Goal: Information Seeking & Learning: Learn about a topic

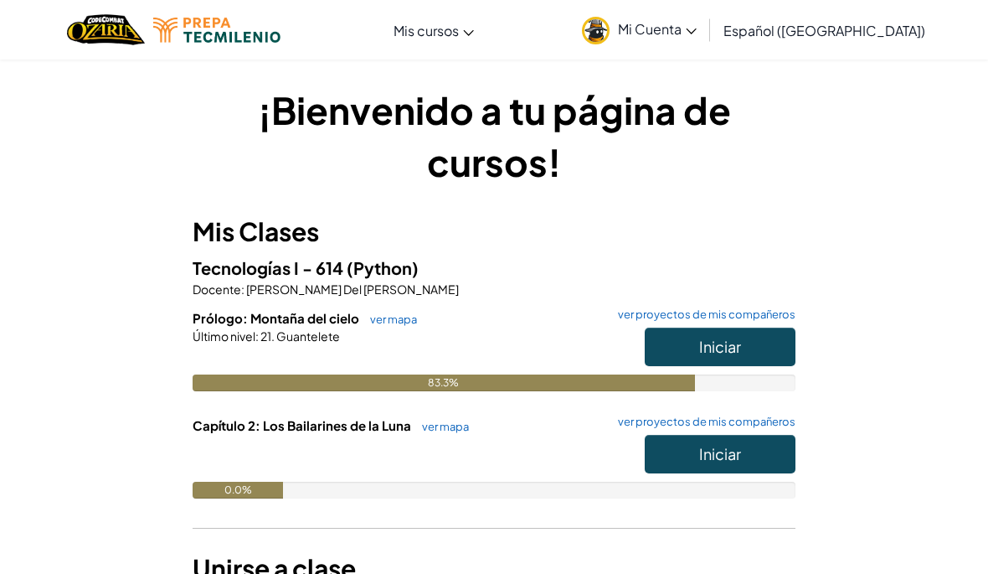
click at [724, 342] on span "Iniciar" at bounding box center [720, 346] width 42 height 19
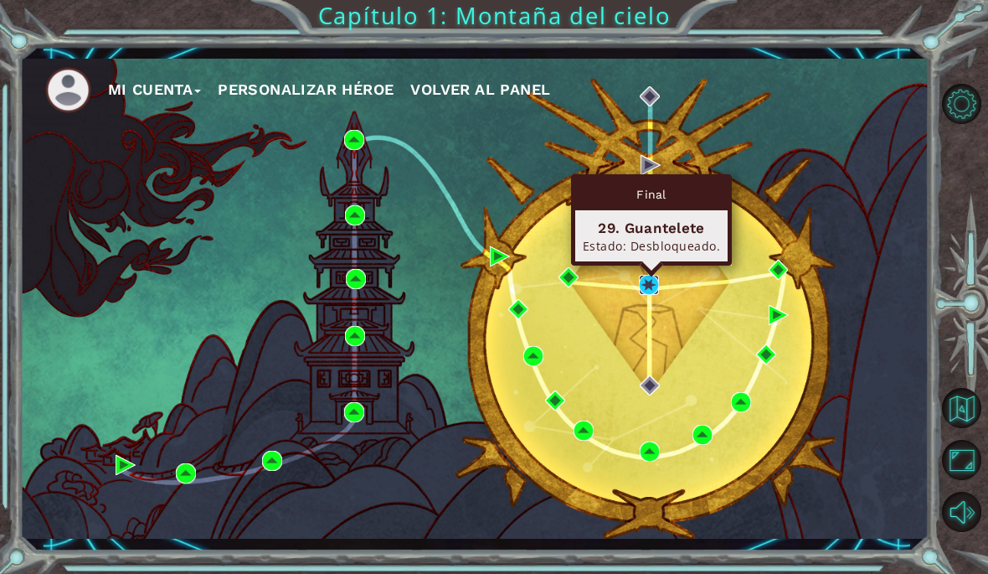
click at [654, 291] on img at bounding box center [649, 285] width 20 height 20
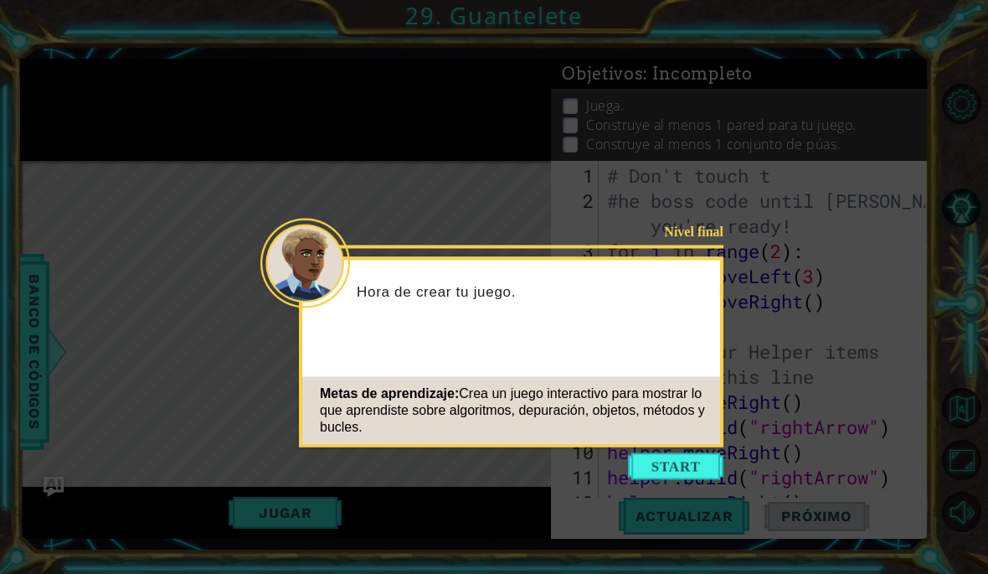
click at [690, 459] on button "Start" at bounding box center [675, 466] width 95 height 27
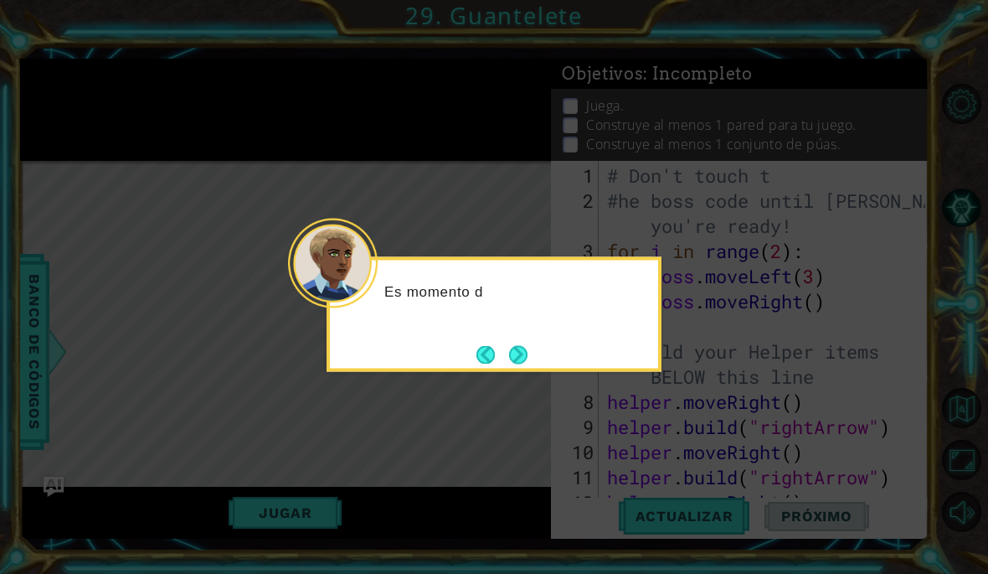
click at [518, 357] on button "Next" at bounding box center [518, 354] width 18 height 18
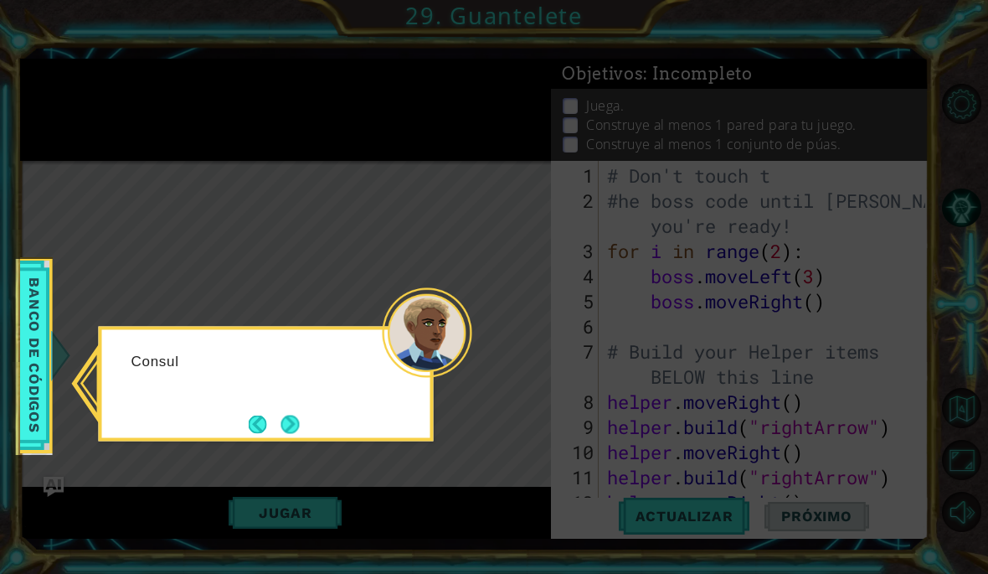
click at [294, 425] on button "Next" at bounding box center [290, 424] width 18 height 18
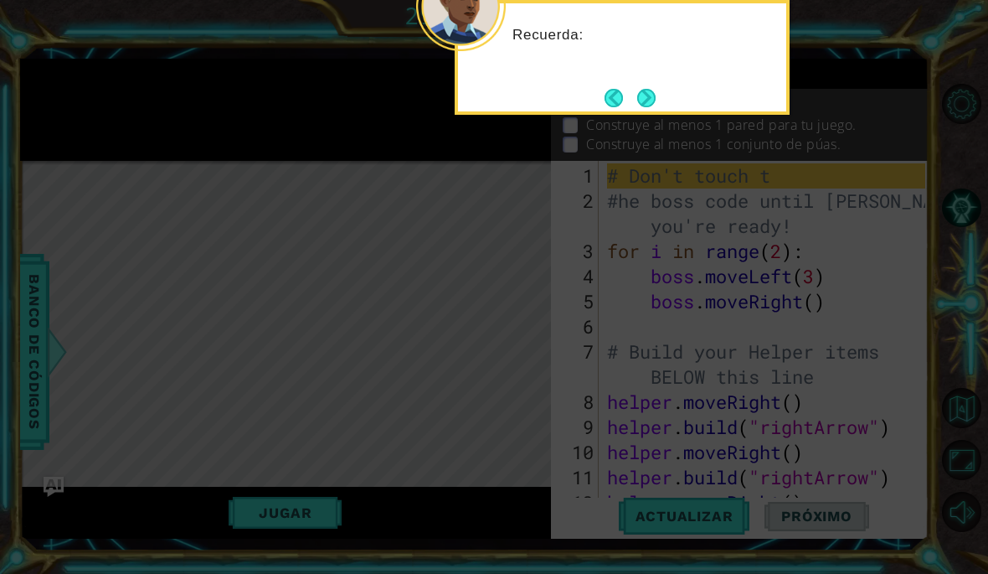
click at [642, 101] on button "Next" at bounding box center [646, 98] width 18 height 18
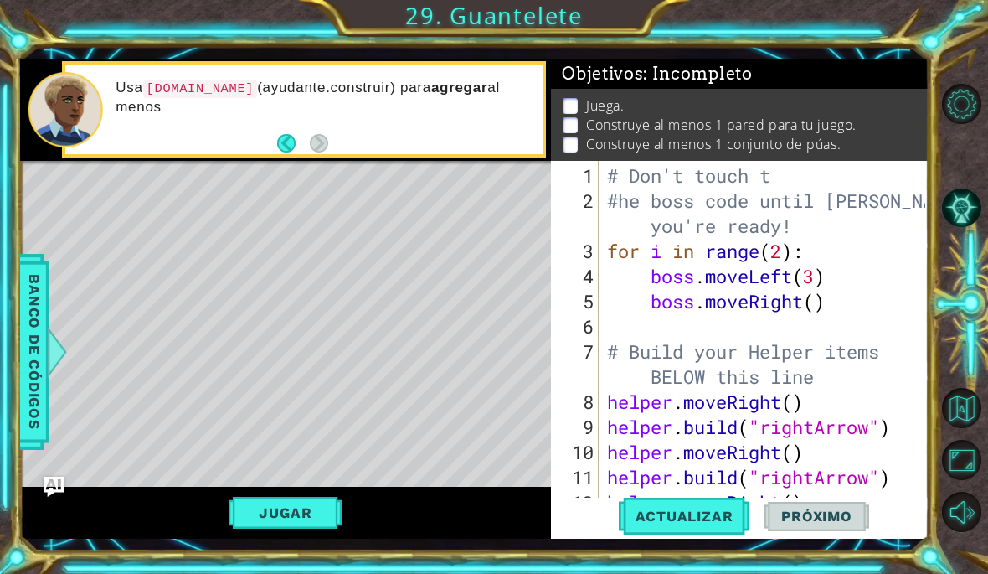
click at [671, 505] on button "Actualizar" at bounding box center [684, 516] width 131 height 38
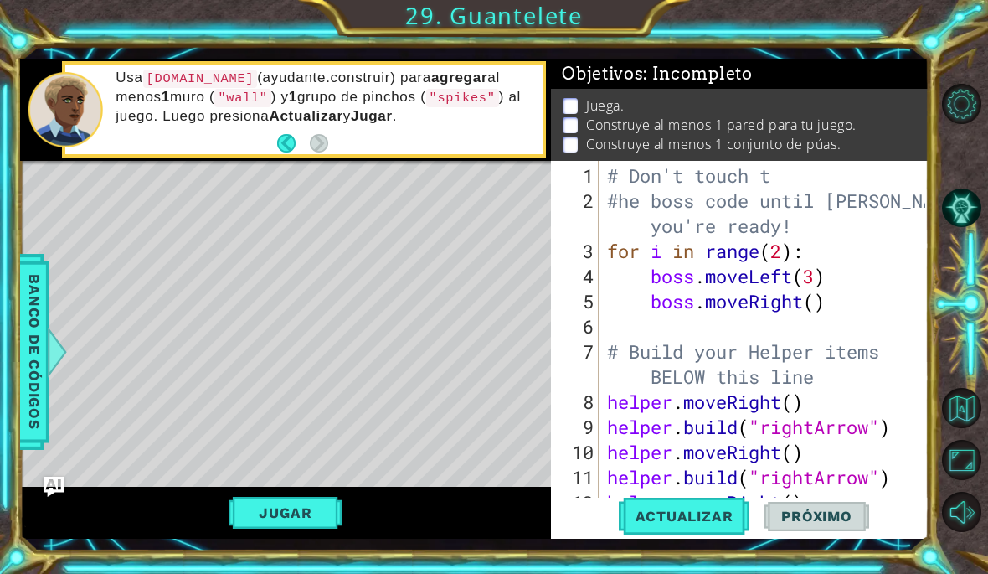
click at [706, 509] on span "Actualizar" at bounding box center [684, 515] width 131 height 17
click at [296, 528] on button "Jugar" at bounding box center [285, 513] width 113 height 32
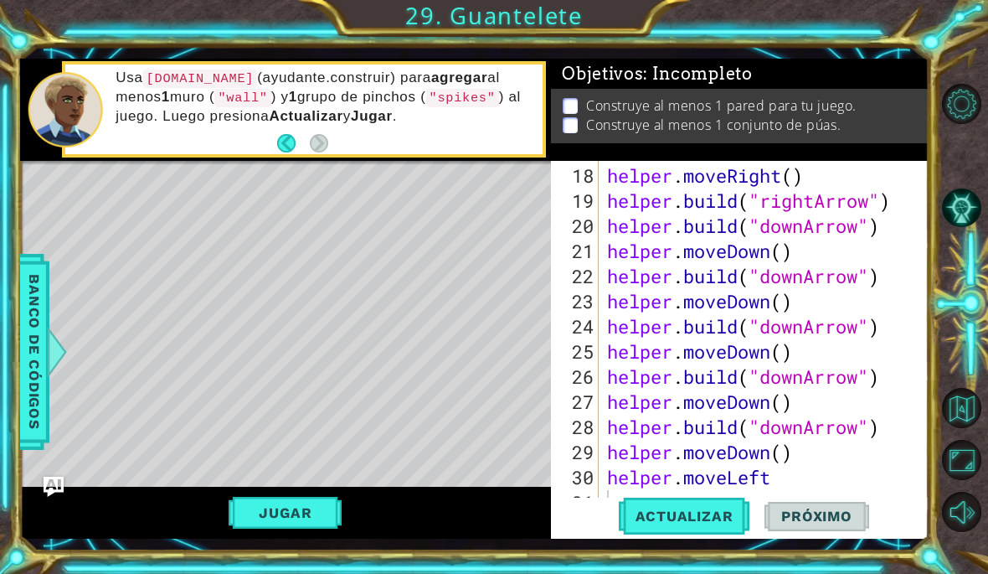
scroll to position [477, 0]
click at [706, 528] on button "Actualizar" at bounding box center [684, 516] width 131 height 38
click at [286, 514] on button "Jugar" at bounding box center [285, 513] width 113 height 32
click at [644, 524] on span "Actualizar" at bounding box center [684, 515] width 131 height 17
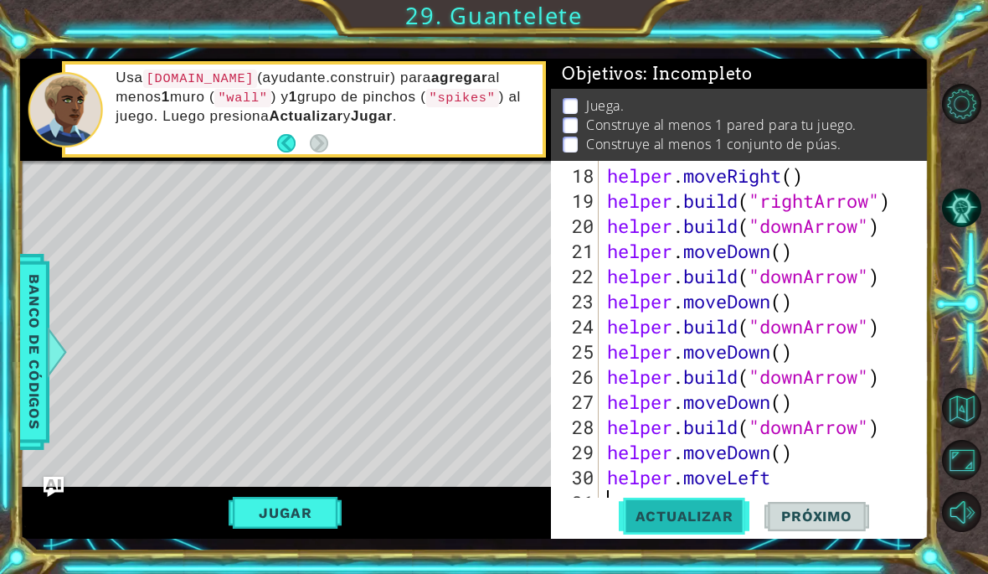
click at [644, 526] on button "Actualizar" at bounding box center [684, 516] width 131 height 38
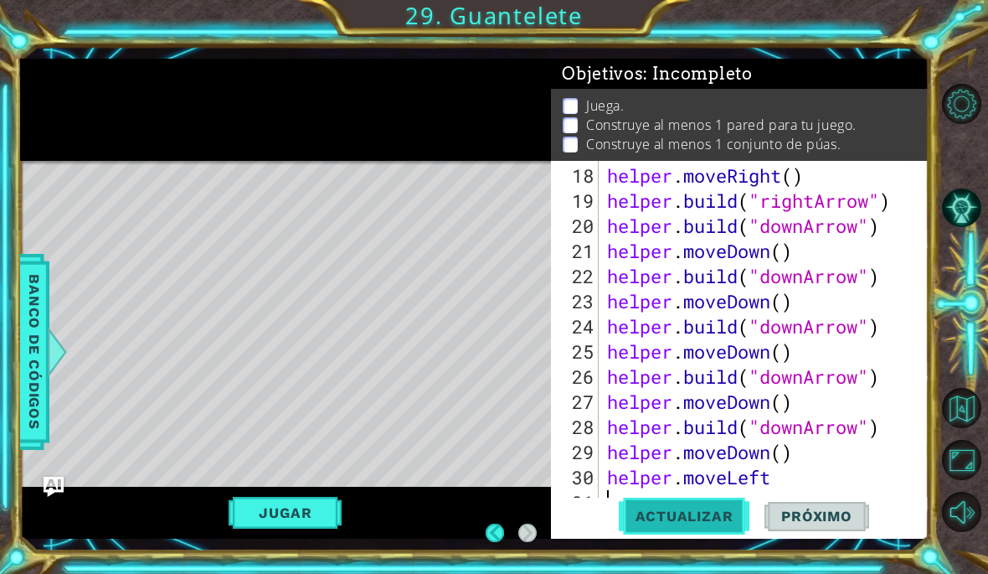
scroll to position [55, 0]
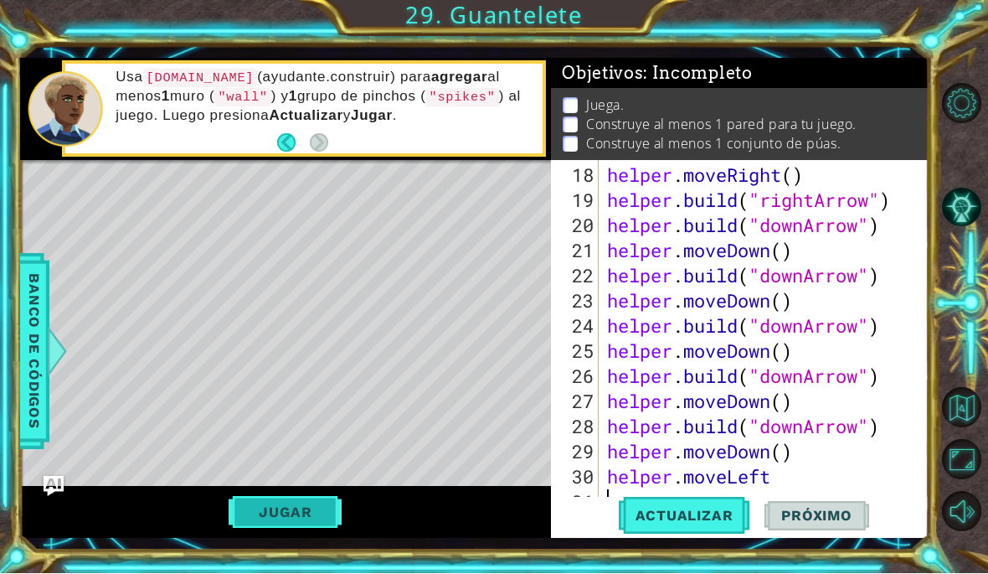
click at [294, 528] on button "Jugar" at bounding box center [285, 513] width 113 height 32
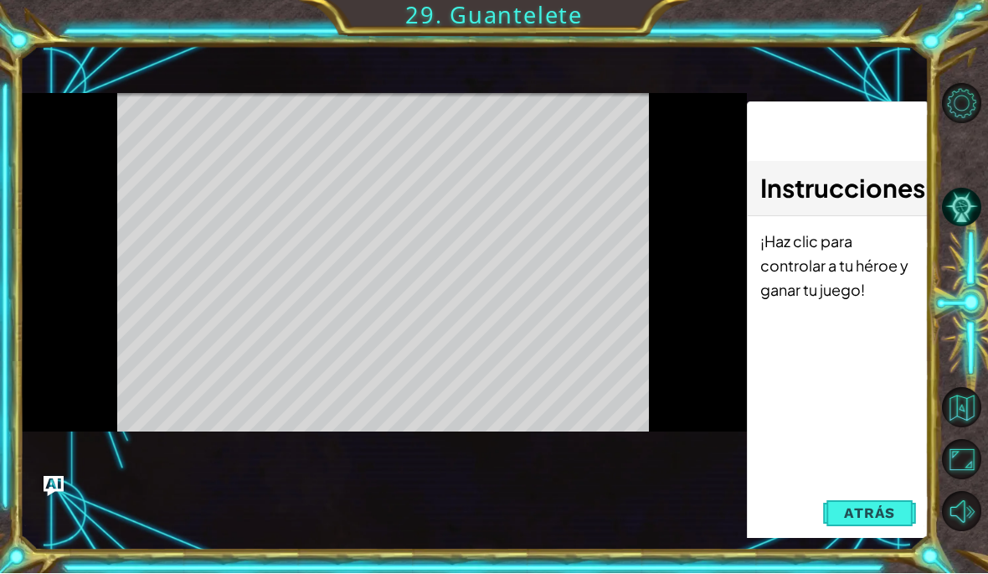
scroll to position [0, 0]
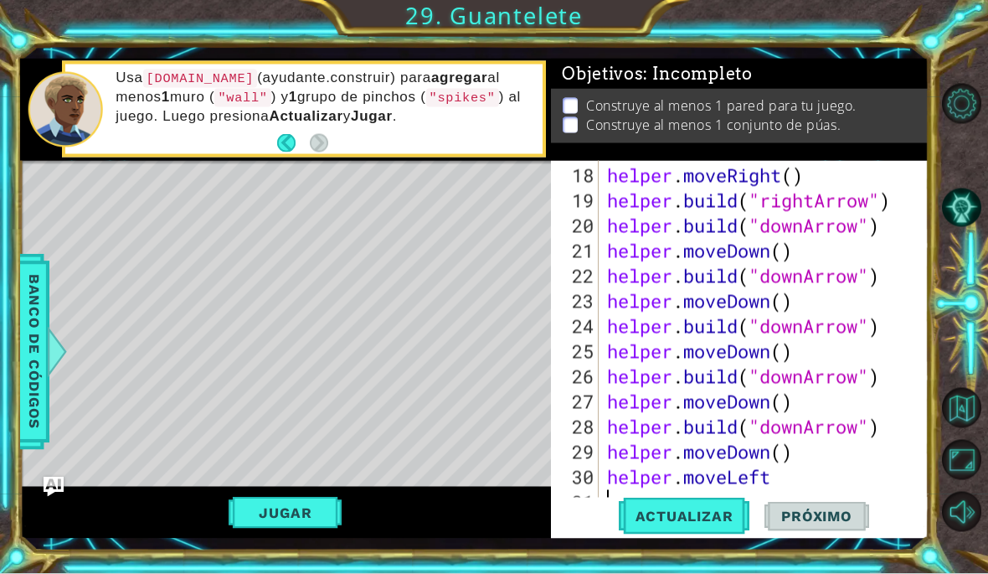
click at [807, 524] on span "Próximo" at bounding box center [817, 515] width 104 height 17
click at [711, 524] on span "Actualizar" at bounding box center [684, 515] width 131 height 17
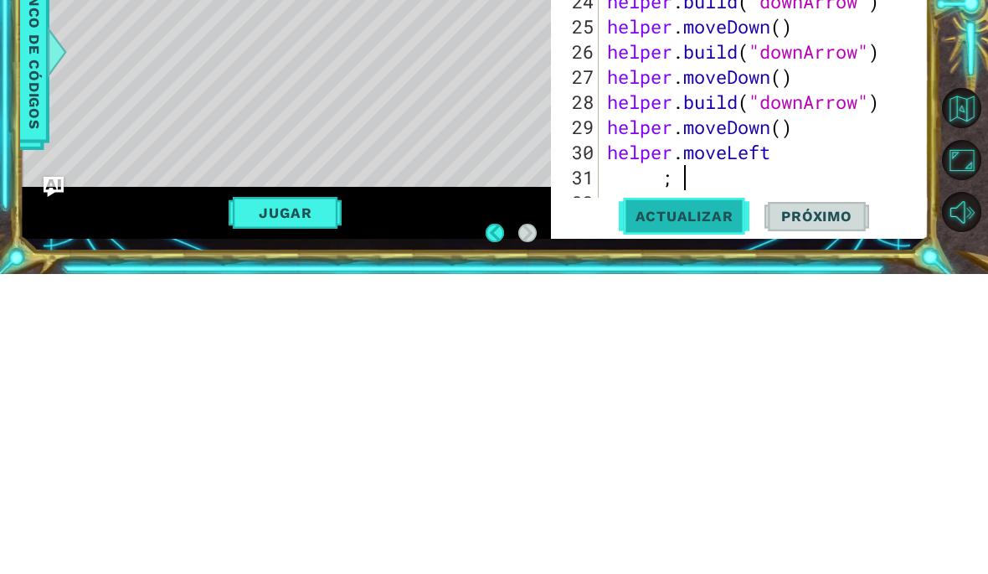
scroll to position [64, 0]
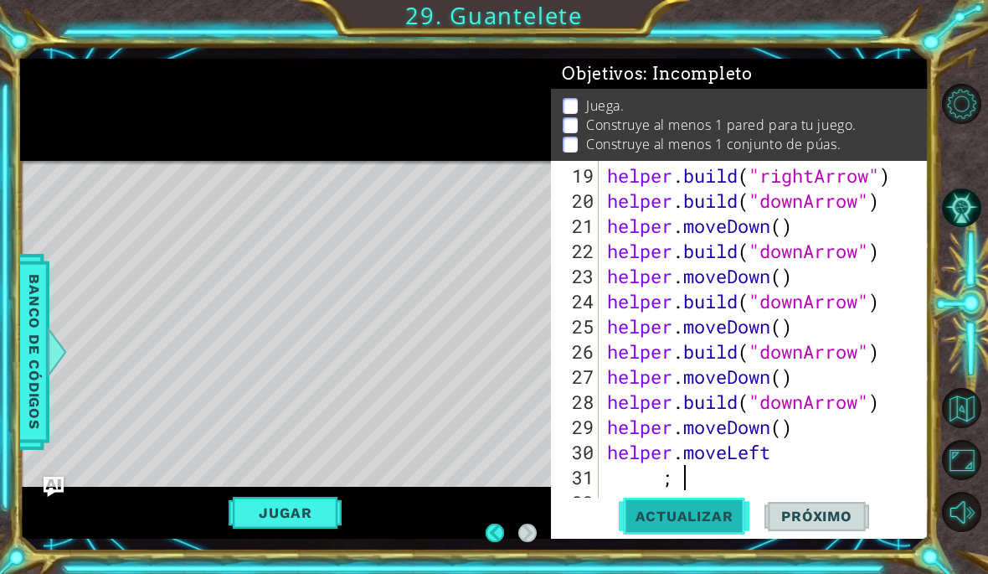
type textarea ";"
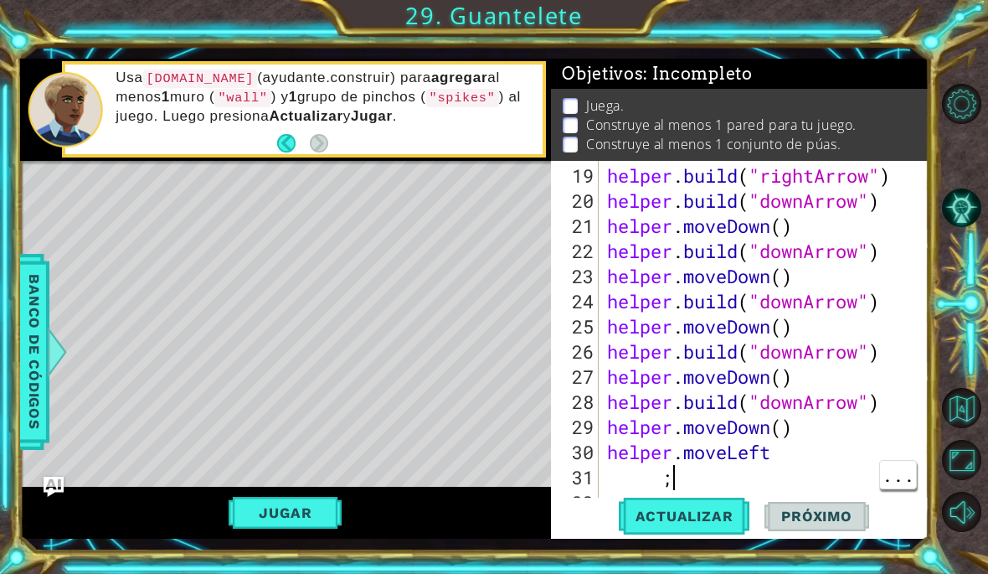
click at [700, 487] on div "helper . build ( "rightArrow" ) helper . build ( "downArrow" ) helper . moveDow…" at bounding box center [769, 364] width 330 height 402
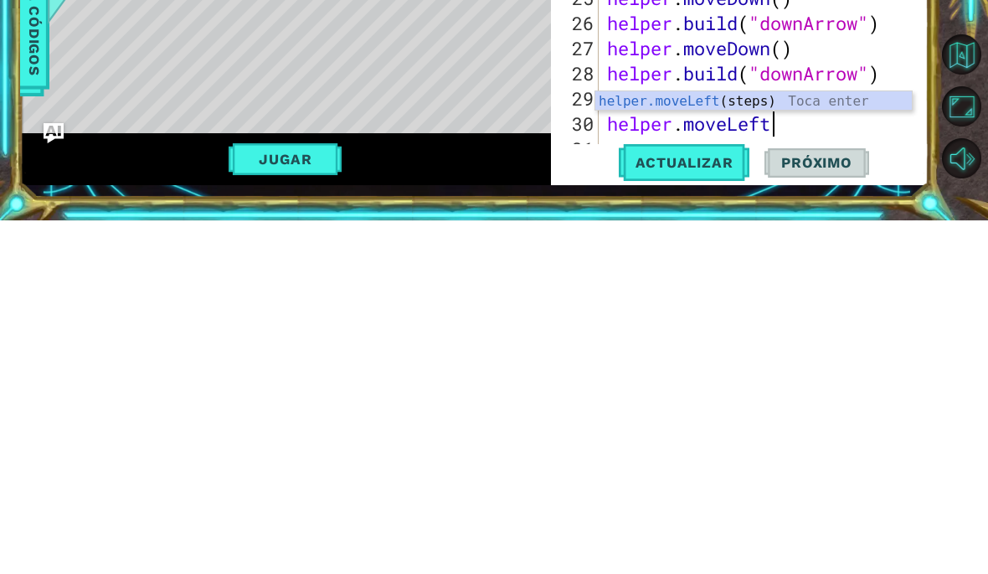
scroll to position [0, 8]
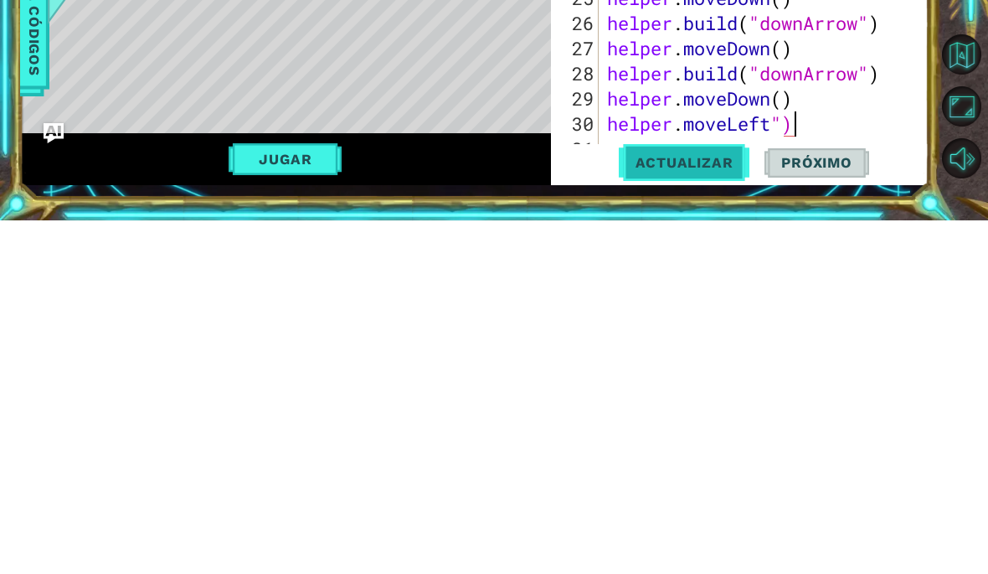
click at [691, 507] on span "Actualizar" at bounding box center [684, 515] width 131 height 17
type textarea "helper.moveLeft"
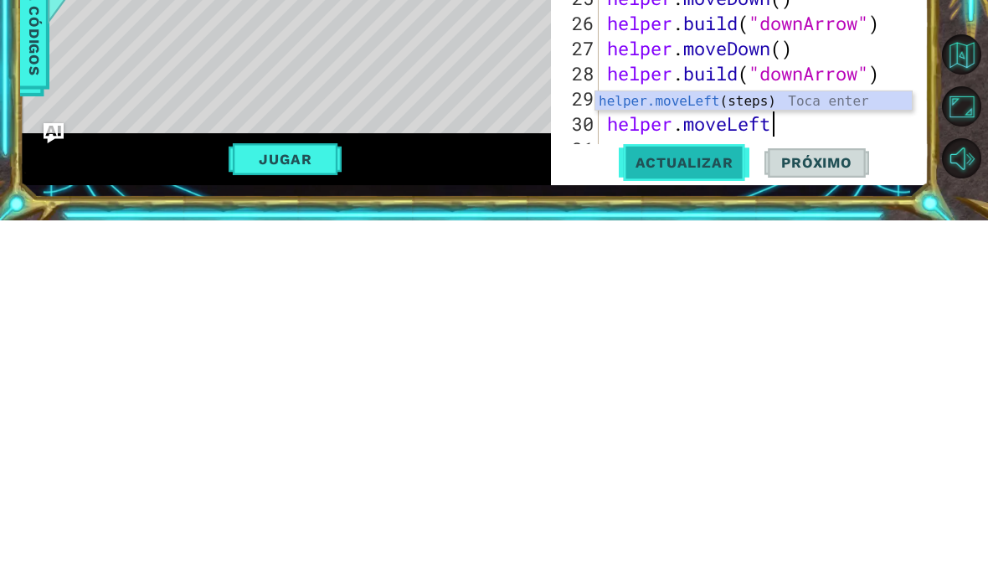
scroll to position [0, 7]
click at [701, 497] on button "Actualizar" at bounding box center [684, 516] width 131 height 38
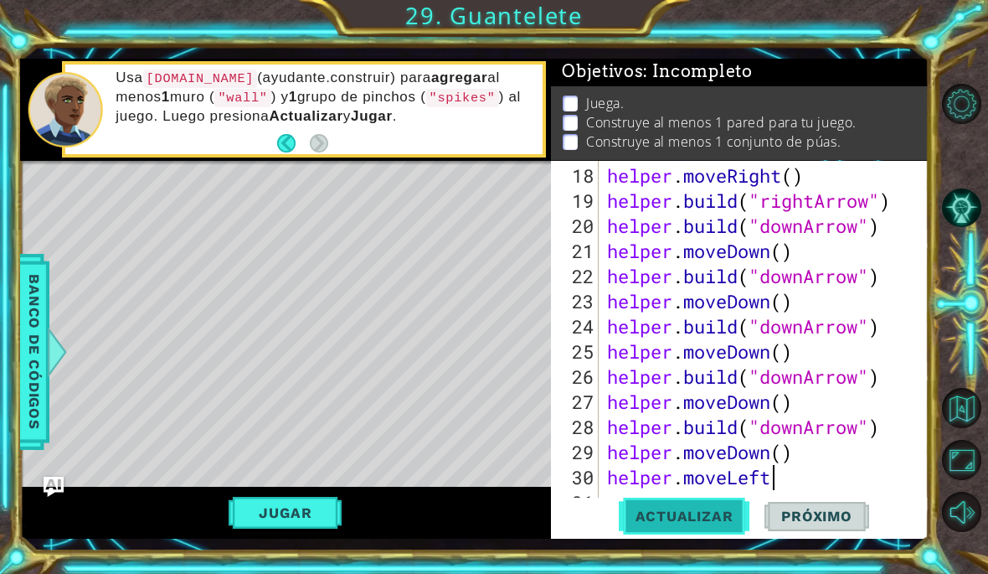
scroll to position [3, 0]
click at [804, 484] on div "helper . moveRight ( ) helper . build ( "rightArrow" ) helper . build ( "downAr…" at bounding box center [769, 364] width 330 height 402
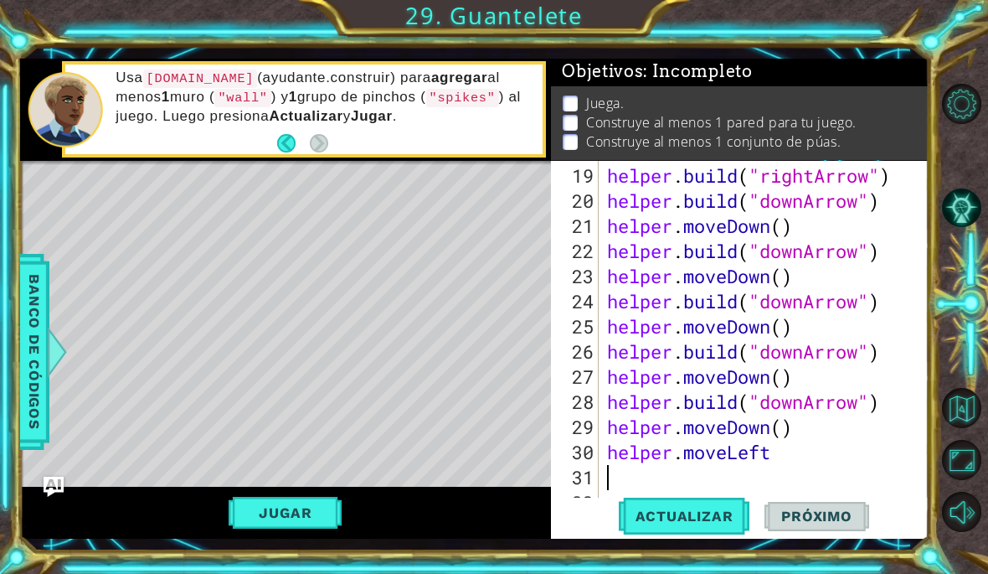
scroll to position [502, 0]
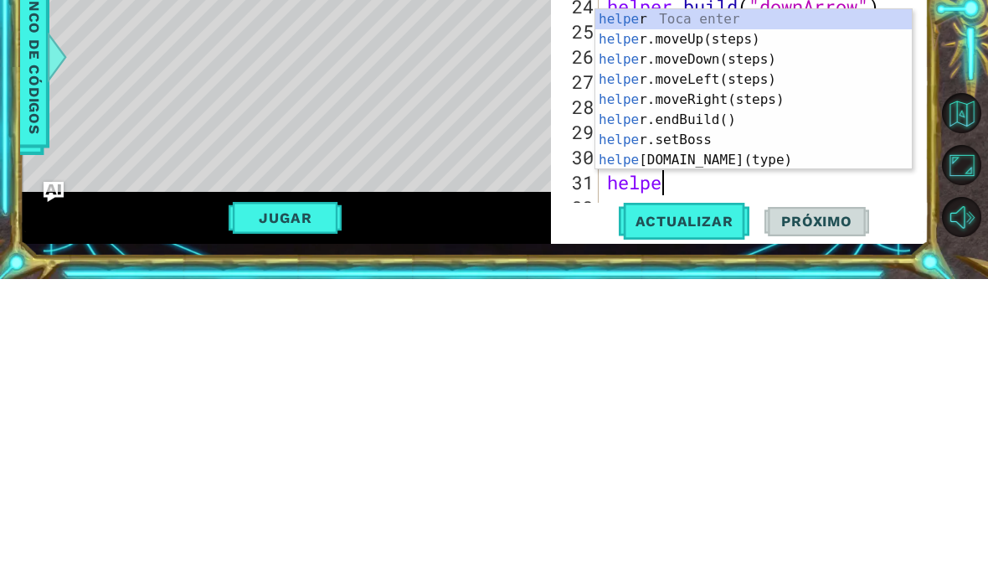
type textarea "helper"
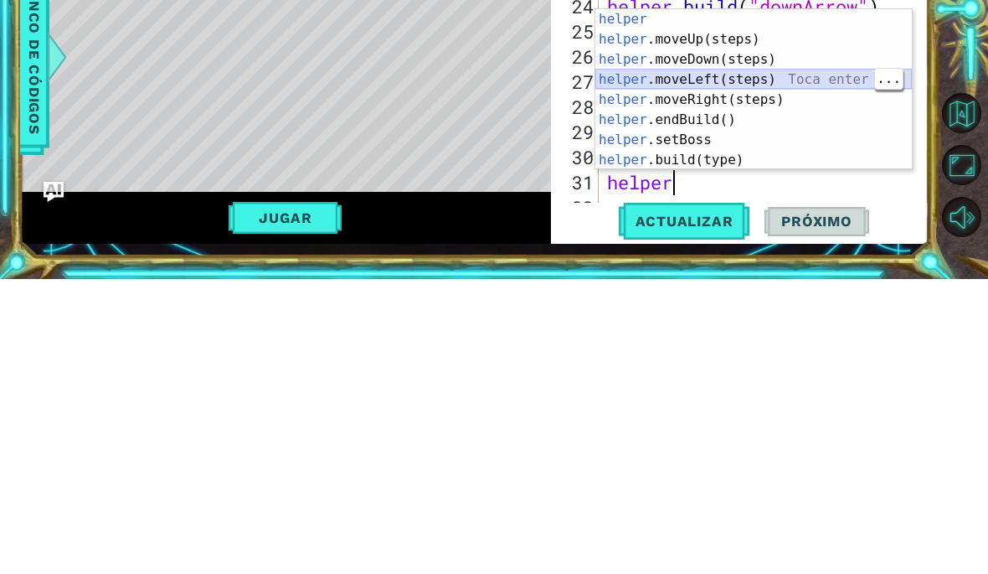
click at [736, 304] on div "helper Toca enter helper .moveUp(steps) Toca enter helper .moveDown(steps) Toca…" at bounding box center [753, 404] width 317 height 201
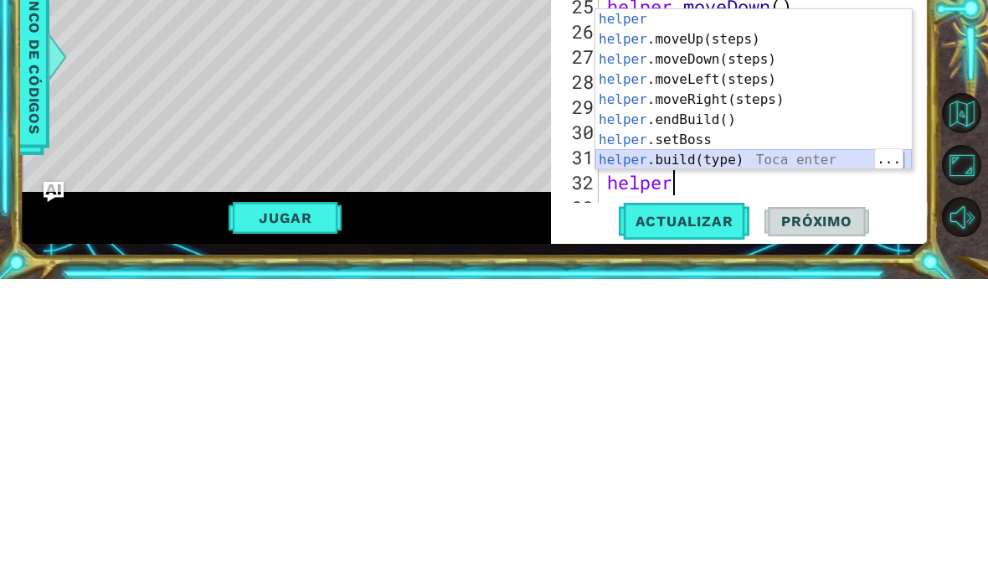
click at [724, 304] on div "helper Toca enter helper .moveUp(steps) Toca enter helper .moveDown(steps) Toca…" at bounding box center [753, 404] width 317 height 201
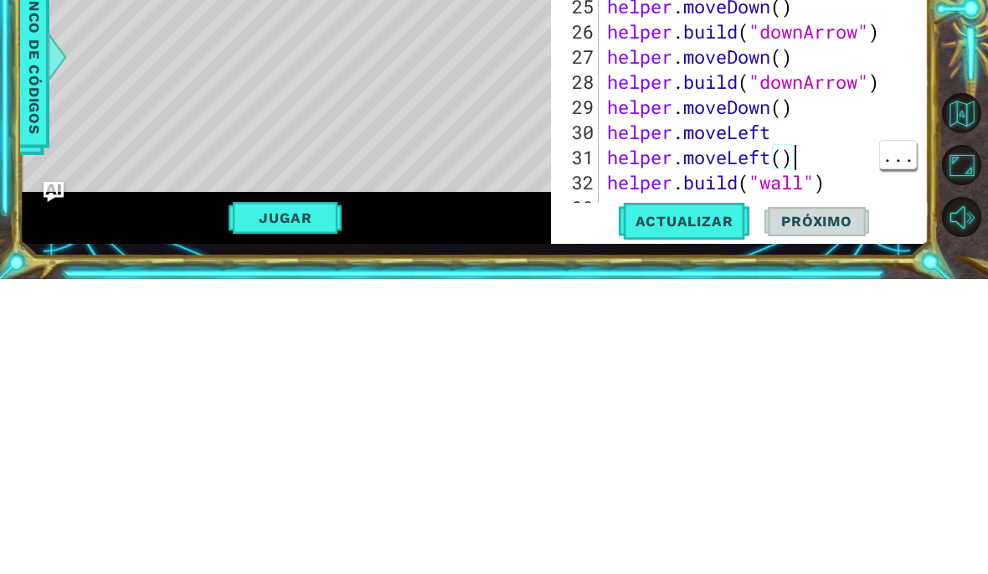
type textarea "[DOMAIN_NAME]("wall")"
click at [837, 185] on div "helper . build ( "downArrow" ) helper . moveDown ( ) helper . build ( "downArro…" at bounding box center [769, 364] width 330 height 402
click at [697, 507] on span "Actualizar" at bounding box center [684, 515] width 131 height 17
click at [708, 497] on button "Actualizar" at bounding box center [684, 516] width 131 height 38
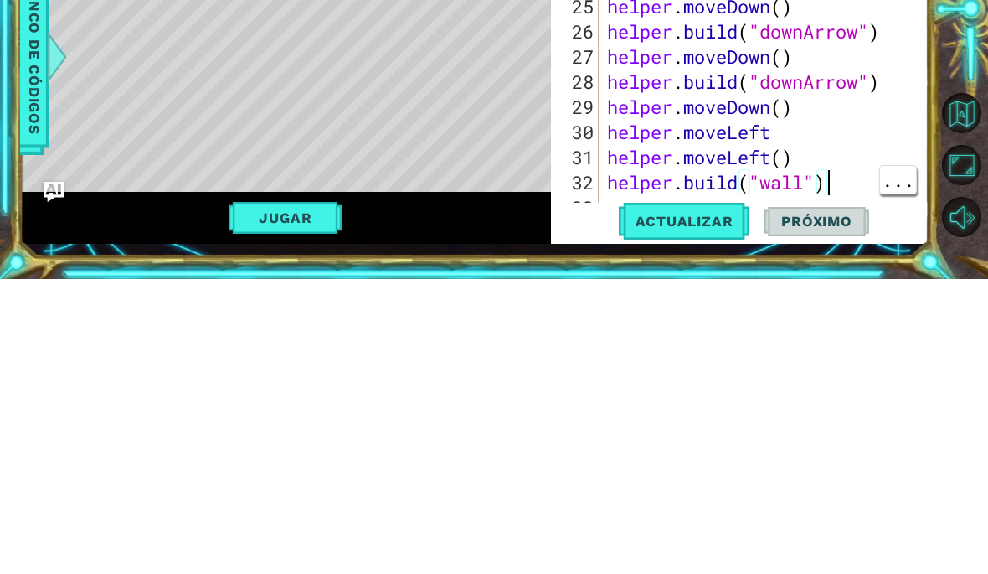
click at [826, 178] on div "helper . build ( "downArrow" ) helper . moveDown ( ) helper . build ( "downArro…" at bounding box center [769, 364] width 330 height 402
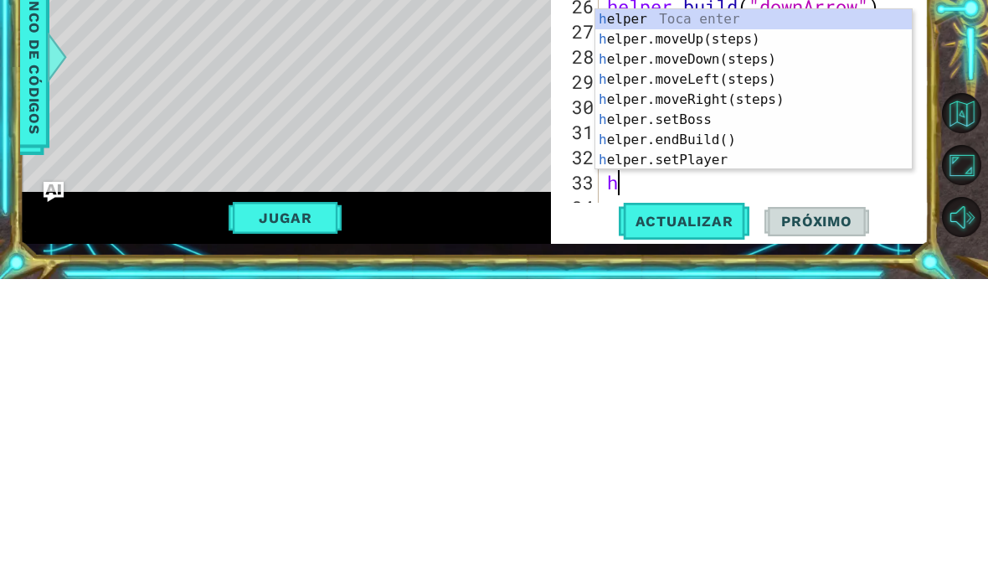
type textarea "he"
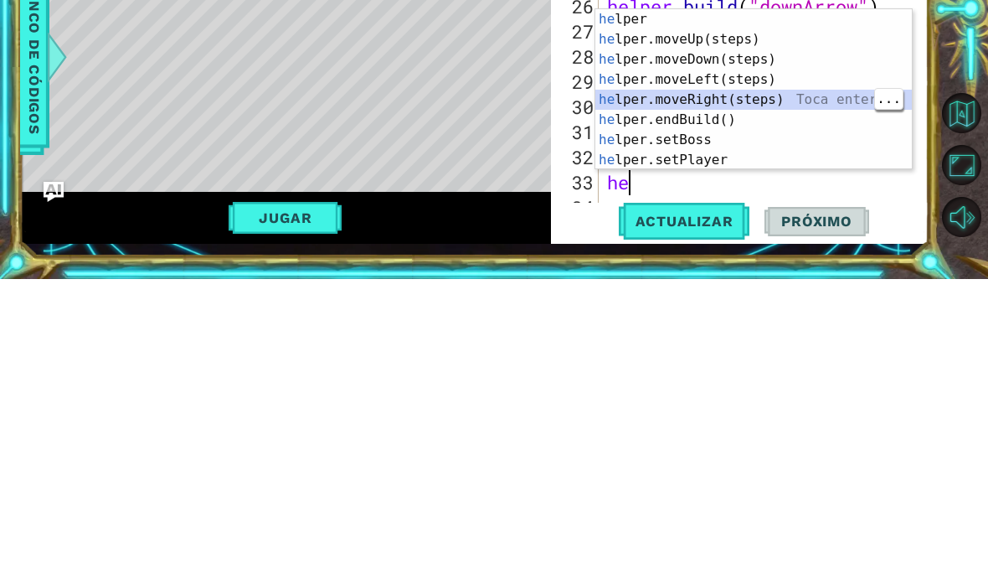
click at [744, 304] on div "he lper Toca enter he lper.moveUp(steps) Toca enter he lper.moveDown(steps) Toc…" at bounding box center [753, 404] width 317 height 201
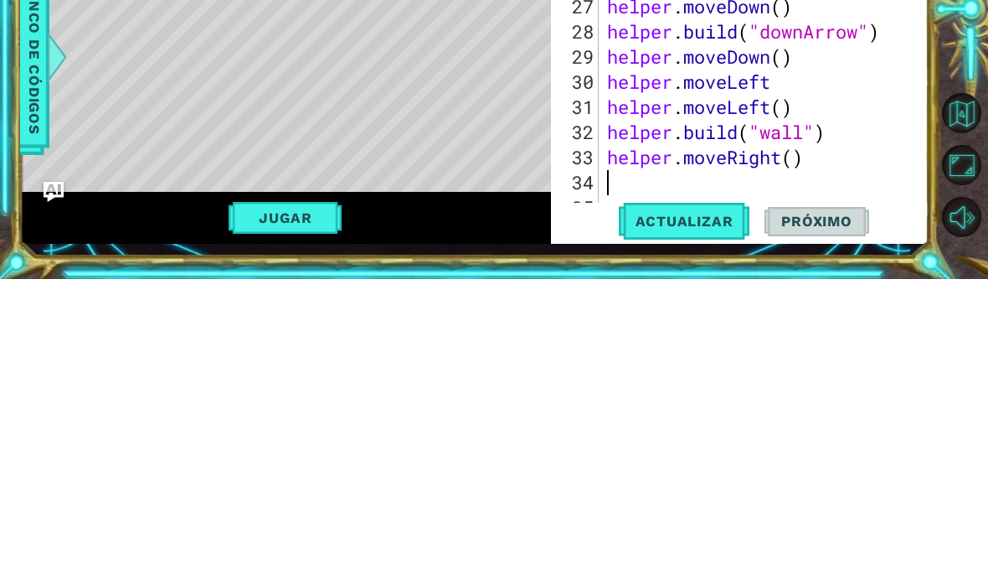
scroll to position [578, 0]
click at [697, 497] on button "Actualizar" at bounding box center [684, 516] width 131 height 38
click at [299, 192] on div "Level Map" at bounding box center [407, 407] width 774 height 493
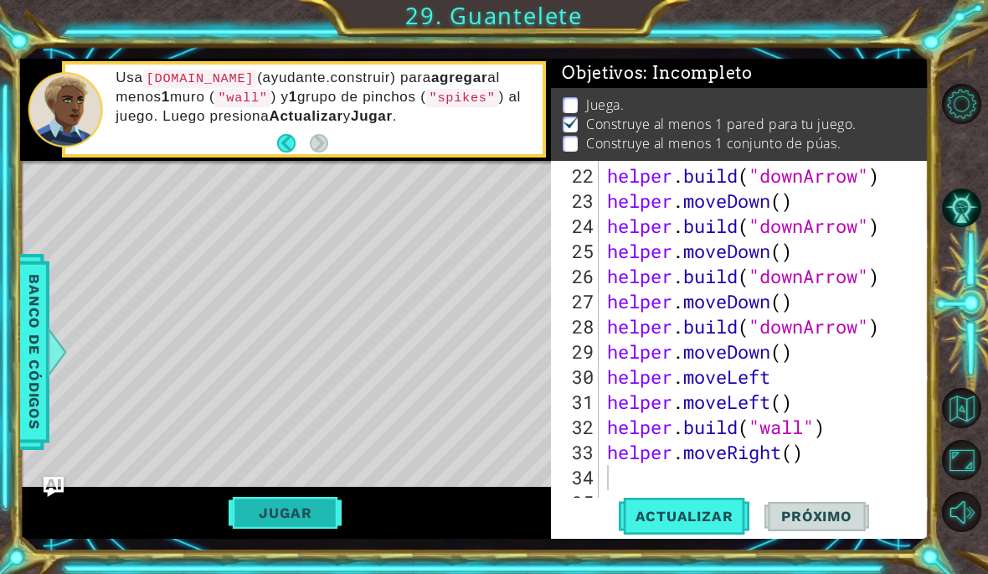
click at [286, 502] on button "Jugar" at bounding box center [285, 513] width 113 height 32
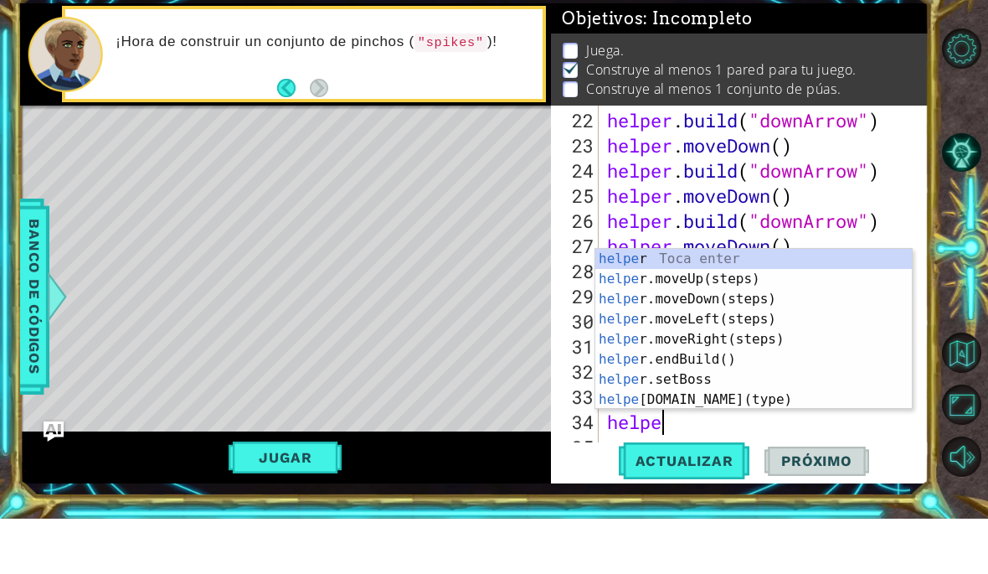
type textarea "helper"
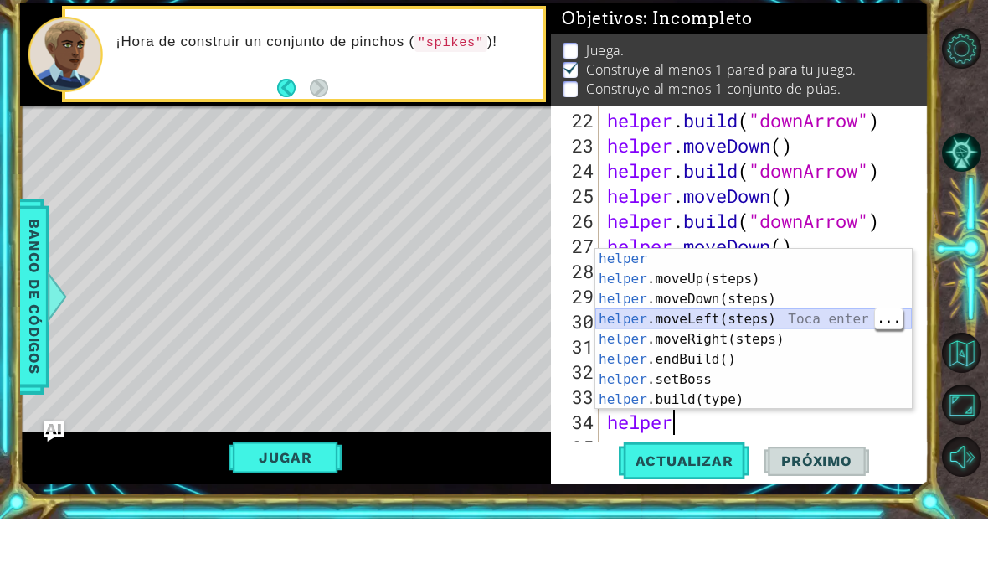
click at [751, 316] on div "helper Toca enter helper .moveUp(steps) Toca enter helper .moveDown(steps) Toca…" at bounding box center [753, 404] width 317 height 201
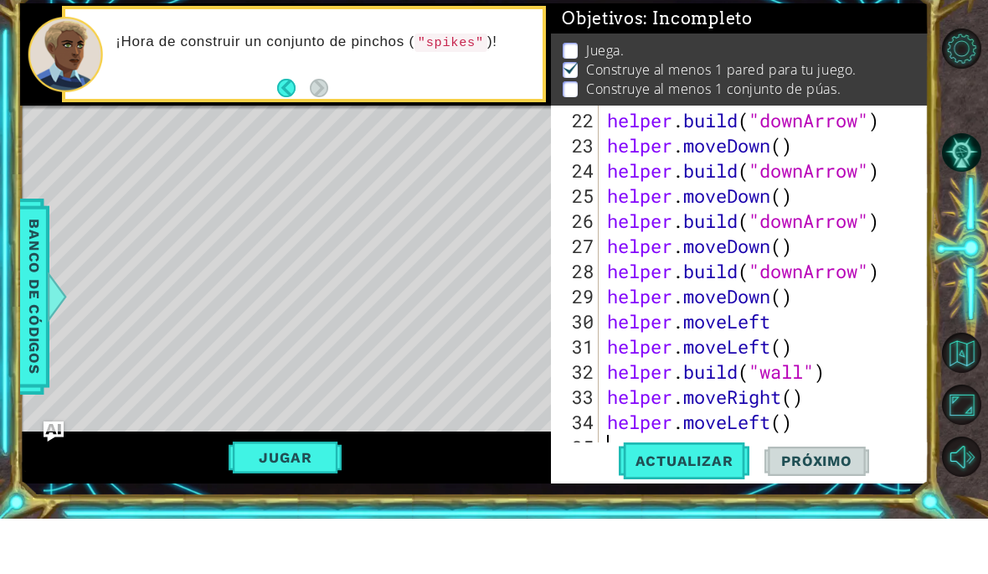
scroll to position [603, 0]
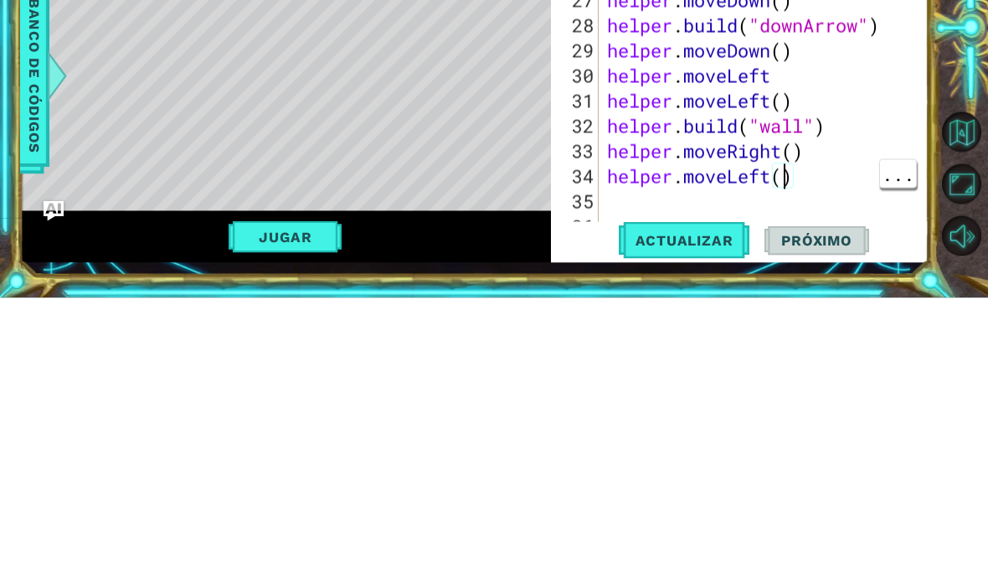
type textarea "helper.moveLeft(2)"
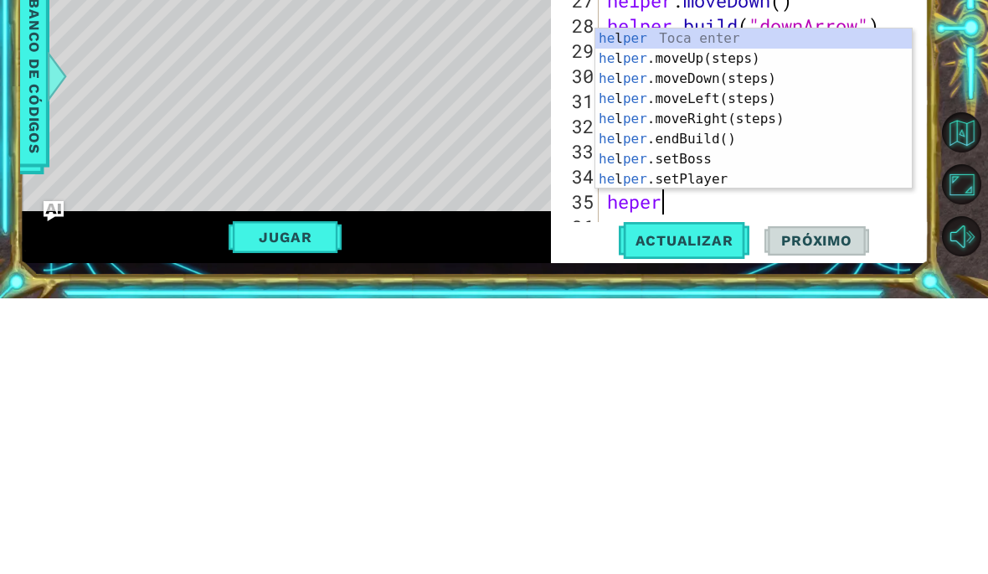
scroll to position [0, 2]
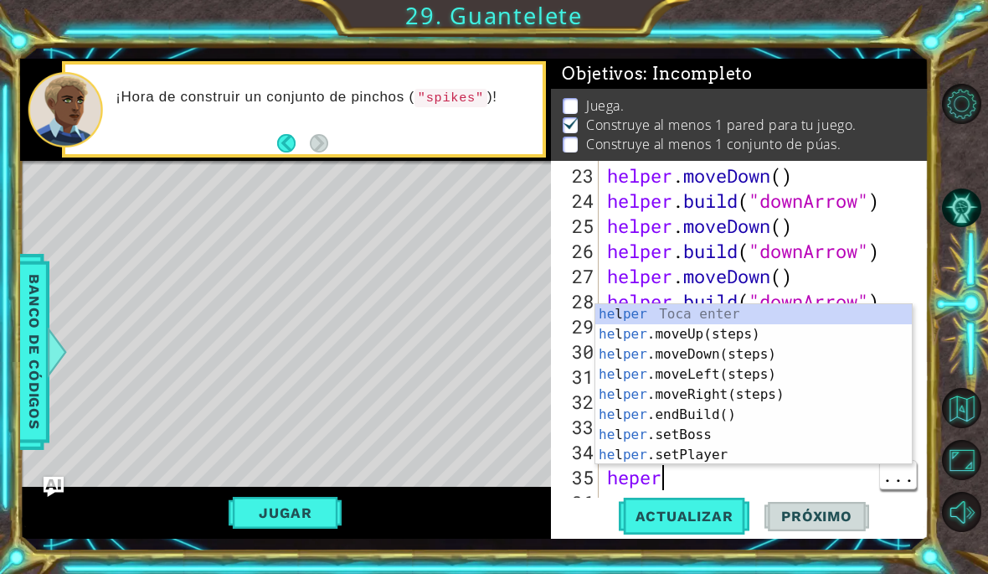
click at [698, 484] on div "helper . moveDown ( ) helper . build ( "downArrow" ) helper . moveDown ( ) help…" at bounding box center [769, 364] width 330 height 402
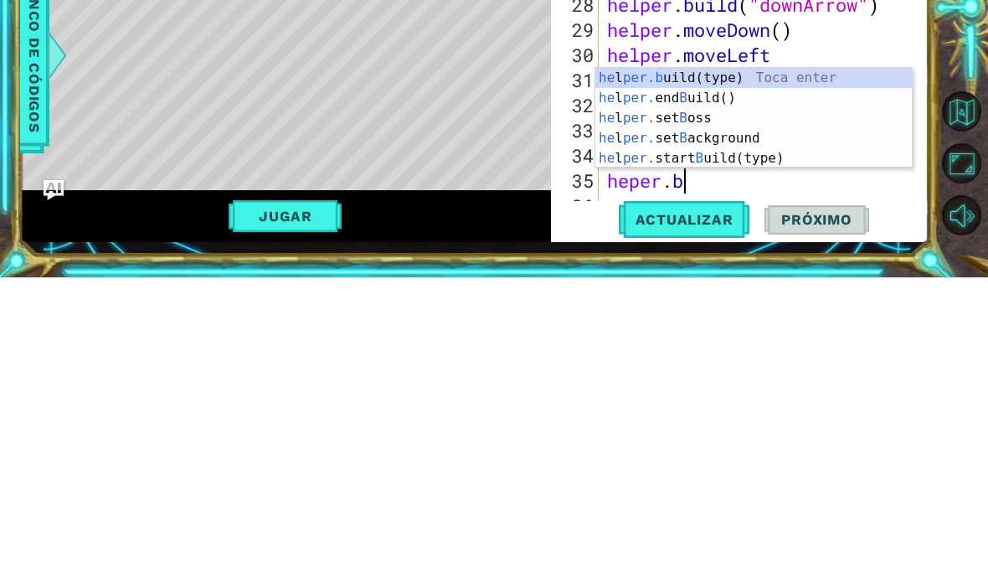
scroll to position [0, 3]
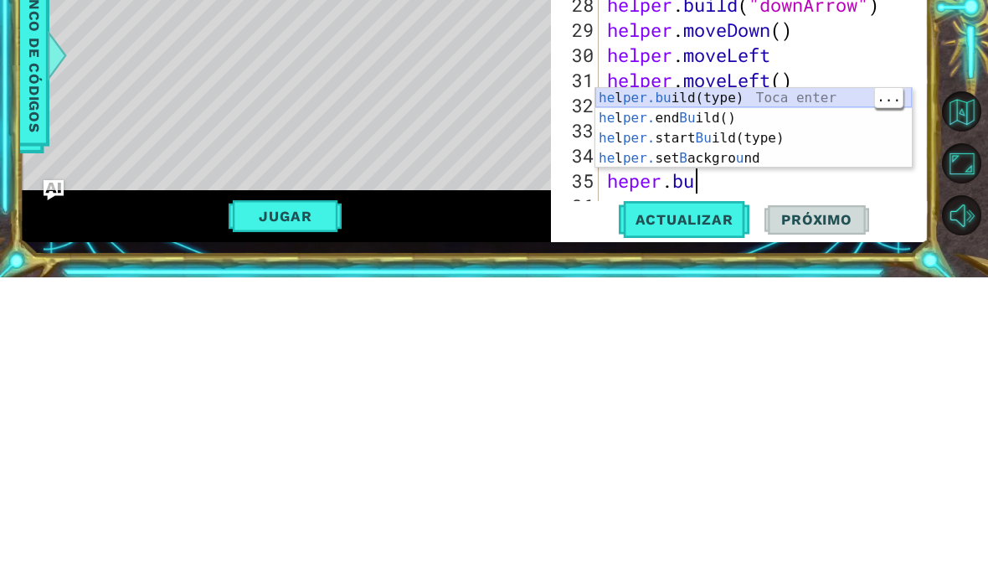
click at [775, 384] on div "he l per.bu ild(type) Toca enter he l per. end Bu ild() Toca enter he l per. st…" at bounding box center [753, 444] width 317 height 121
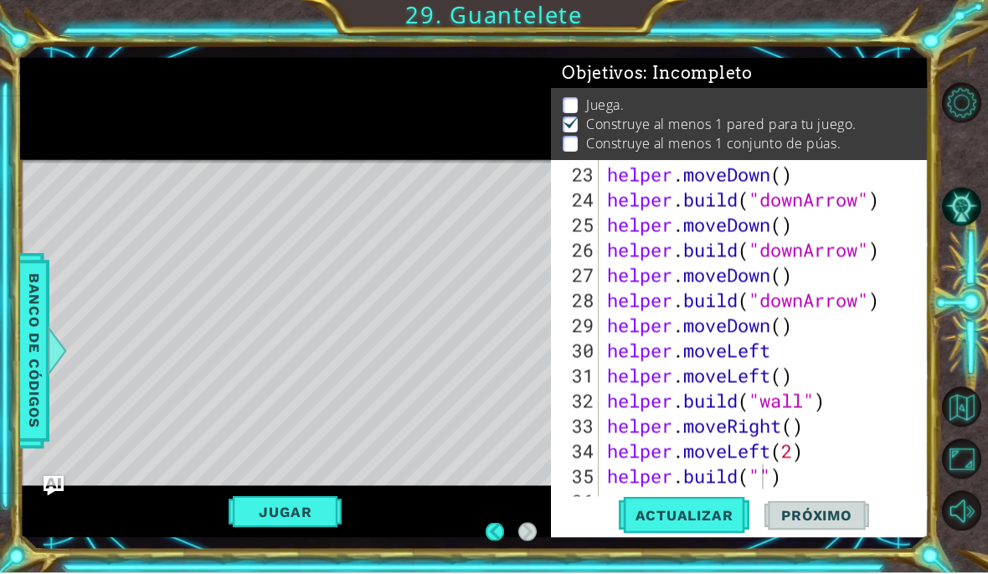
scroll to position [0, 0]
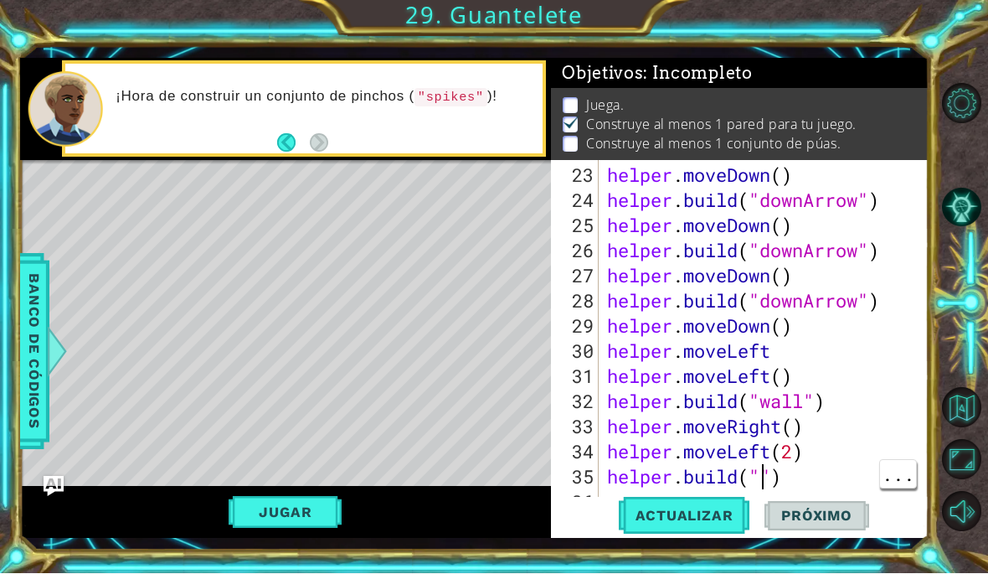
click at [763, 511] on div "helper . moveDown ( ) helper . build ( "downArrow" ) helper . moveDown ( ) help…" at bounding box center [769, 364] width 330 height 402
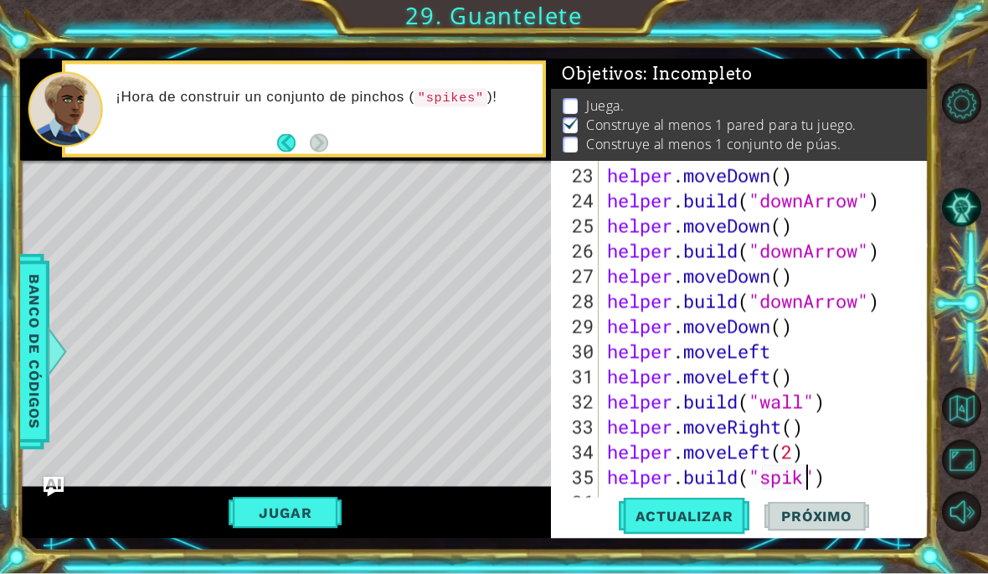
scroll to position [0, 10]
type textarea "[DOMAIN_NAME]("spikes")"
click at [404, 237] on div "Level Map" at bounding box center [407, 407] width 774 height 493
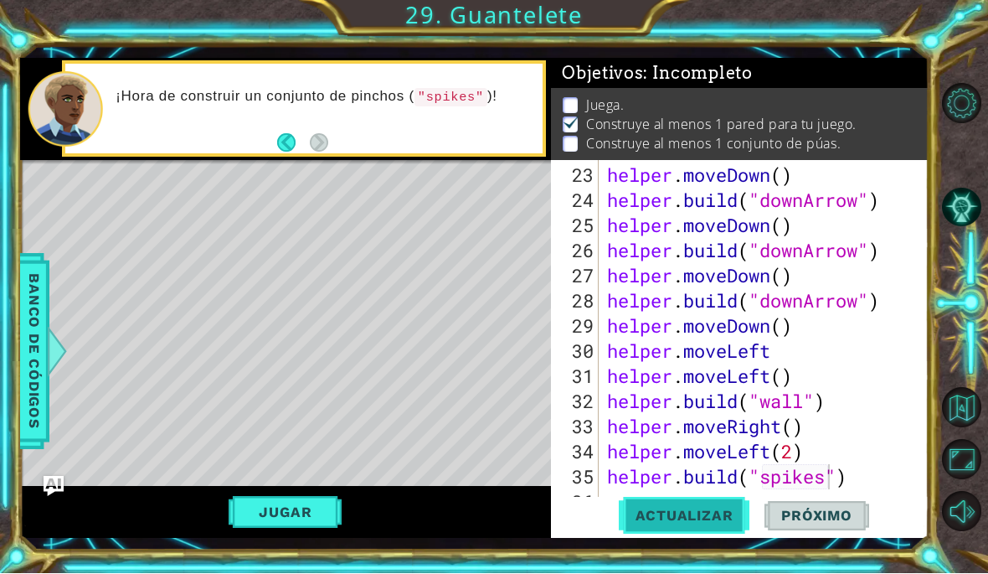
click at [712, 524] on span "Actualizar" at bounding box center [684, 515] width 131 height 17
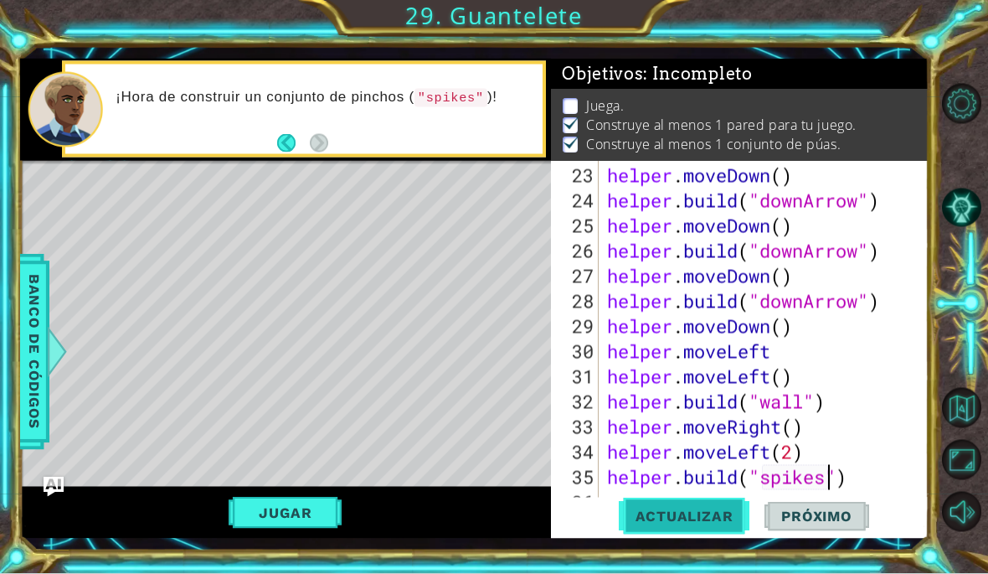
scroll to position [1, 0]
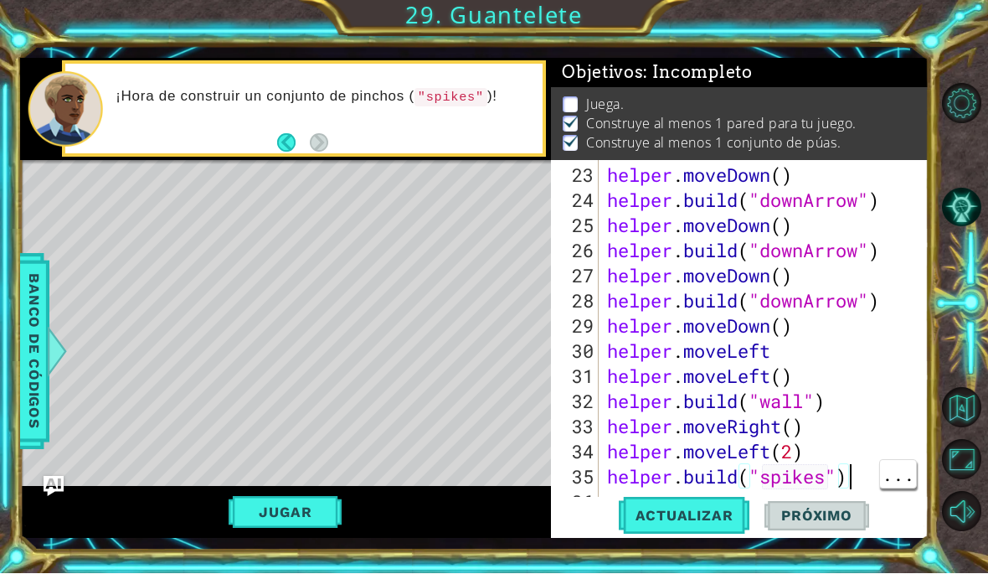
click at [848, 497] on div "helper . moveDown ( ) helper . build ( "downArrow" ) helper . moveDown ( ) help…" at bounding box center [769, 364] width 330 height 402
click at [857, 501] on div "helper . moveDown ( ) helper . build ( "downArrow" ) helper . moveDown ( ) help…" at bounding box center [769, 364] width 330 height 402
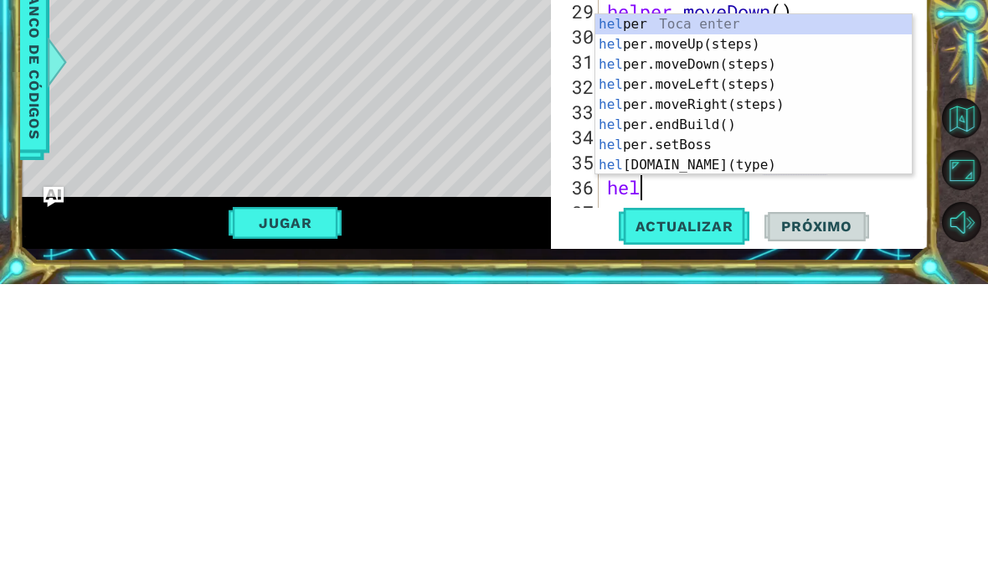
scroll to position [0, 1]
type textarea "help"
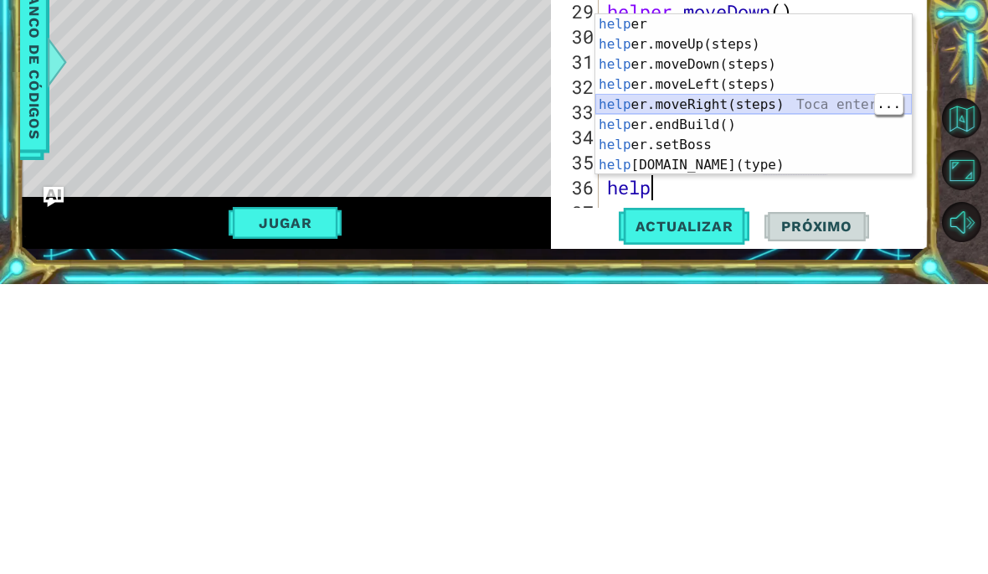
click at [760, 304] on div "help [PERSON_NAME] enter help er.moveUp(steps) Toca enter help er.moveDown(step…" at bounding box center [753, 404] width 317 height 201
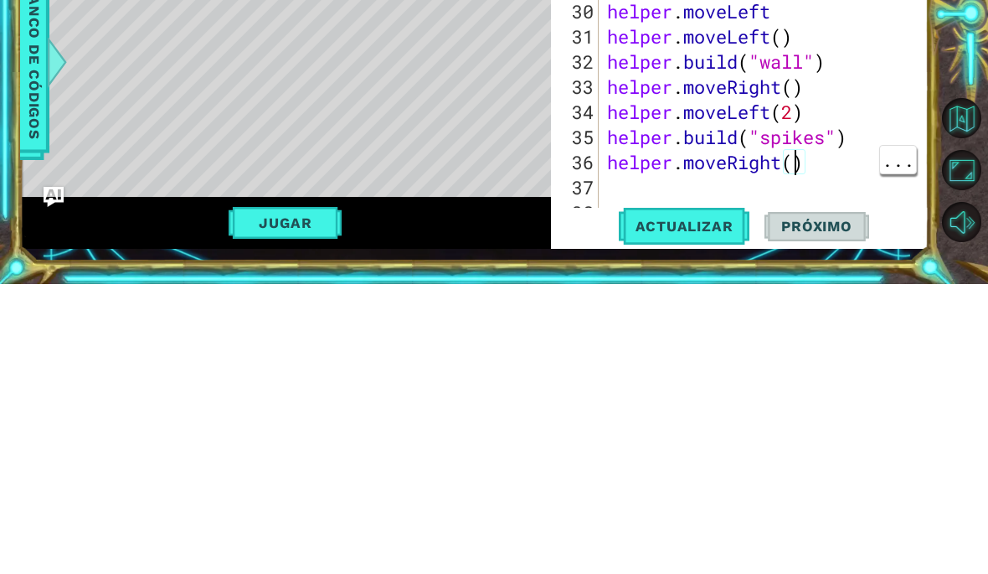
scroll to position [0, 8]
type textarea "helper.moveRight(2)"
click at [699, 507] on span "Actualizar" at bounding box center [684, 515] width 131 height 17
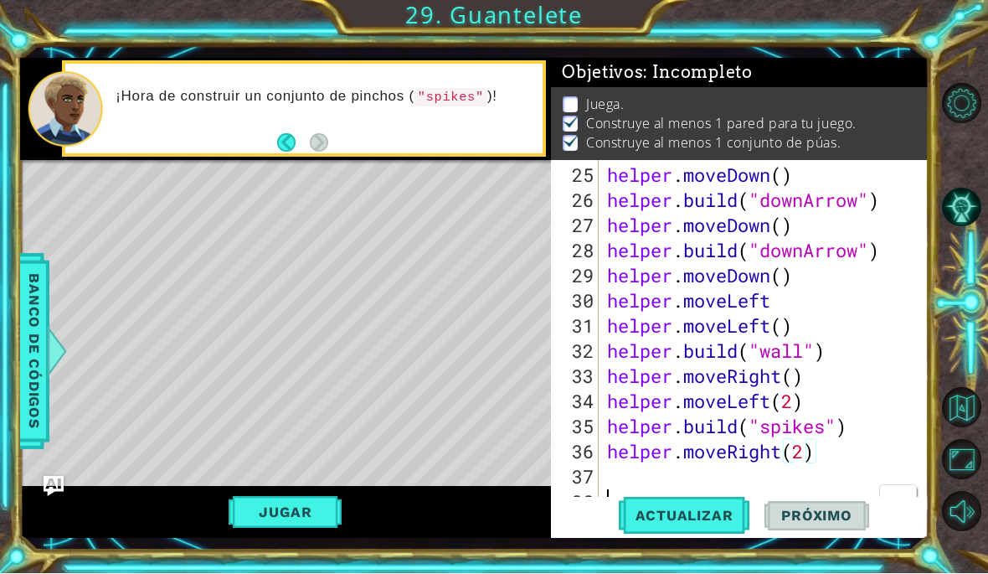
scroll to position [0, 0]
click at [695, 524] on span "Actualizar" at bounding box center [684, 515] width 131 height 17
click at [859, 456] on div "helper . moveDown ( ) helper . build ( "downArrow" ) helper . moveDown ( ) help…" at bounding box center [769, 364] width 330 height 402
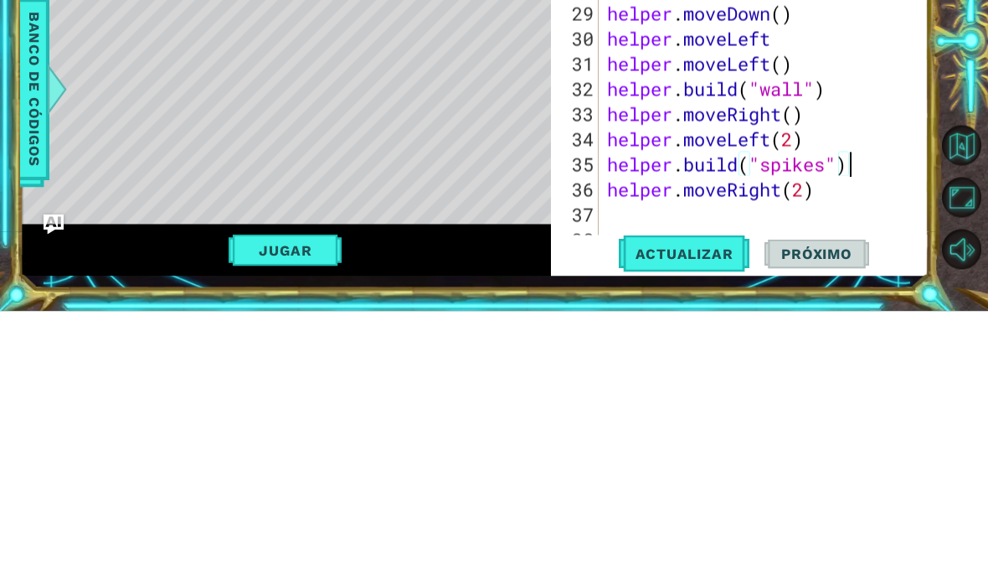
click at [823, 192] on div "helper . moveDown ( ) helper . build ( "downArrow" ) helper . moveDown ( ) help…" at bounding box center [769, 364] width 330 height 402
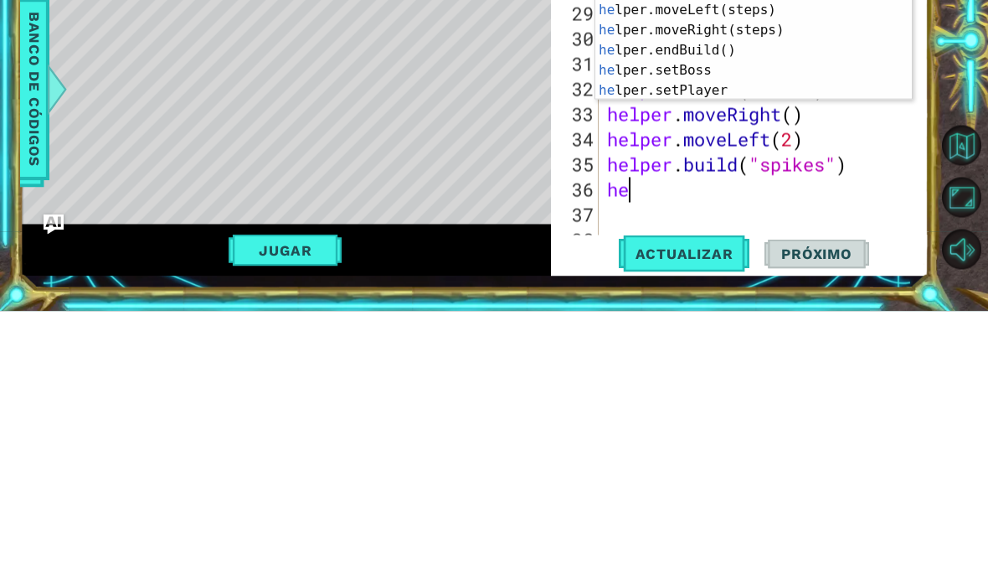
type textarea "h"
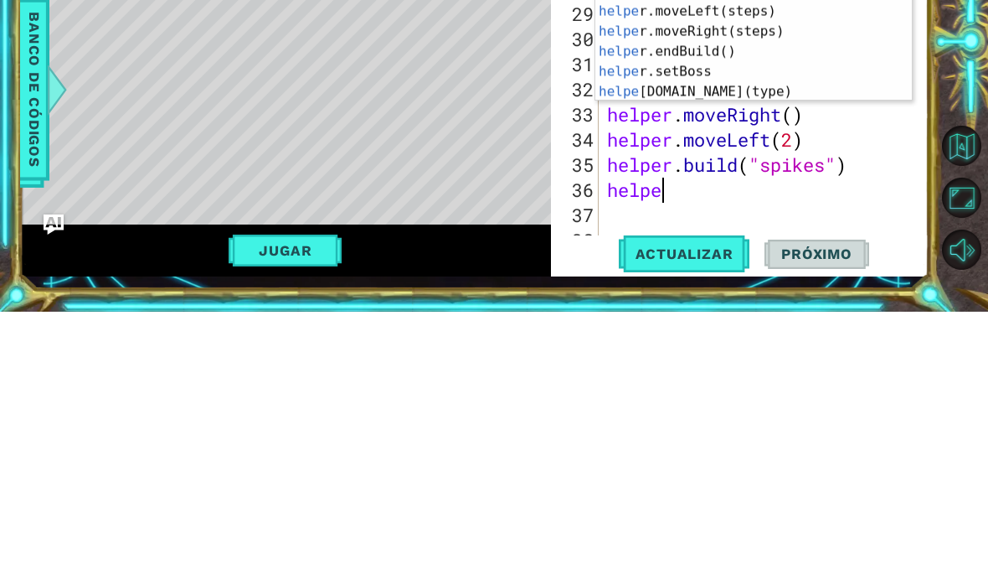
type textarea "helper"
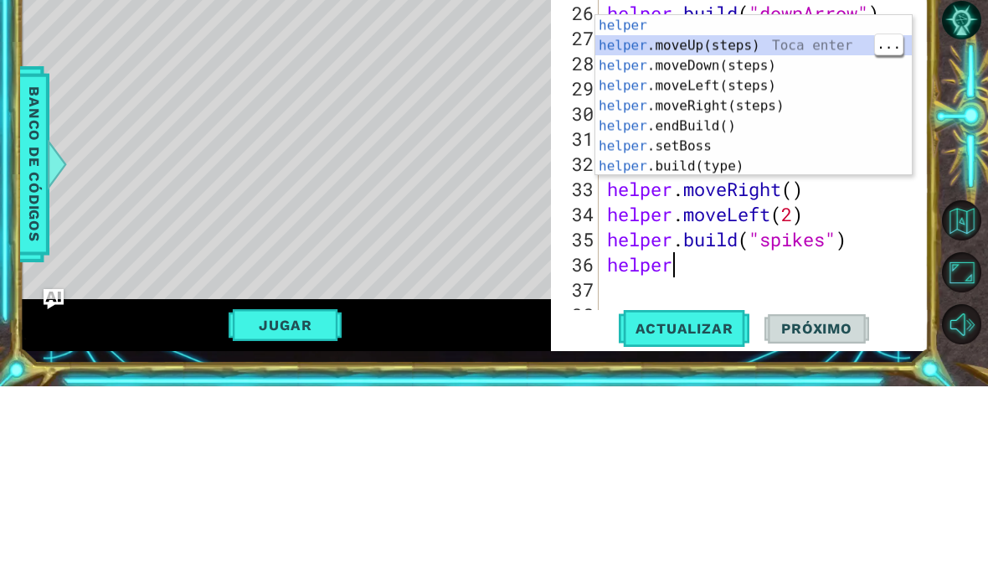
click at [736, 203] on div "helper Toca enter helper .moveUp(steps) Toca enter helper .moveDown(steps) Toca…" at bounding box center [753, 303] width 317 height 201
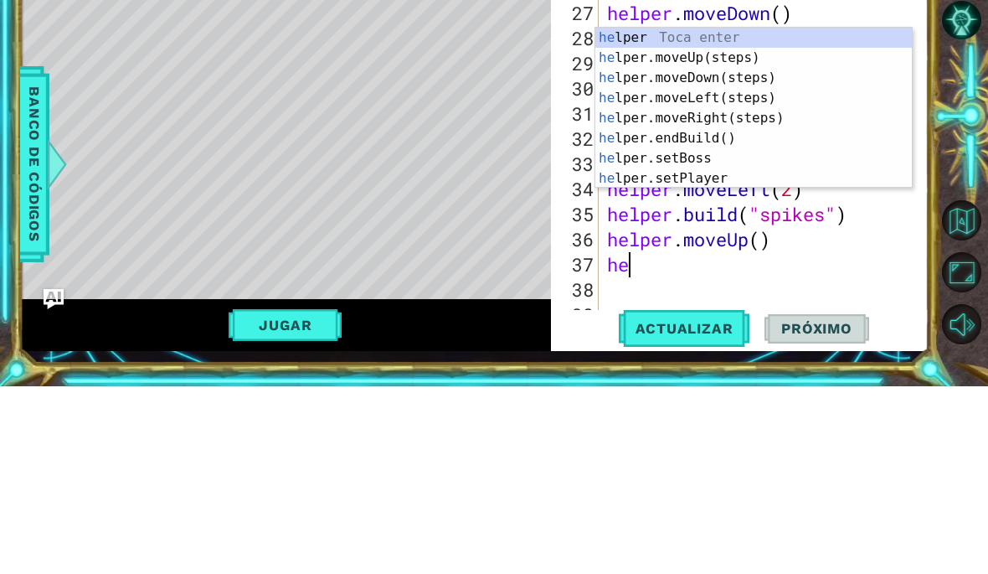
scroll to position [0, 1]
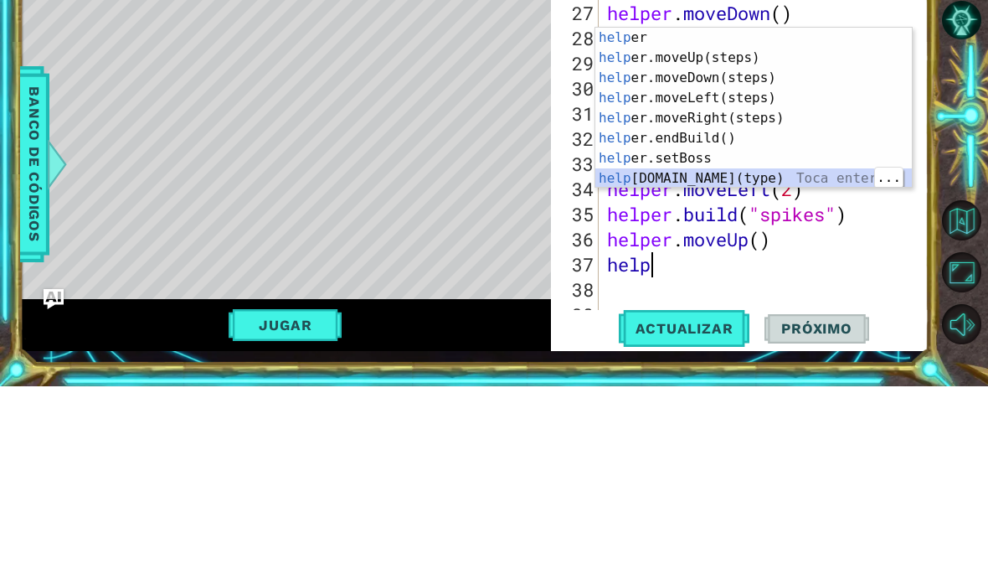
click at [790, 215] on div "help [PERSON_NAME] enter help er.moveUp(steps) Toca enter help er.moveDown(step…" at bounding box center [753, 315] width 317 height 201
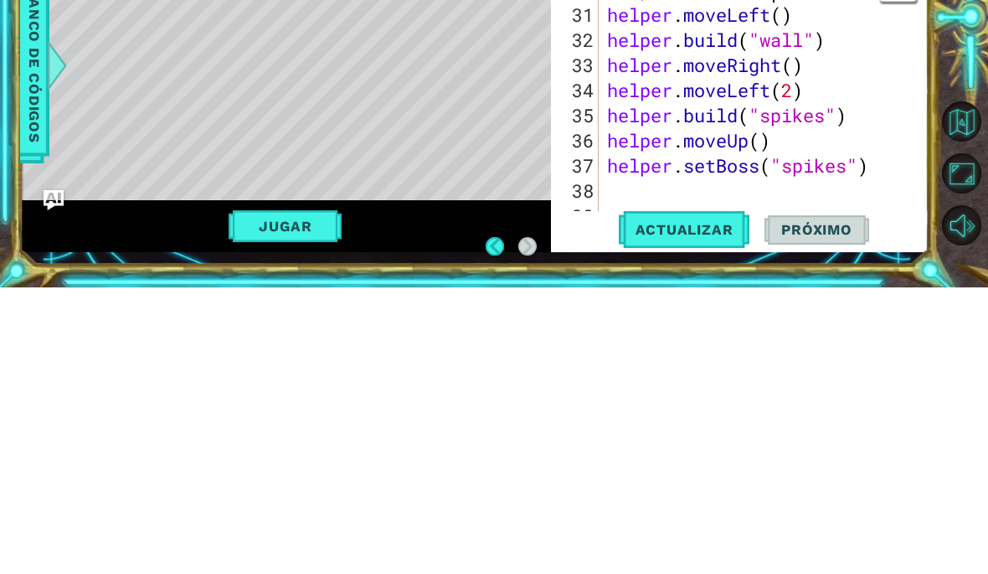
scroll to position [3, 0]
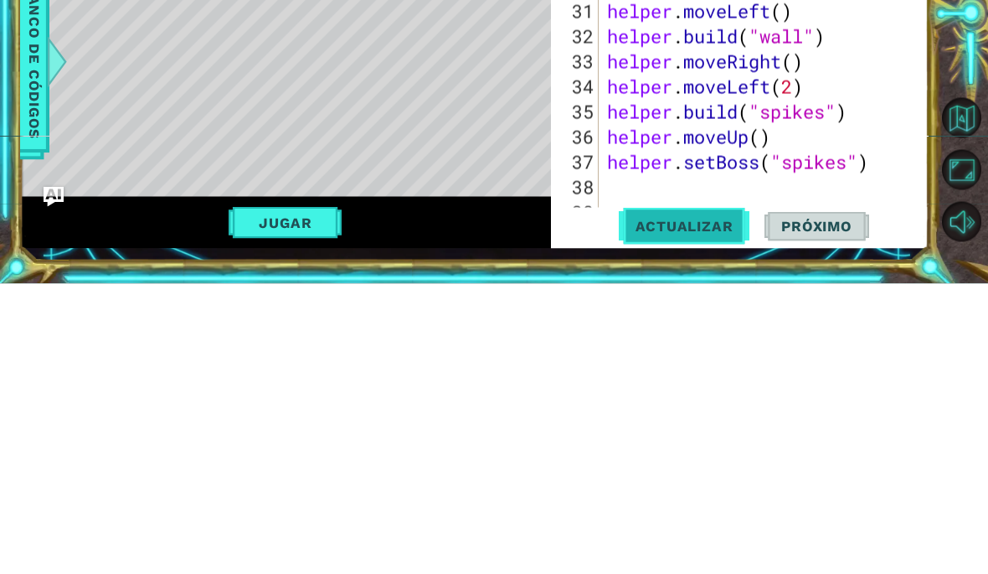
click at [721, 507] on span "Actualizar" at bounding box center [684, 515] width 131 height 17
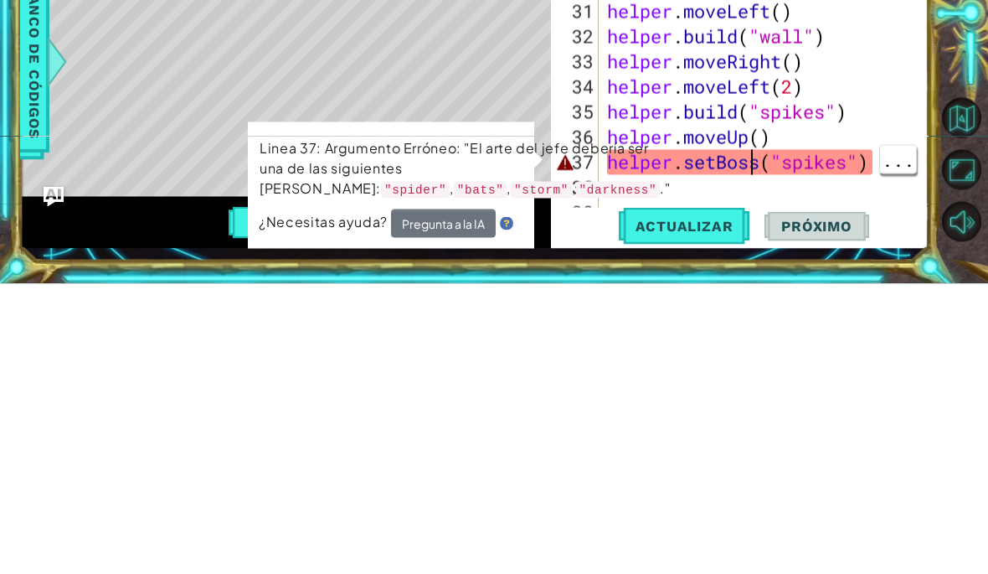
click at [744, 166] on div "helper . build ( "downArrow" ) helper . moveDown ( ) helper . build ( "downArro…" at bounding box center [769, 364] width 330 height 402
click at [759, 170] on div "helper . build ( "downArrow" ) helper . moveDown ( ) helper . build ( "downArro…" at bounding box center [769, 364] width 330 height 402
click at [741, 163] on div "helper . build ( "downArrow" ) helper . moveDown ( ) helper . build ( "downArro…" at bounding box center [769, 364] width 330 height 402
click at [763, 167] on div "helper . build ( "downArrow" ) helper . moveDown ( ) helper . build ( "downArro…" at bounding box center [769, 364] width 330 height 402
click at [757, 166] on div "helper . build ( "downArrow" ) helper . moveDown ( ) helper . build ( "downArro…" at bounding box center [769, 364] width 330 height 402
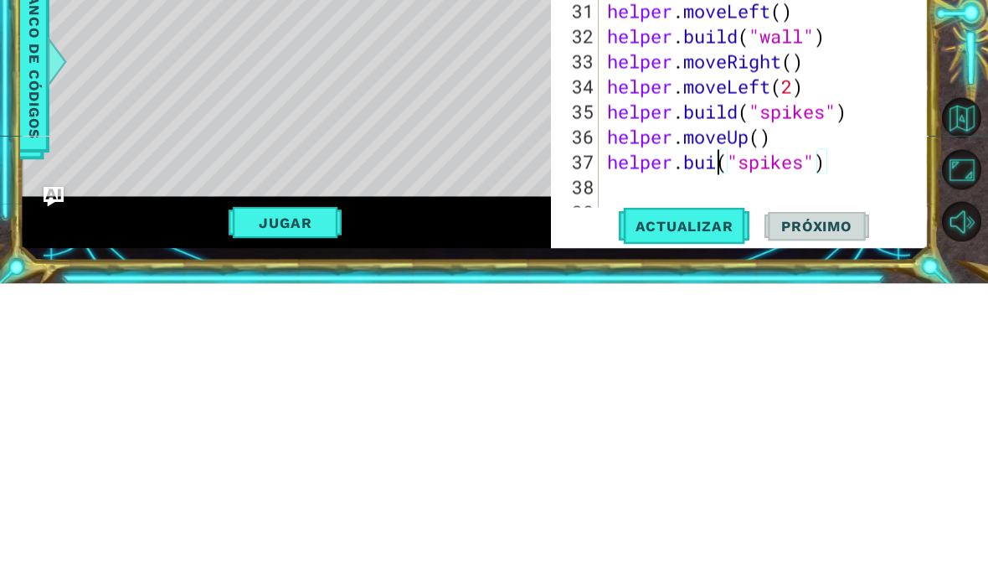
scroll to position [0, 6]
type textarea "[DOMAIN_NAME]("spikes")"
click at [693, 507] on span "Actualizar" at bounding box center [684, 515] width 131 height 17
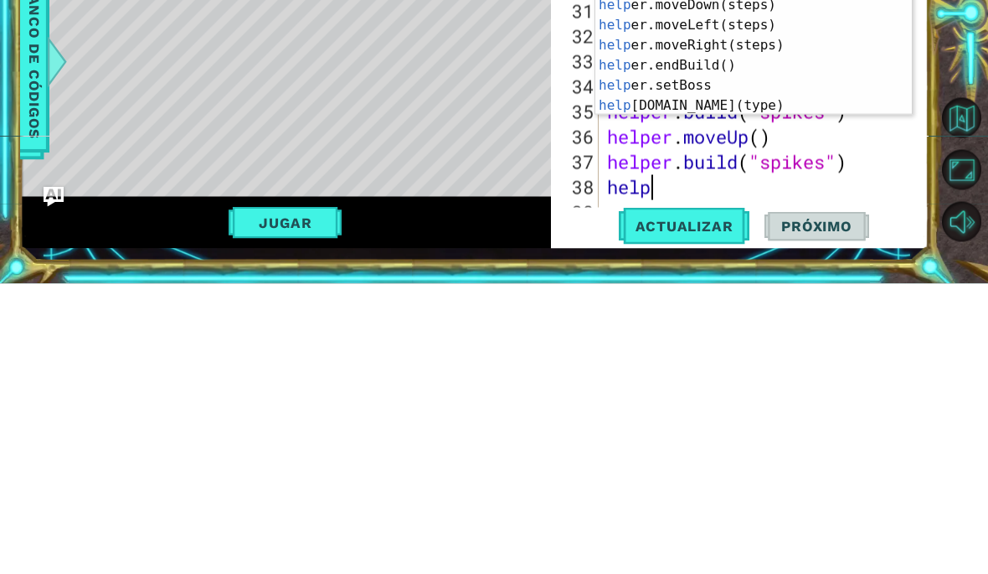
scroll to position [0, 2]
type textarea "helper"
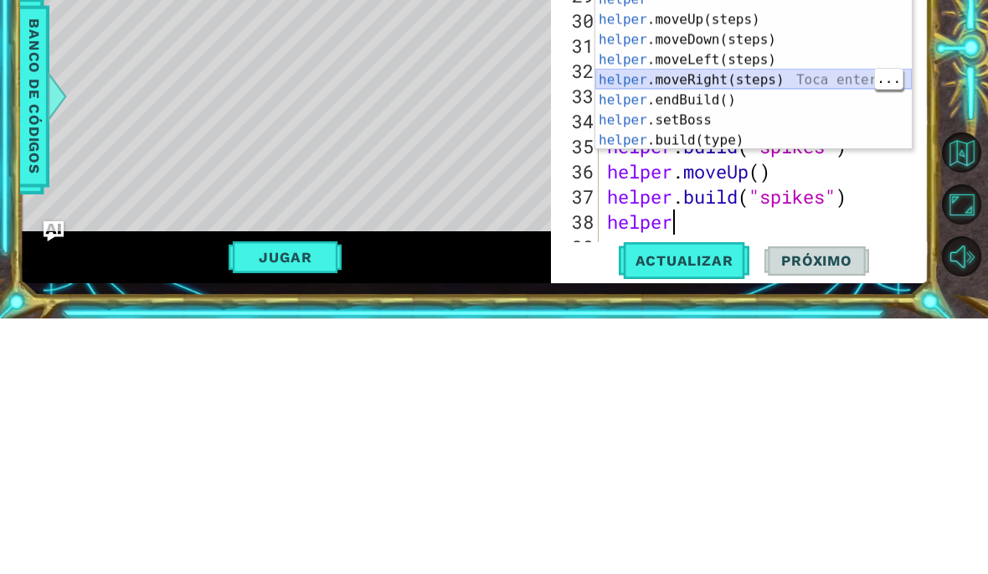
click at [789, 245] on div "helper Toca enter helper .moveUp(steps) Toca enter helper .moveDown(steps) Toca…" at bounding box center [753, 345] width 317 height 201
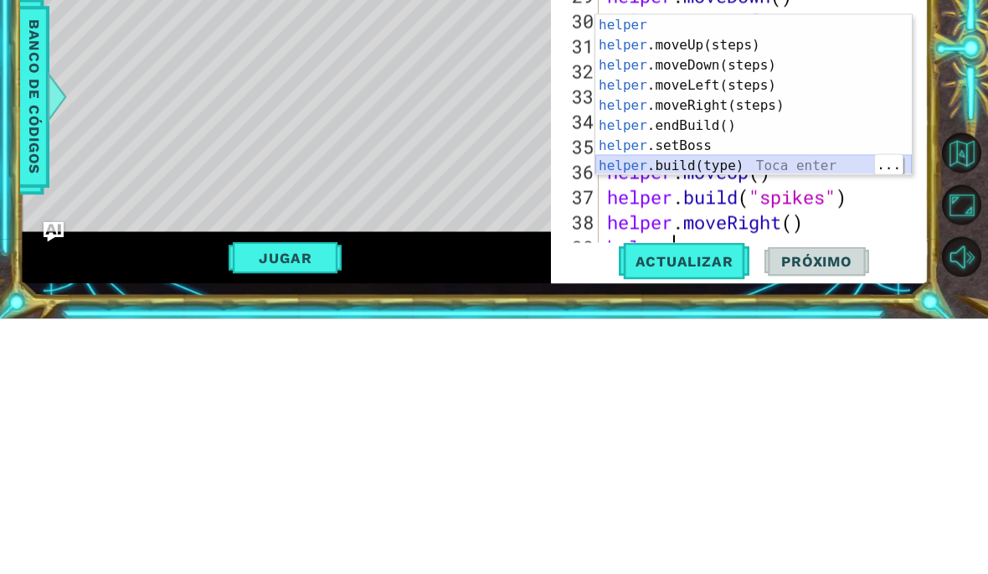
click at [762, 270] on div "helper Toca enter helper .moveUp(steps) Toca enter helper .moveDown(steps) Toca…" at bounding box center [753, 370] width 317 height 201
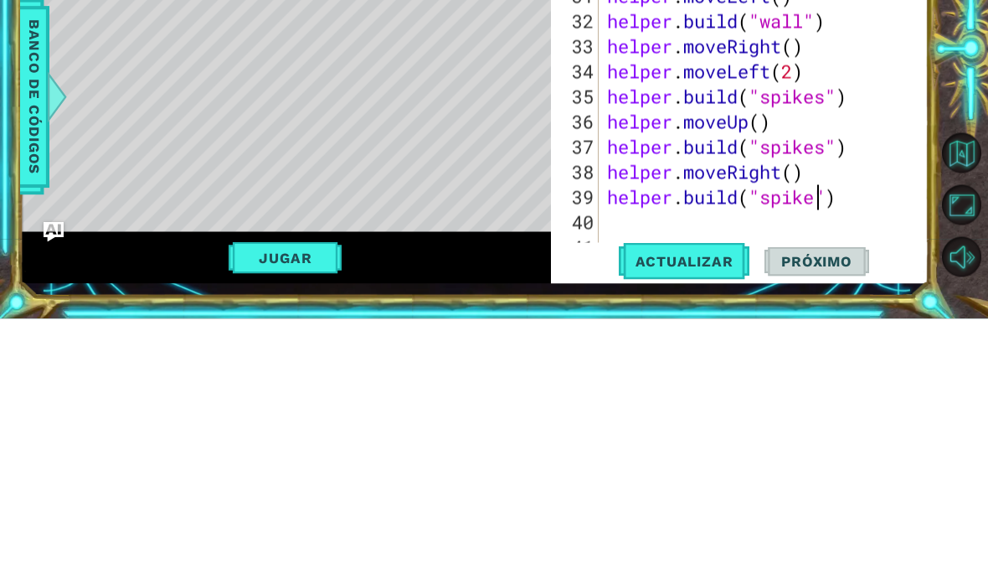
scroll to position [0, 10]
type textarea "[DOMAIN_NAME]("spikes")"
click at [702, 497] on button "Actualizar" at bounding box center [684, 516] width 131 height 38
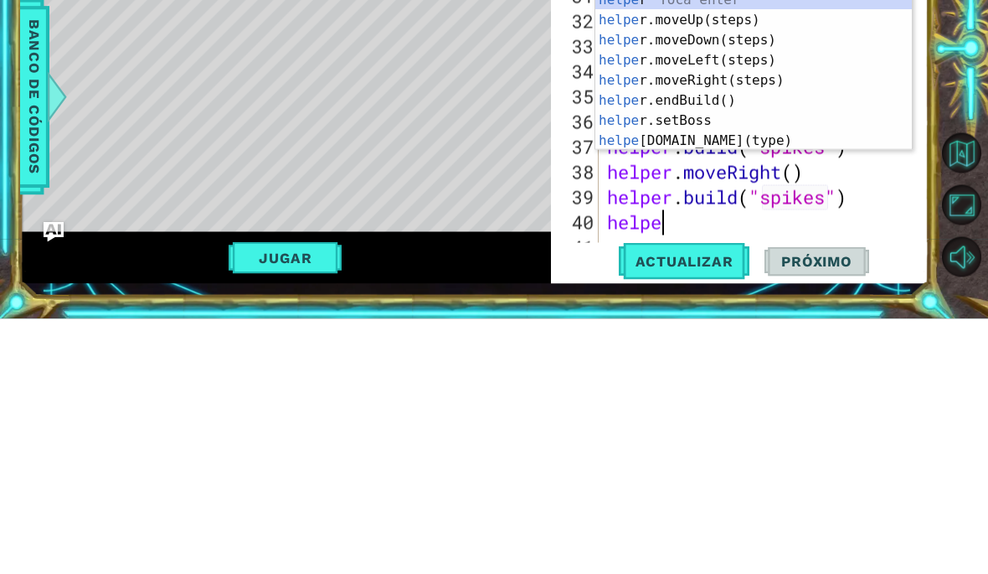
scroll to position [0, 3]
type textarea "helper."
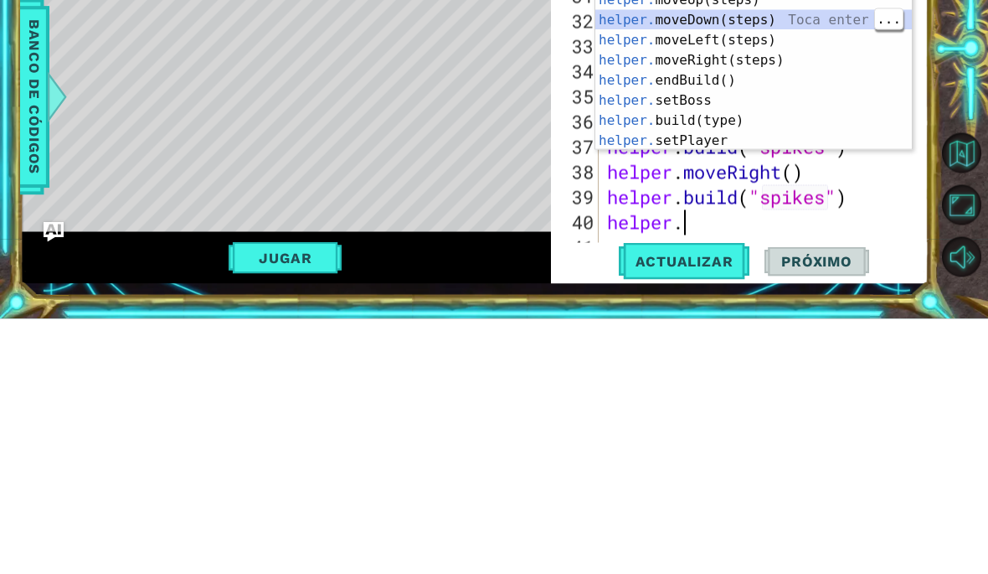
click at [765, 245] on div "helper. moveUp(steps) Toca enter helper. moveDown(steps) Toca enter helper. mov…" at bounding box center [753, 345] width 317 height 201
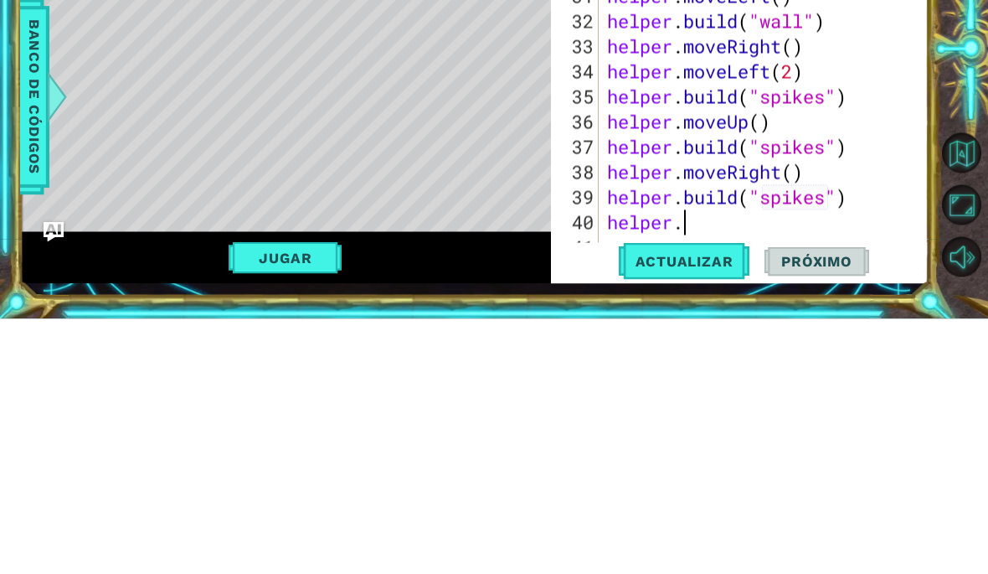
scroll to position [0, 0]
type textarea "helper.moveRight()"
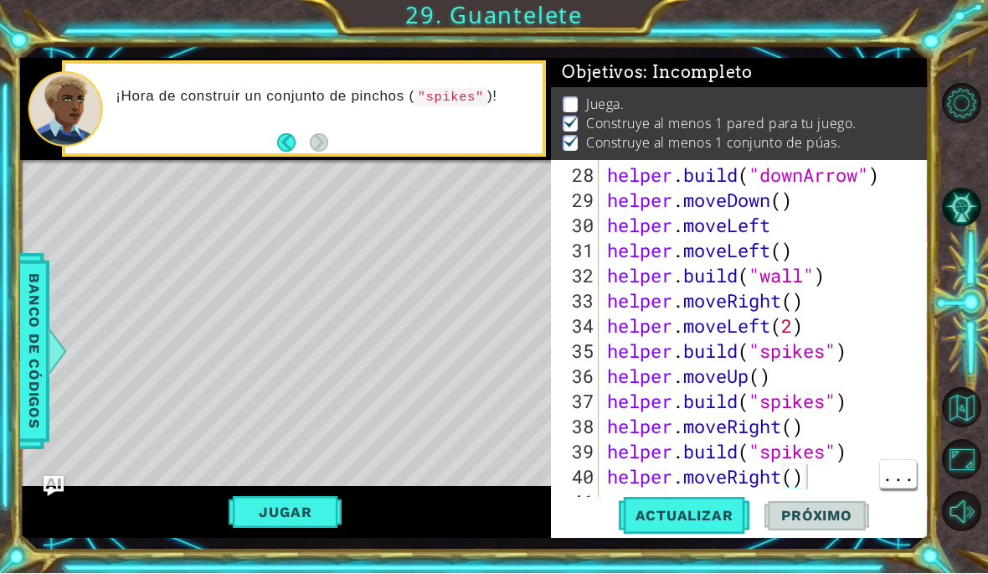
click at [836, 503] on div "helper . build ( "downArrow" ) helper . moveDown ( ) helper . moveLeft helper .…" at bounding box center [769, 364] width 330 height 402
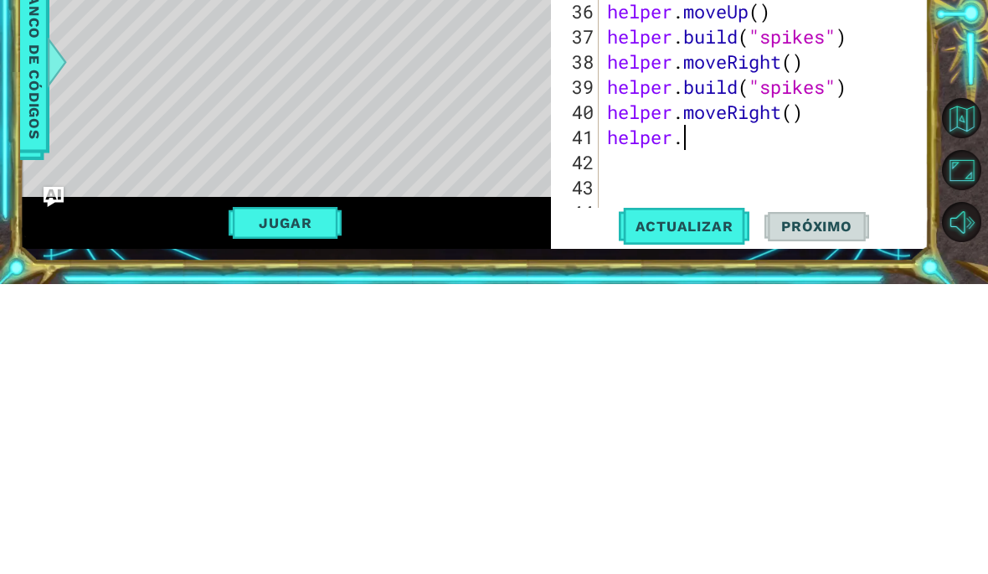
scroll to position [0, 3]
type textarea "helper.move"
click at [743, 163] on div "helper . moveLeft ( ) helper . build ( "wall" ) helper . moveRight ( ) helper .…" at bounding box center [769, 364] width 330 height 402
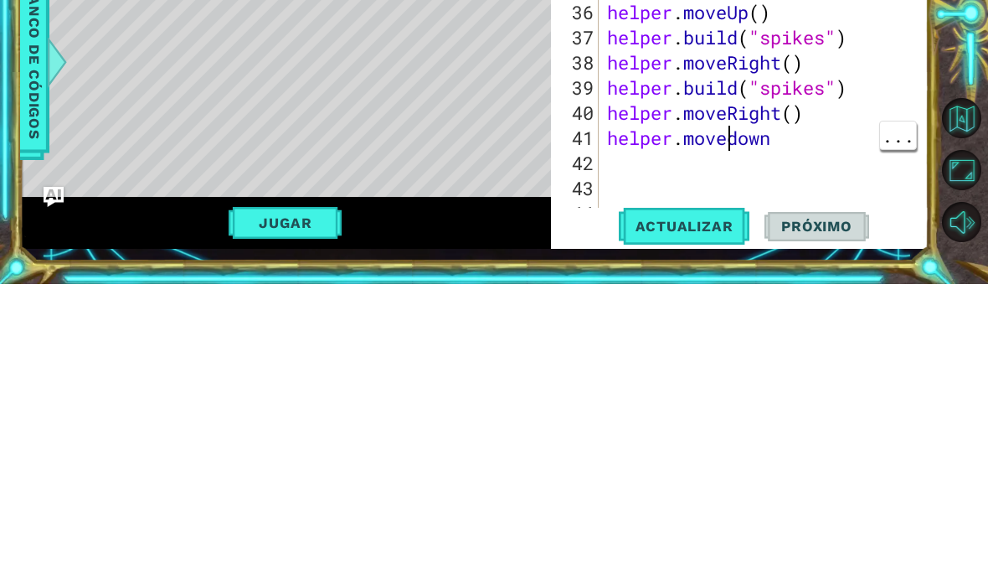
click at [739, 144] on div "helper . moveLeft helper . moveLeft ( ) helper . build ( "wall" ) helper . move…" at bounding box center [769, 340] width 330 height 402
click at [703, 497] on button "Actualizar" at bounding box center [684, 516] width 131 height 38
click at [696, 507] on span "Actualizar" at bounding box center [684, 515] width 131 height 17
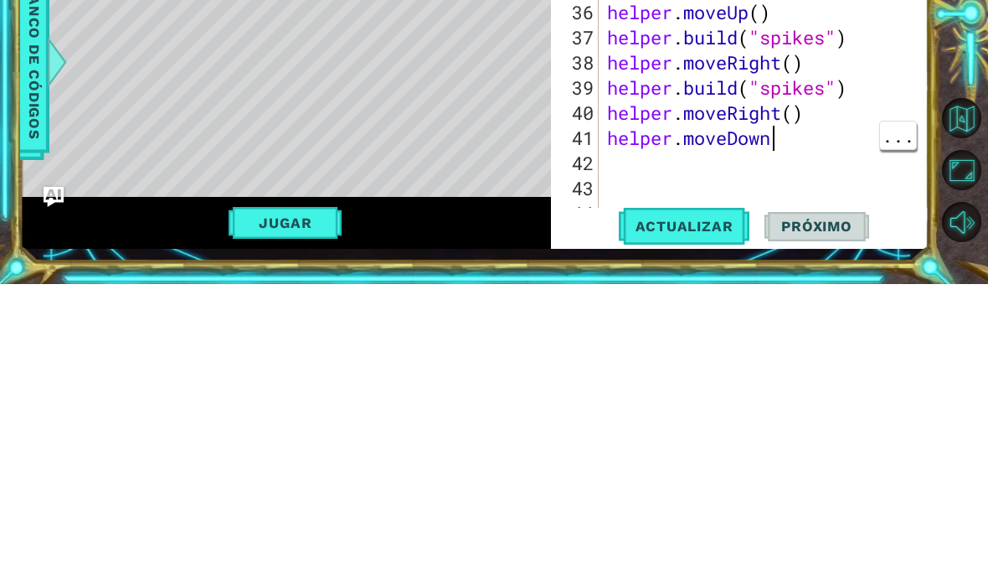
scroll to position [0, 8]
click at [720, 507] on span "Actualizar" at bounding box center [684, 515] width 131 height 17
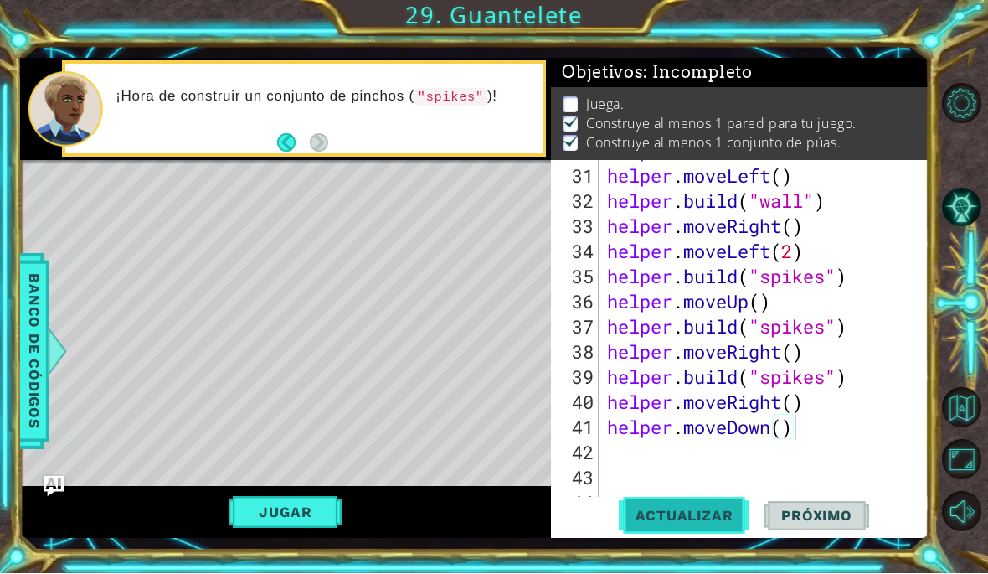
click at [701, 524] on span "Actualizar" at bounding box center [684, 515] width 131 height 17
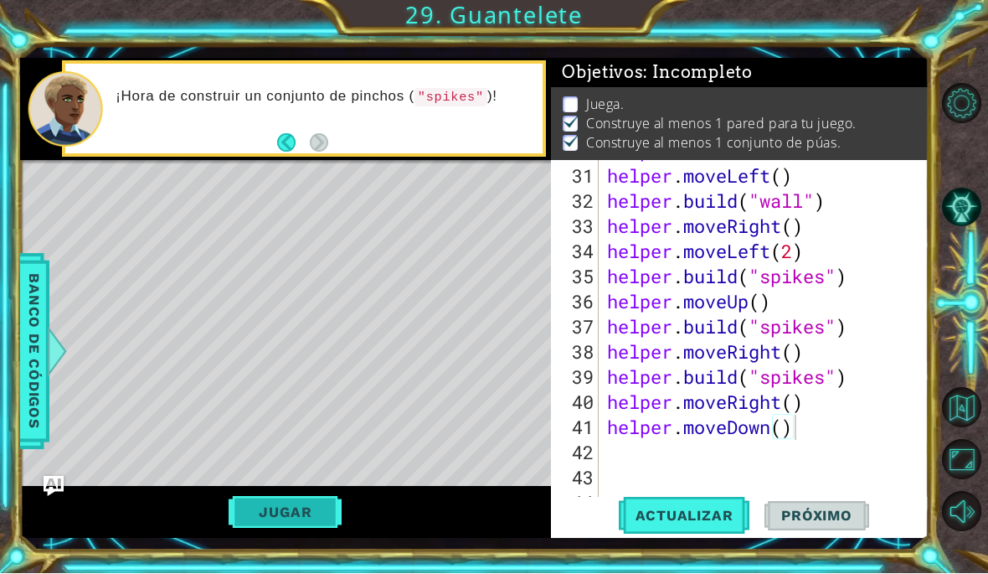
click at [319, 528] on button "Jugar" at bounding box center [285, 513] width 113 height 32
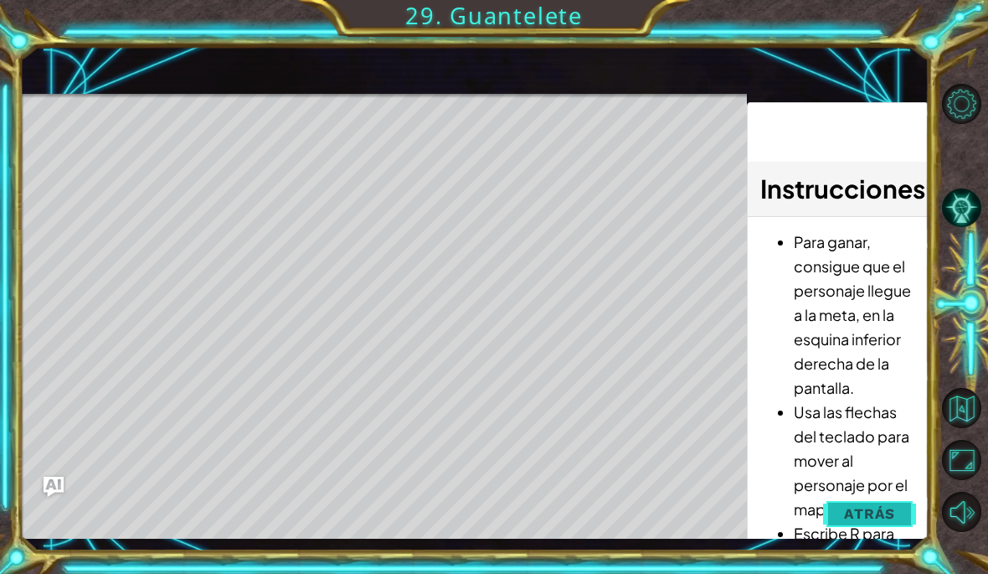
click at [860, 521] on span "Atrás" at bounding box center [869, 513] width 51 height 17
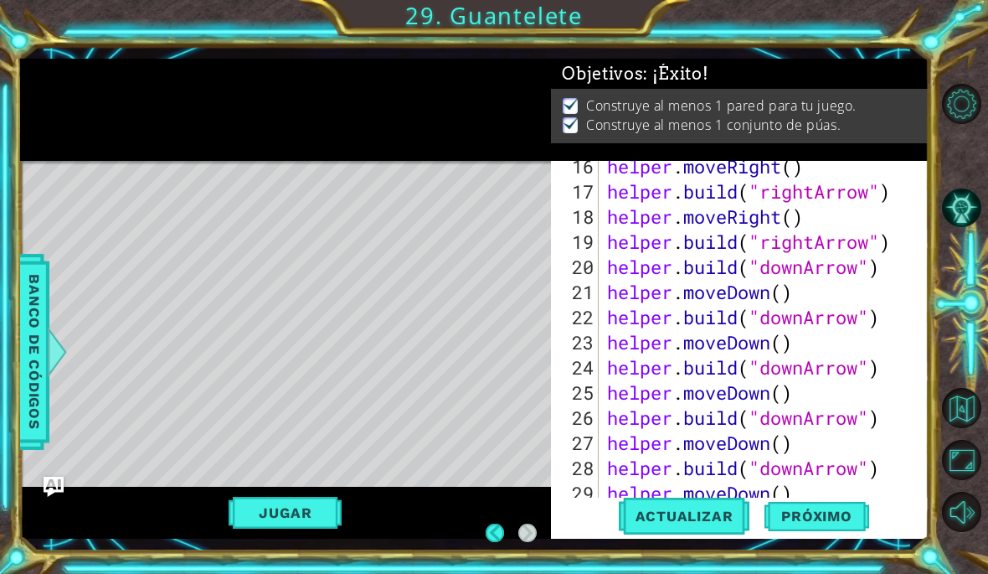
scroll to position [430, 0]
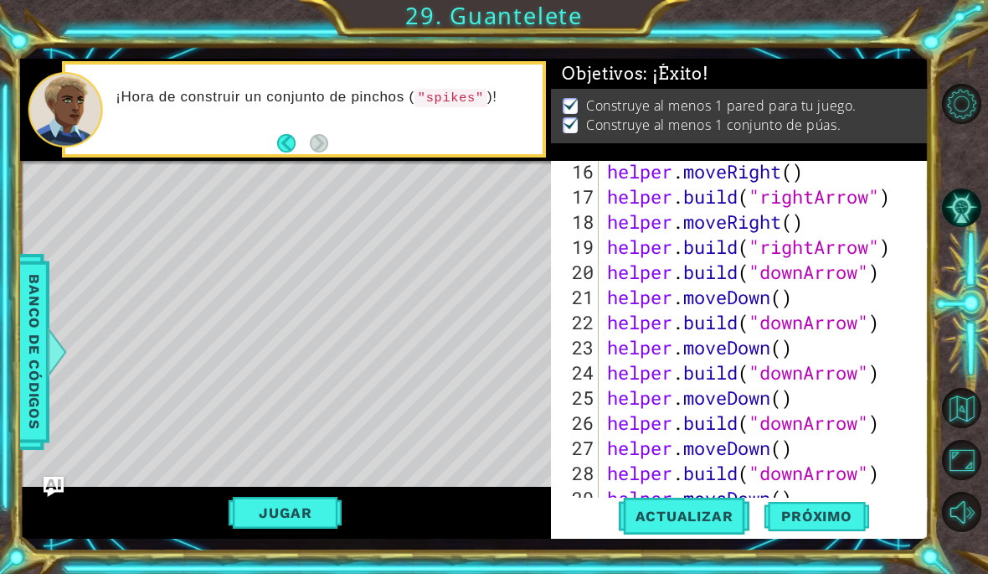
click at [256, 486] on div "Level Map" at bounding box center [407, 407] width 774 height 493
click at [279, 502] on button "Jugar" at bounding box center [285, 513] width 113 height 32
click at [832, 520] on span "Próximo" at bounding box center [817, 515] width 104 height 17
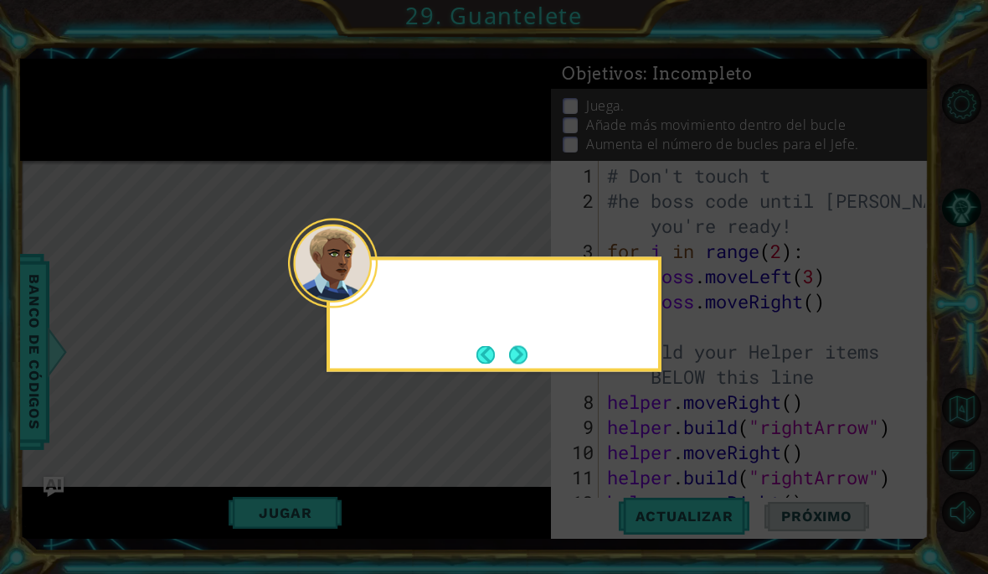
scroll to position [0, 0]
click at [523, 349] on button "Next" at bounding box center [518, 354] width 18 height 18
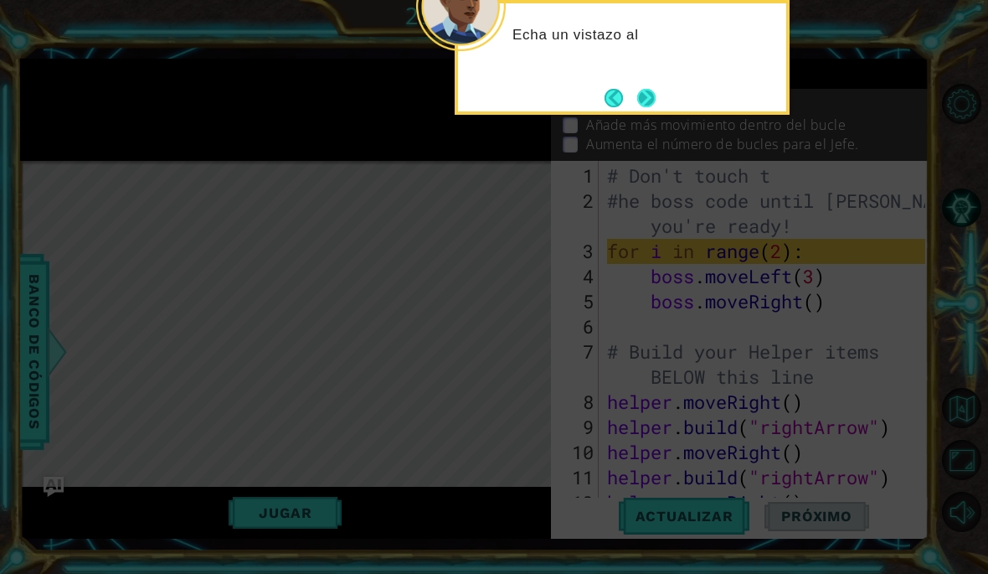
click at [638, 93] on button "Next" at bounding box center [646, 98] width 18 height 18
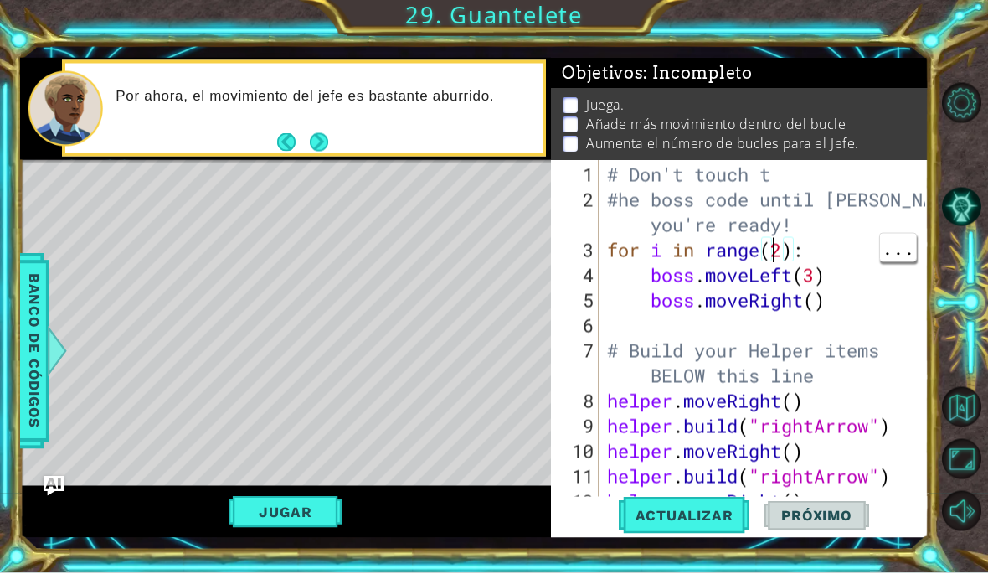
click at [774, 244] on div "# Don't touch t #he boss code until [PERSON_NAME] says you're ready! for i in r…" at bounding box center [769, 364] width 330 height 402
click at [777, 250] on div "# Don't touch t #he boss code until [PERSON_NAME] says you're ready! for i in r…" at bounding box center [769, 364] width 330 height 402
type textarea "for i in range(4):"
click at [849, 277] on div "# Don't touch t #he boss code until [PERSON_NAME] says you're ready! for i in r…" at bounding box center [769, 364] width 330 height 402
type textarea "boss.moveRight()"
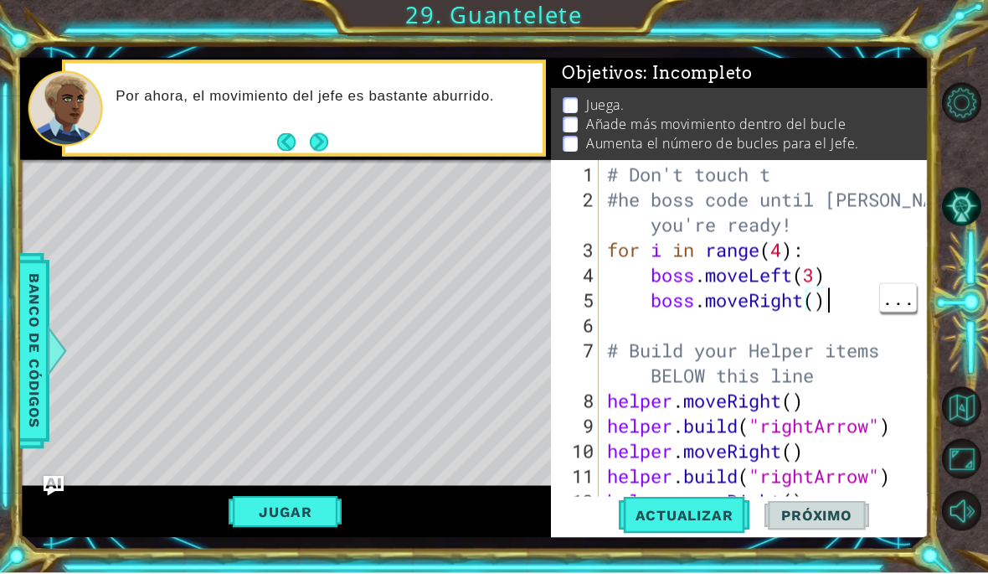
click at [830, 307] on div "# Don't touch t #he boss code until [PERSON_NAME] says you're ready! for i in r…" at bounding box center [769, 364] width 330 height 402
click at [683, 507] on span "Actualizar" at bounding box center [684, 515] width 131 height 17
click at [811, 297] on div "# Don't touch t #he boss code until [PERSON_NAME] says you're ready! for i in r…" at bounding box center [769, 364] width 330 height 402
click at [827, 305] on div "# Don't touch t #he boss code until [PERSON_NAME] says you're ready! for i in r…" at bounding box center [769, 364] width 330 height 402
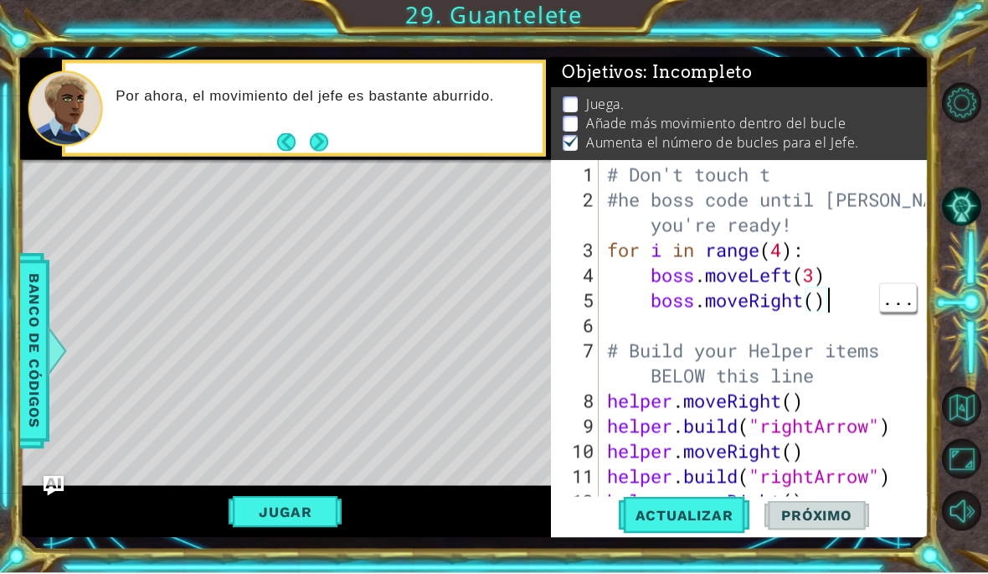
click at [671, 327] on div "# Don't touch t #he boss code until [PERSON_NAME] says you're ready! for i in r…" at bounding box center [769, 364] width 330 height 402
type textarea "boss.moveRight()"
click at [821, 299] on div "# Don't touch t #he boss code until [PERSON_NAME] says you're ready! for i in r…" at bounding box center [769, 364] width 330 height 402
click at [835, 304] on div "# Don't touch t #he boss code until [PERSON_NAME] says you're ready! for i in r…" at bounding box center [769, 364] width 330 height 402
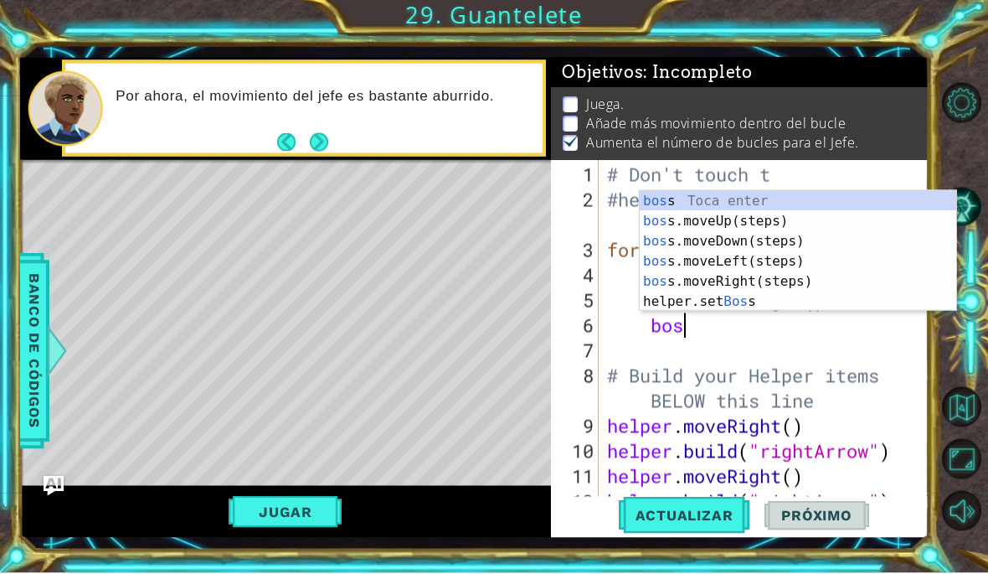
type textarea "boss"
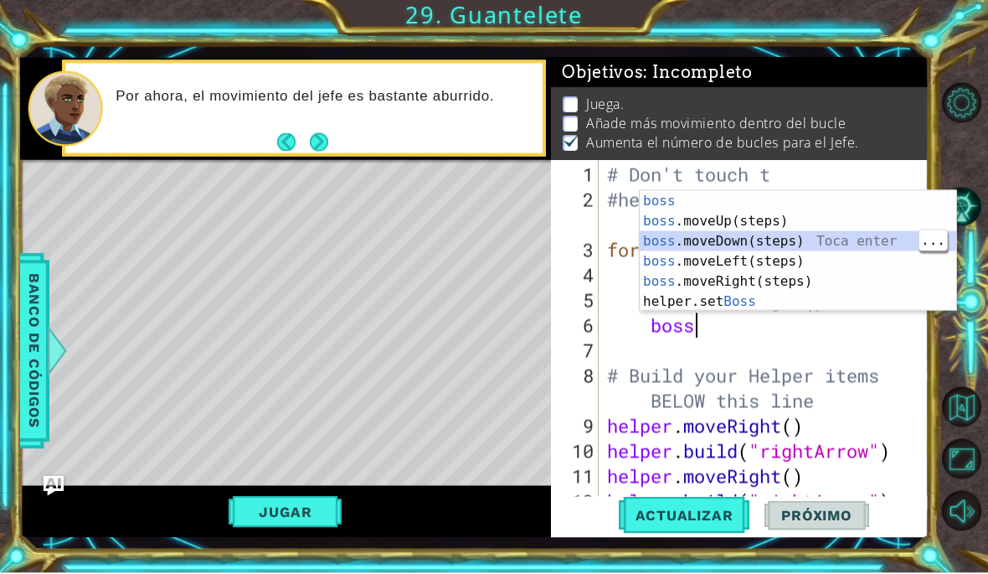
click at [773, 239] on div "boss Toca enter boss .moveUp(steps) Toca enter boss .moveDown(steps) Toca enter…" at bounding box center [798, 272] width 317 height 161
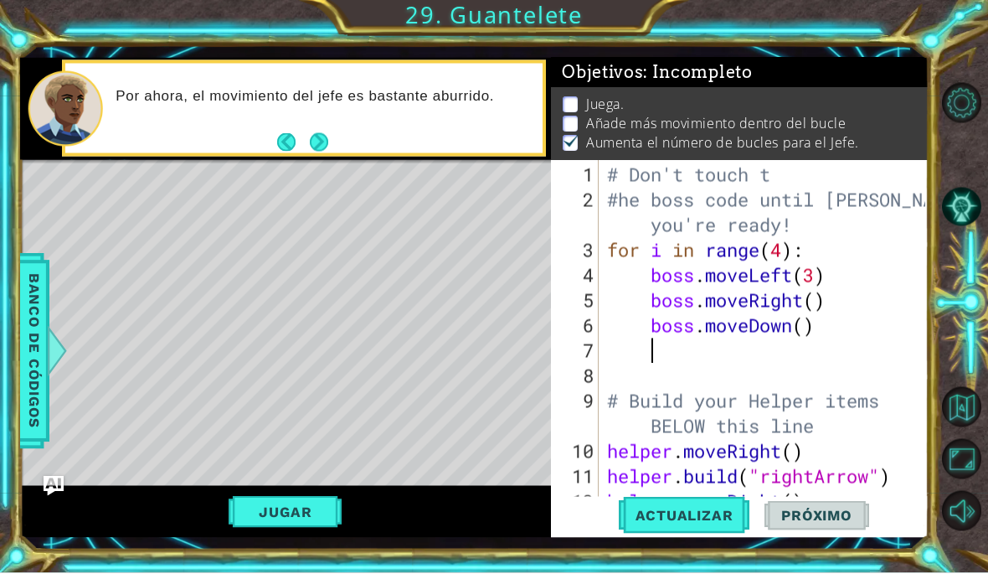
scroll to position [0, 1]
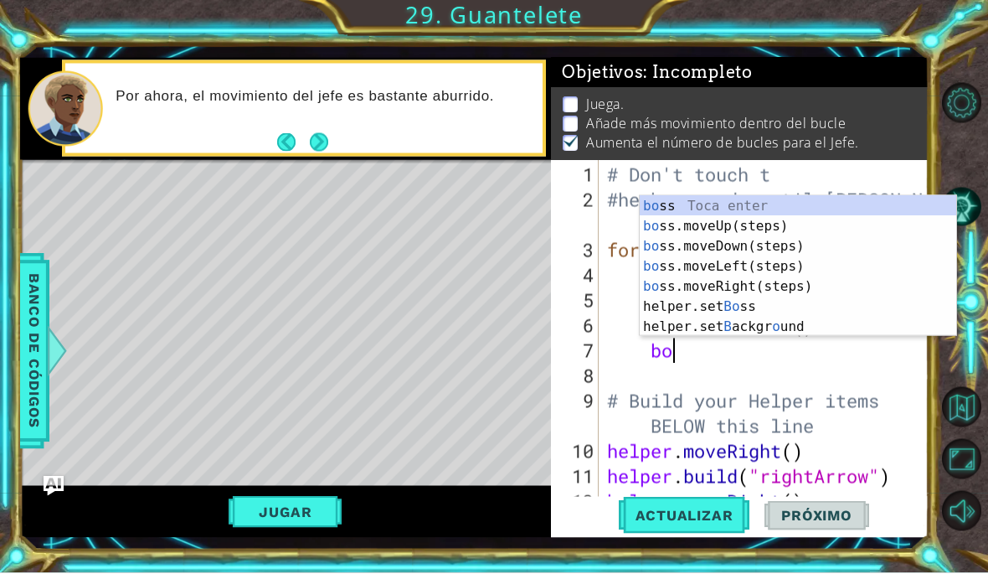
type textarea "boss"
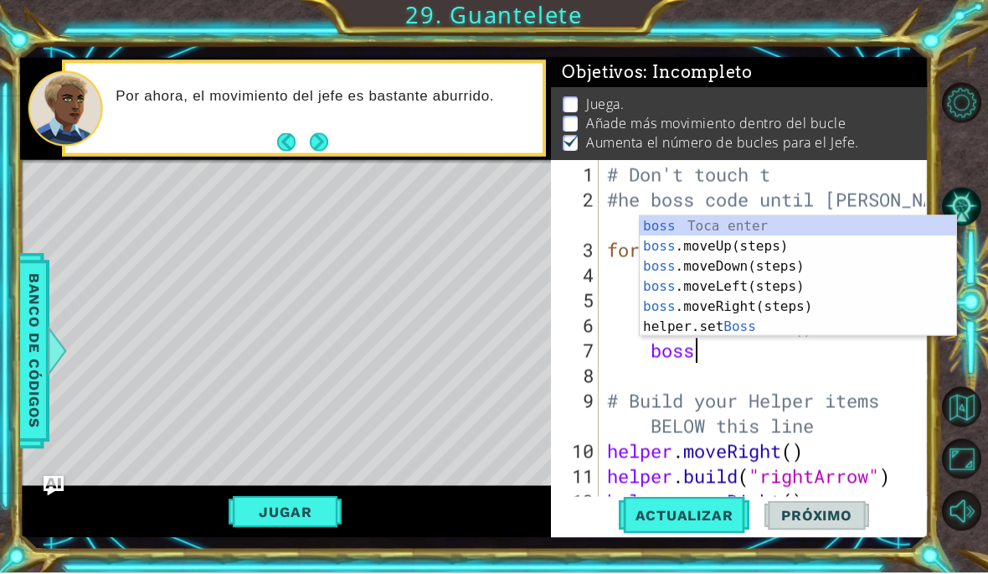
scroll to position [0, 3]
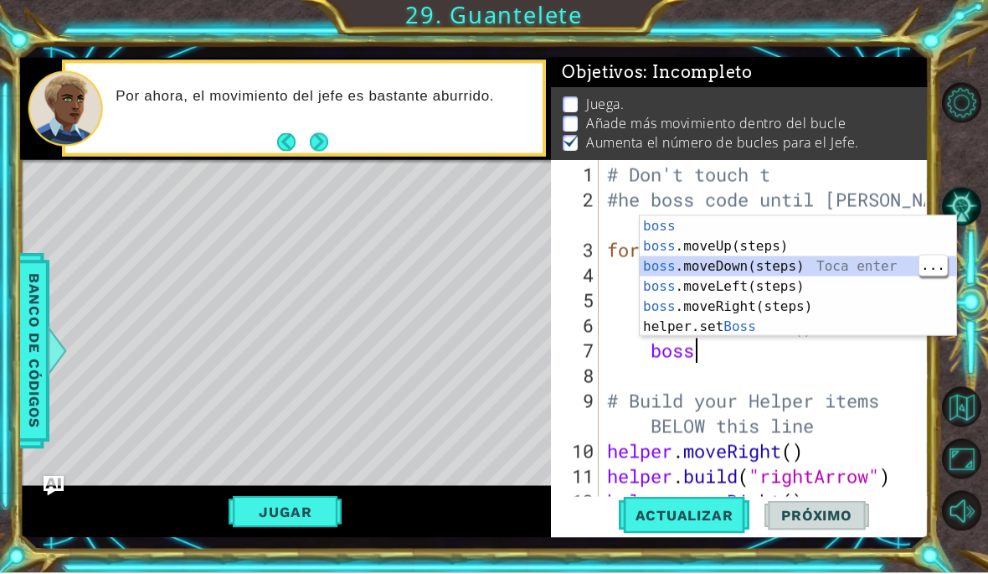
click at [724, 286] on div "boss Toca enter boss .moveUp(steps) Toca enter boss .moveDown(steps) Toca enter…" at bounding box center [798, 297] width 317 height 161
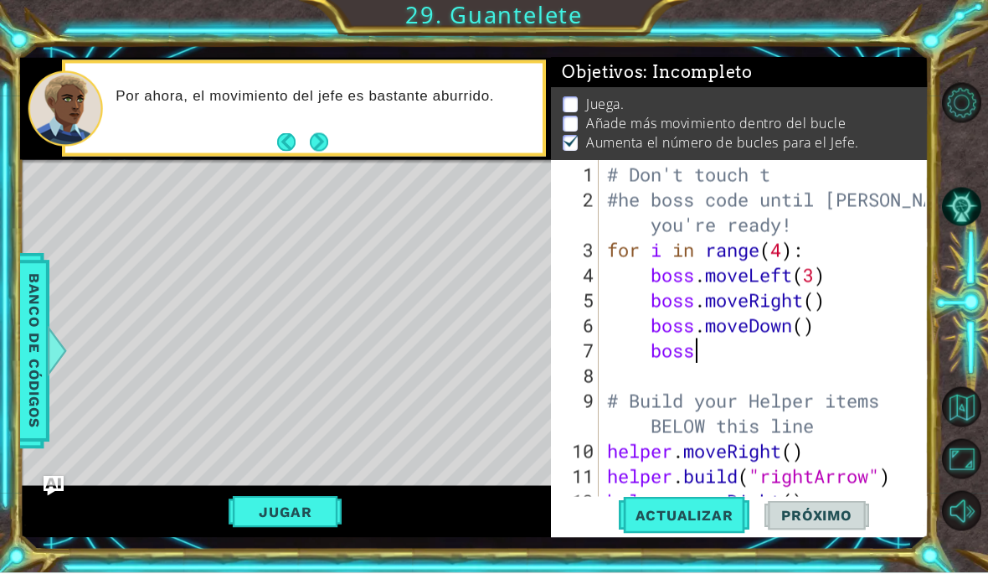
scroll to position [0, 1]
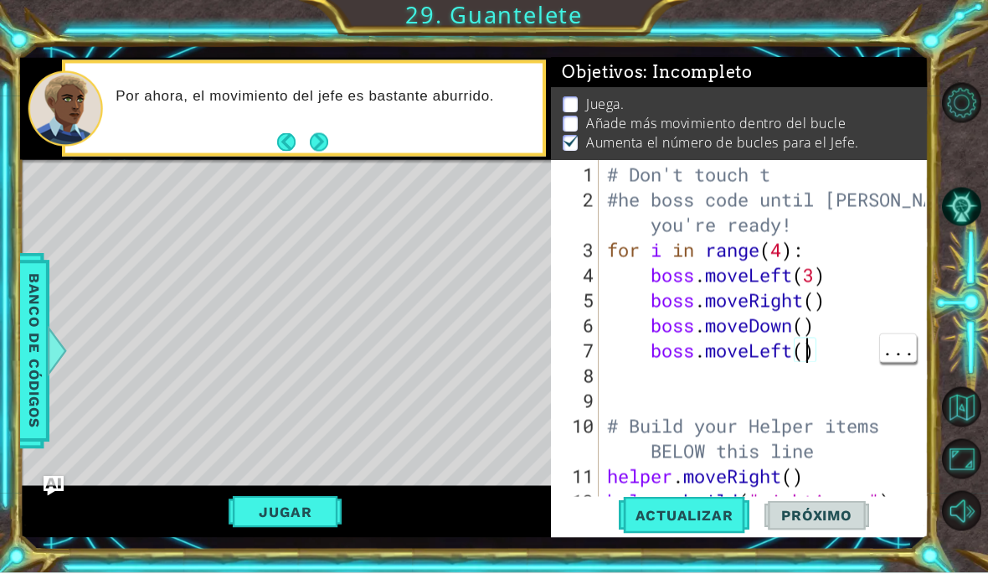
click at [810, 348] on div "# Don't touch t #he boss code until [PERSON_NAME] says you're ready! for i in r…" at bounding box center [769, 364] width 330 height 402
type textarea "boss.moveLeft(3)"
click at [663, 514] on span "Actualizar" at bounding box center [684, 515] width 131 height 17
click at [313, 499] on button "Jugar" at bounding box center [285, 513] width 113 height 32
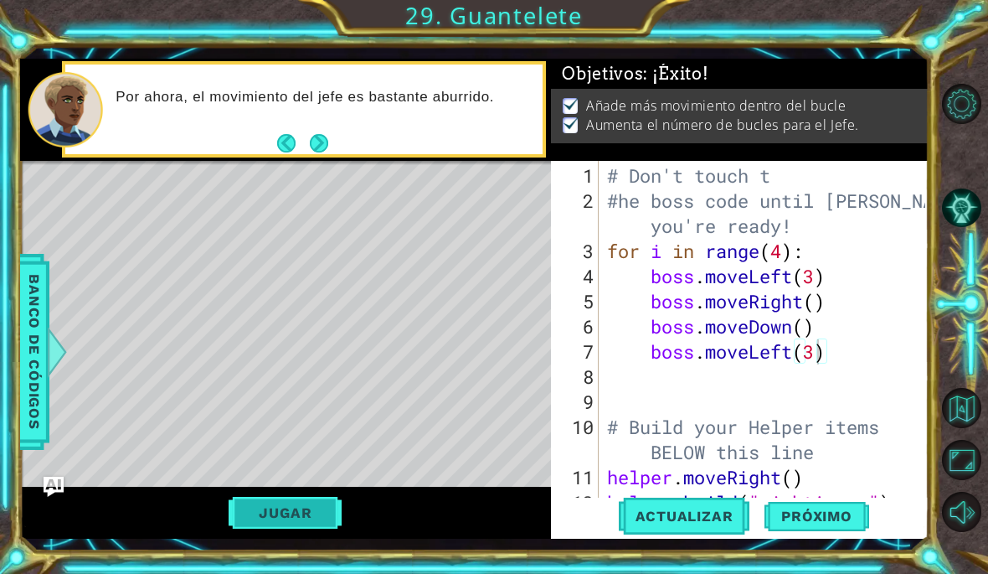
scroll to position [0, 0]
click at [806, 534] on button "Próximo" at bounding box center [817, 516] width 104 height 38
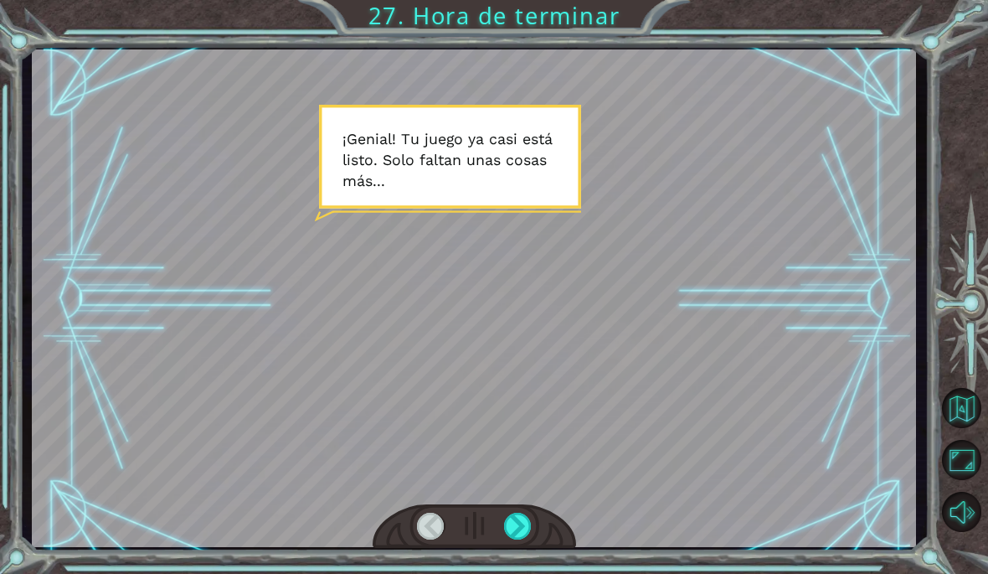
click at [497, 543] on div at bounding box center [474, 526] width 203 height 44
click at [510, 531] on div at bounding box center [518, 525] width 28 height 27
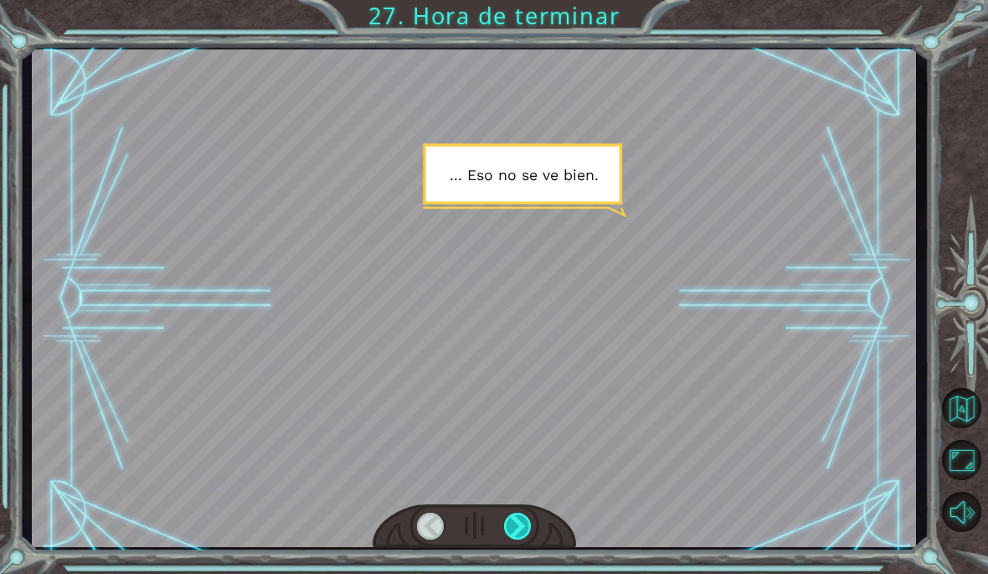
click at [515, 524] on div at bounding box center [518, 525] width 28 height 27
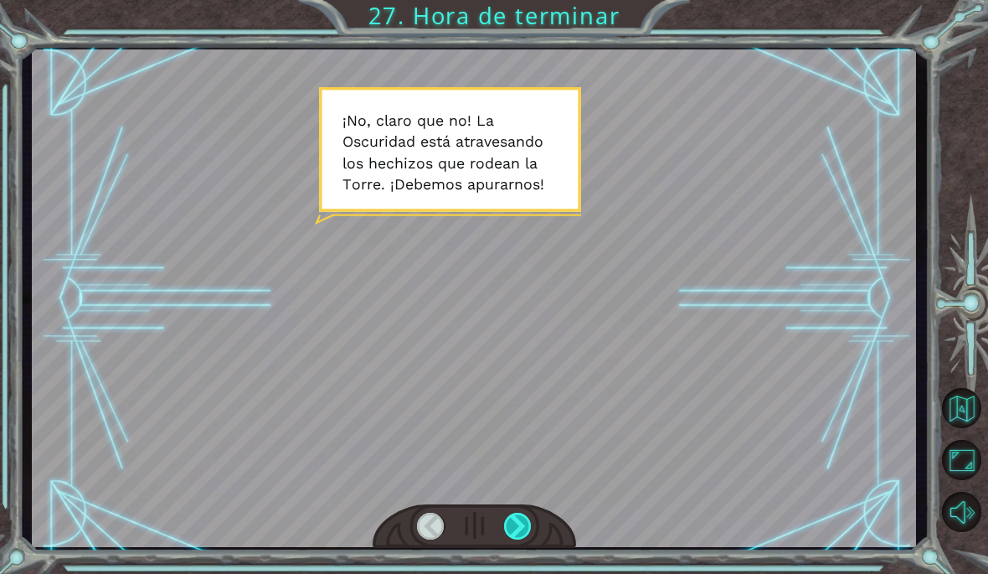
click at [514, 519] on div at bounding box center [518, 525] width 28 height 27
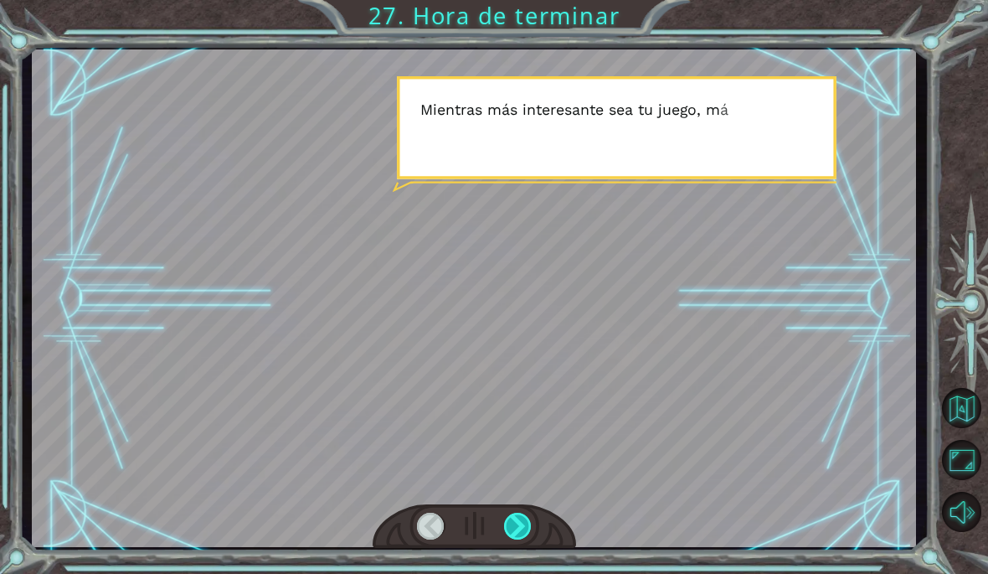
click at [522, 522] on div at bounding box center [518, 525] width 28 height 27
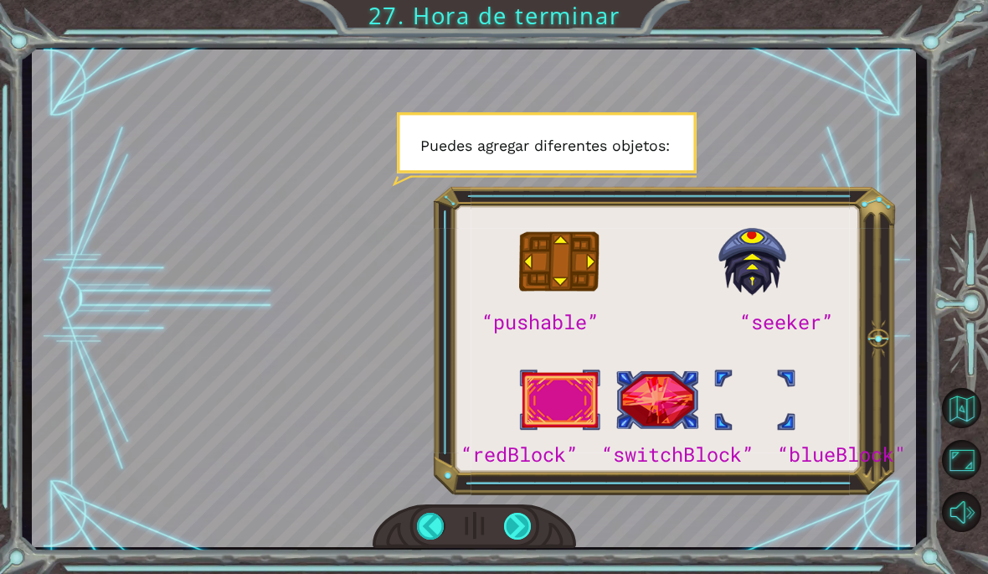
click at [516, 524] on div at bounding box center [518, 525] width 28 height 27
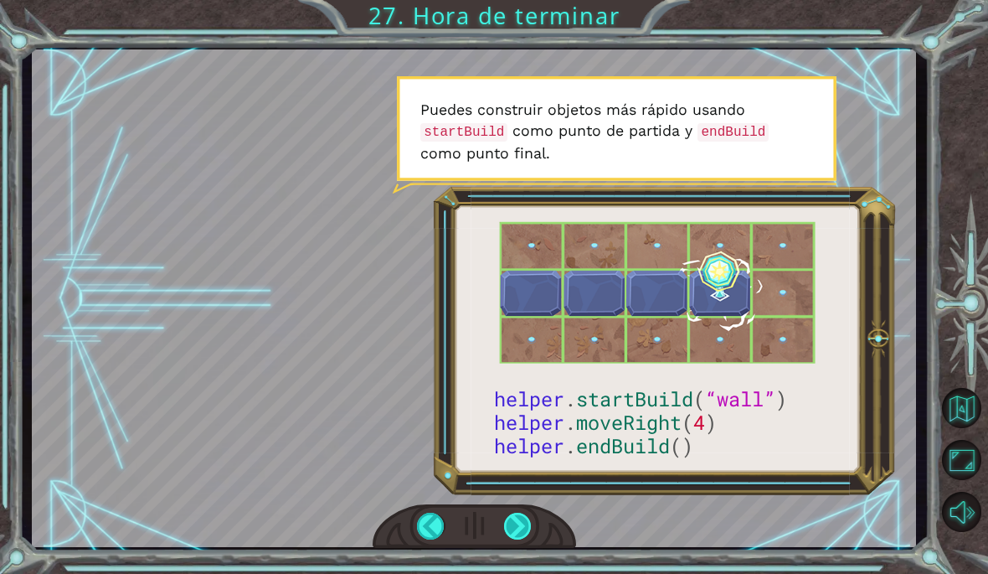
click at [510, 529] on div at bounding box center [518, 525] width 28 height 27
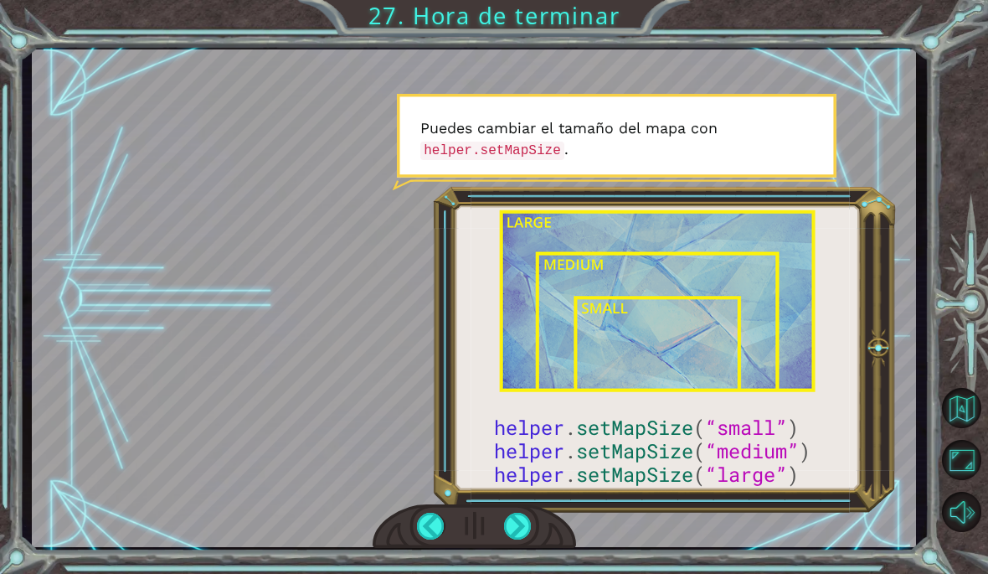
click at [863, 292] on div at bounding box center [474, 297] width 884 height 497
click at [518, 532] on div at bounding box center [518, 525] width 28 height 27
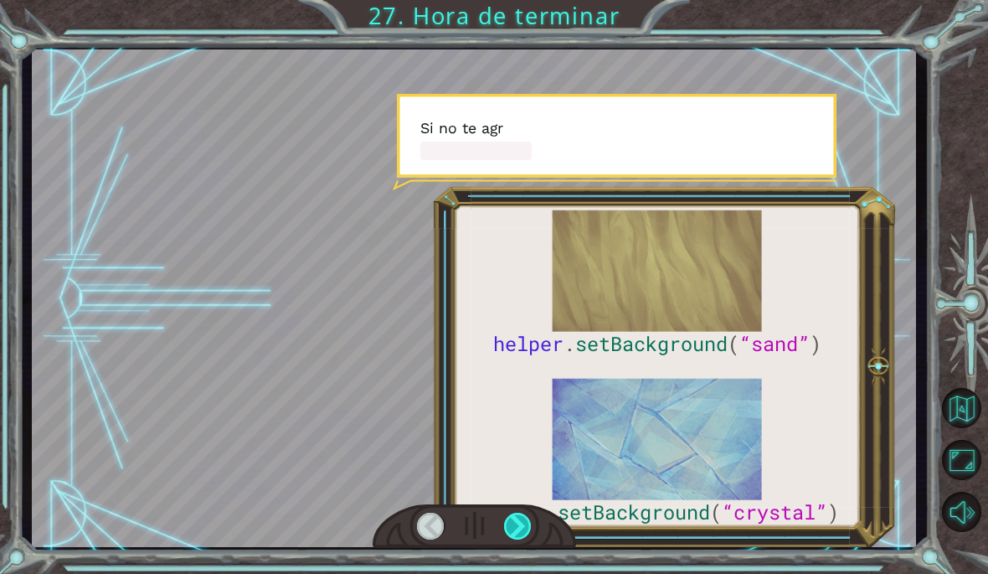
click at [517, 527] on div at bounding box center [518, 525] width 28 height 27
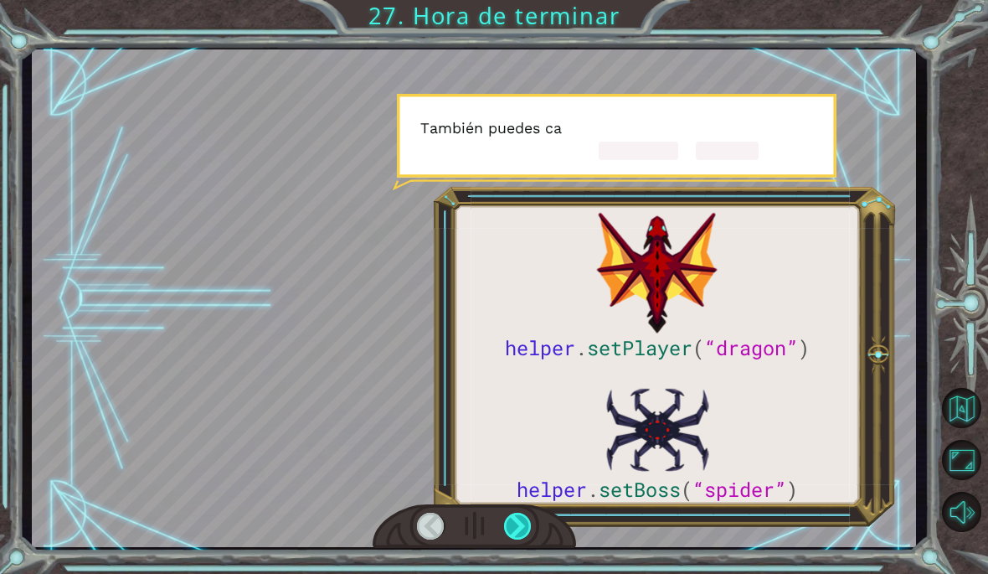
click at [522, 533] on div at bounding box center [518, 525] width 28 height 27
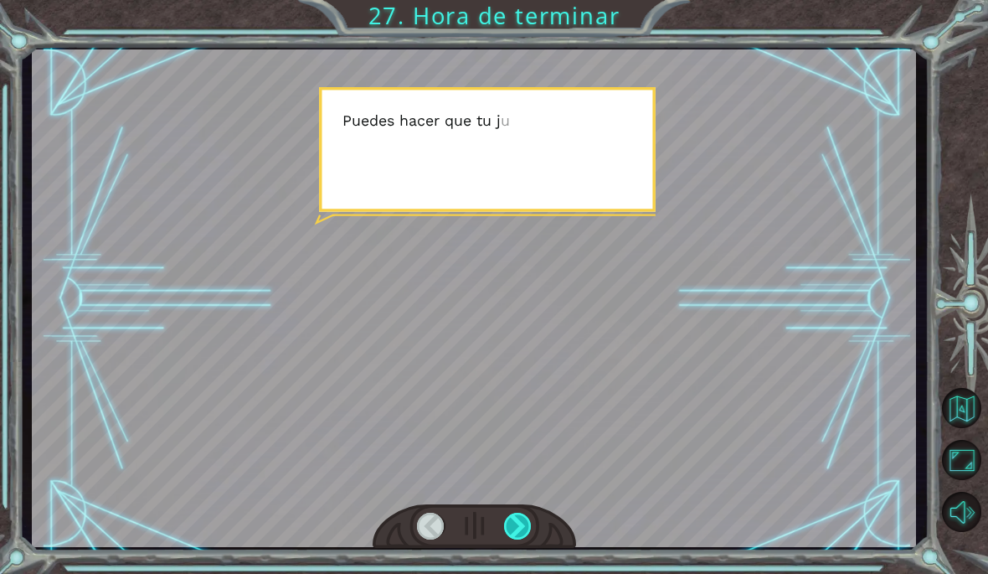
click at [520, 528] on div at bounding box center [518, 525] width 28 height 27
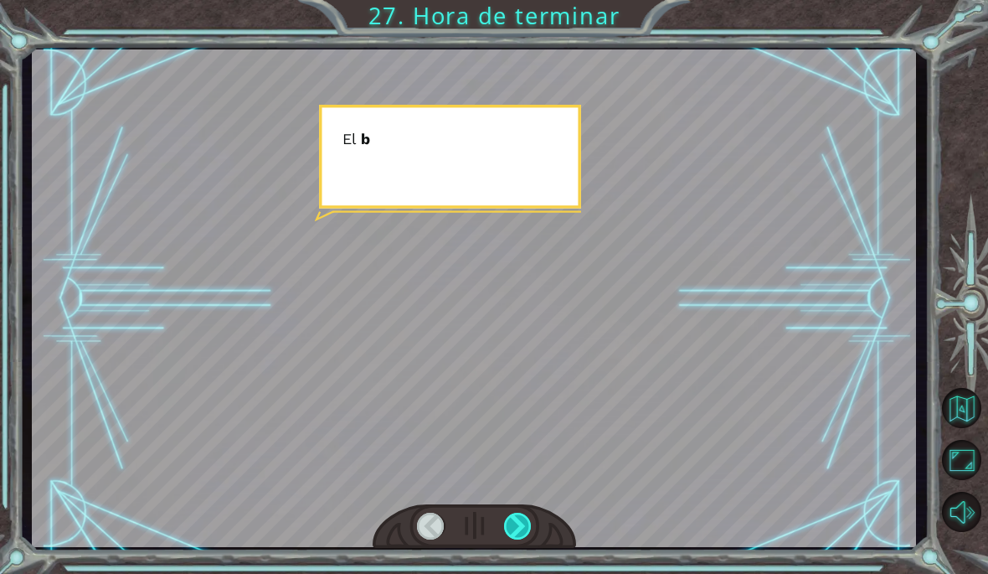
click at [518, 528] on div at bounding box center [518, 525] width 28 height 27
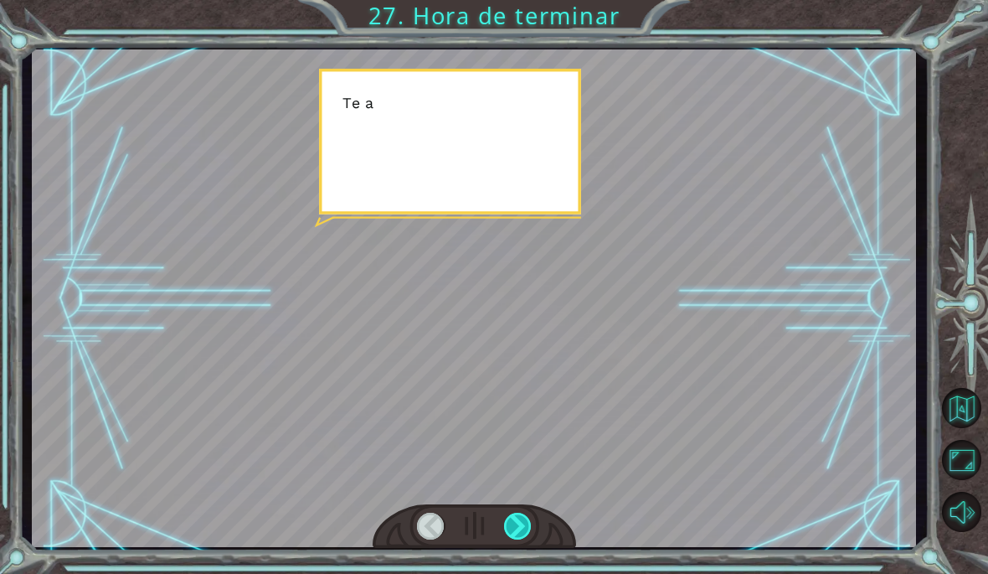
click at [517, 533] on div at bounding box center [518, 525] width 28 height 27
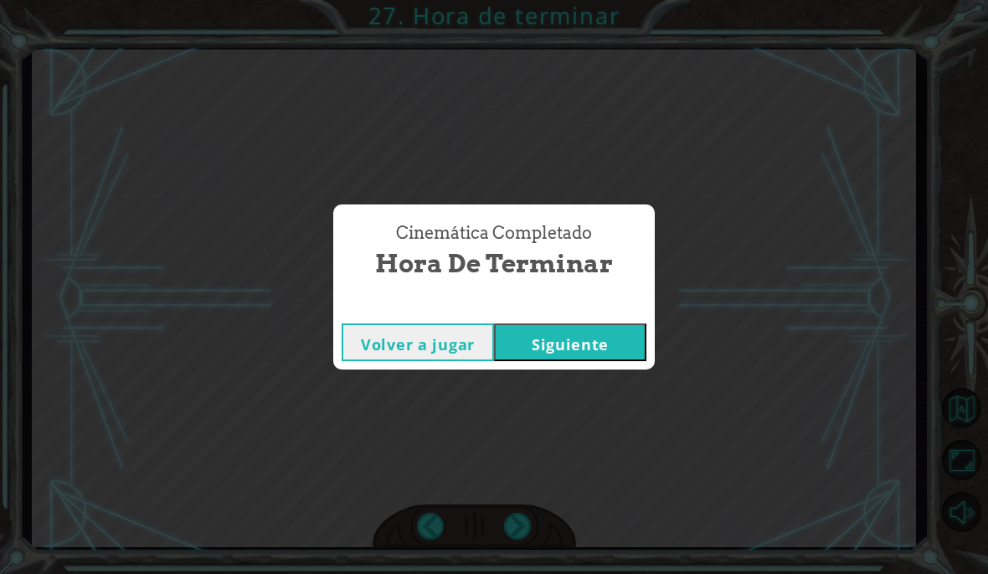
click at [523, 530] on div "Cinemática Completado Hora de terminar Volver a jugar [GEOGRAPHIC_DATA]" at bounding box center [494, 287] width 988 height 574
click at [614, 329] on button "Siguiente" at bounding box center [570, 342] width 152 height 38
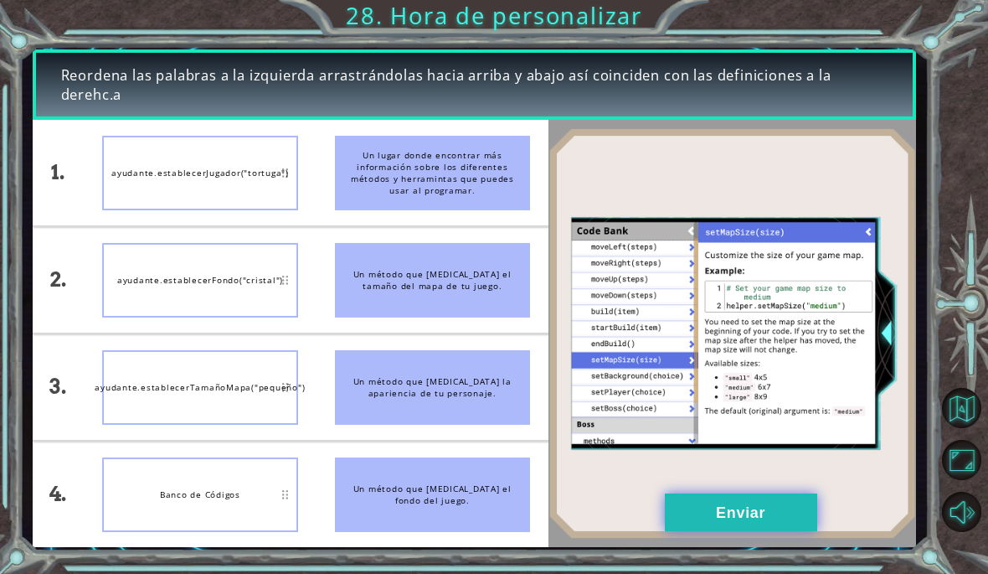
click at [746, 495] on button "Enviar" at bounding box center [741, 512] width 152 height 38
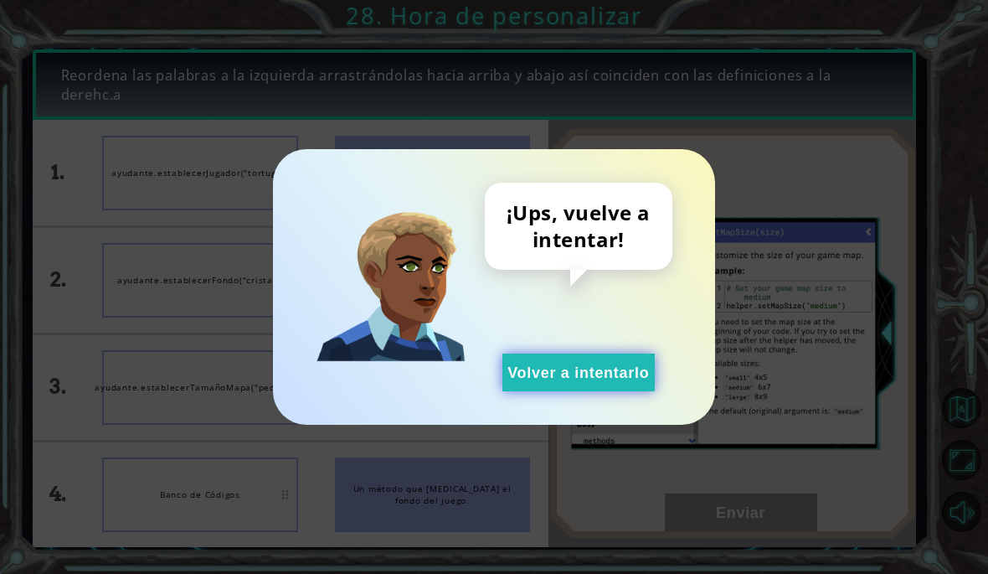
click at [638, 378] on button "Volver a intentarlo" at bounding box center [578, 372] width 152 height 38
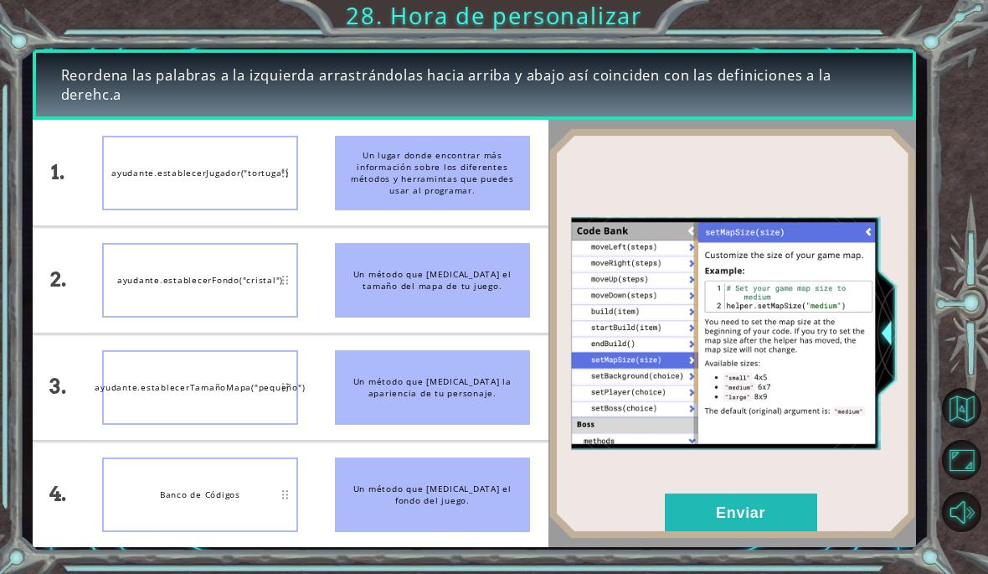
scroll to position [64, 0]
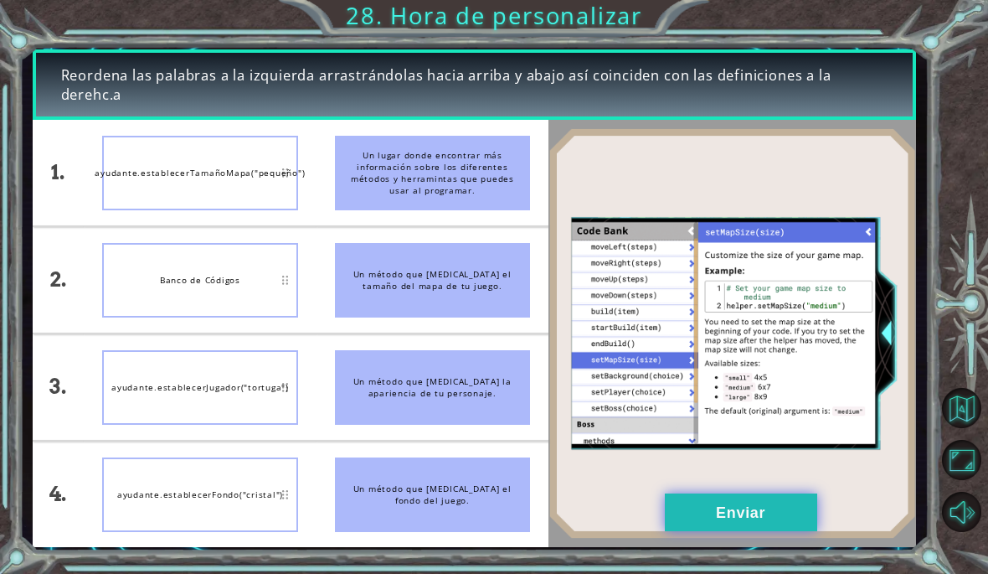
click at [733, 514] on button "Enviar" at bounding box center [741, 512] width 152 height 38
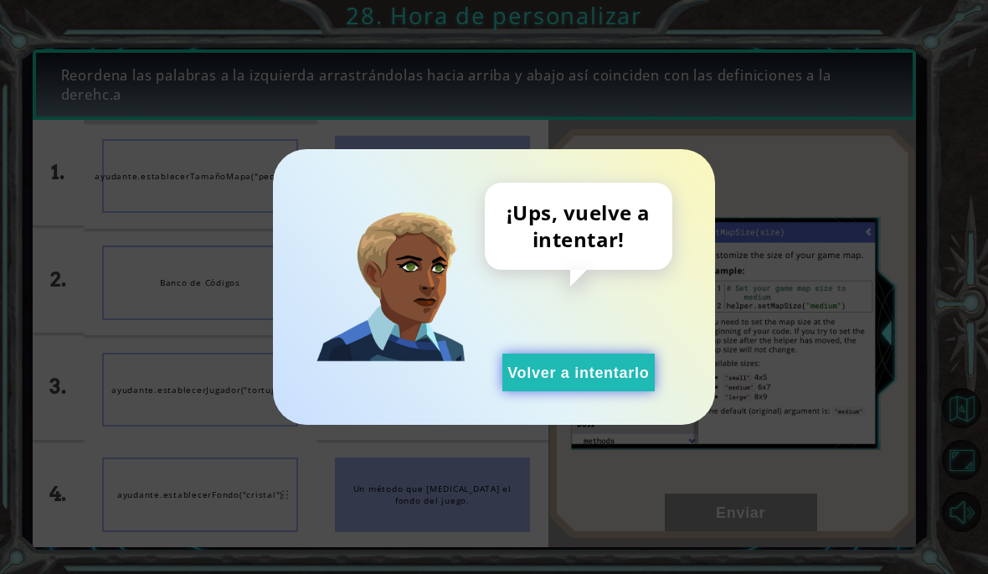
click at [600, 382] on button "Volver a intentarlo" at bounding box center [578, 372] width 152 height 38
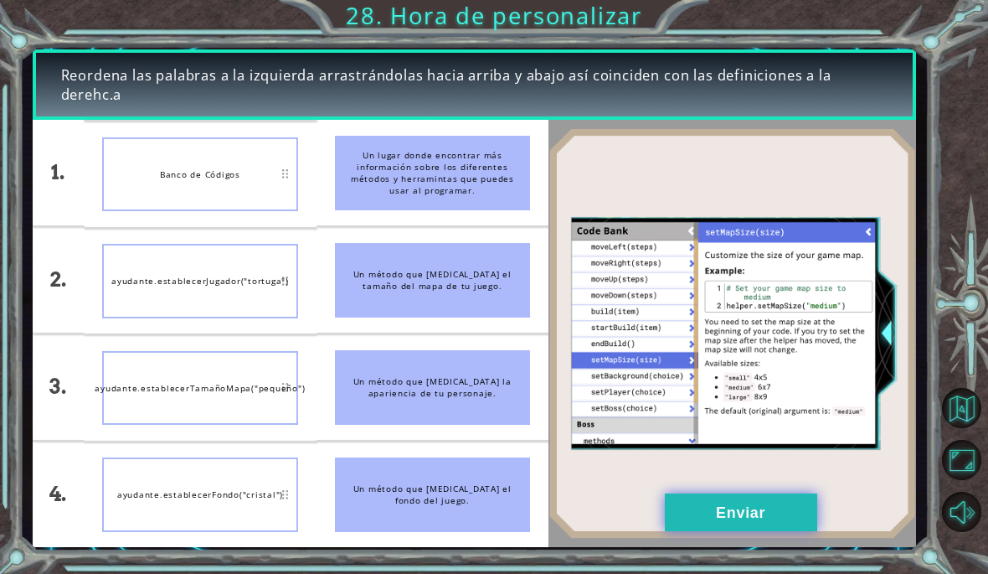
click at [737, 507] on button "Enviar" at bounding box center [741, 512] width 152 height 38
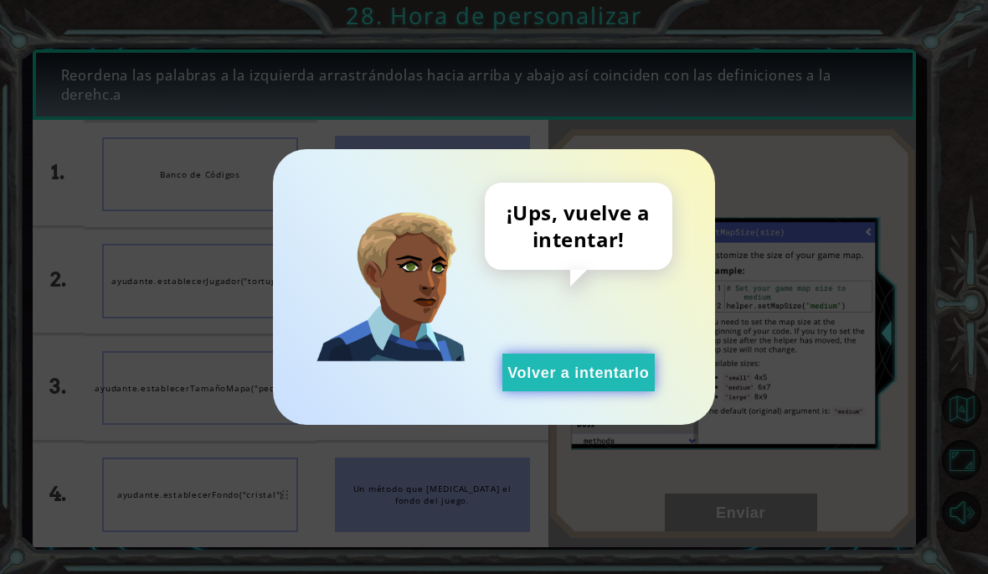
click at [551, 389] on button "Volver a intentarlo" at bounding box center [578, 372] width 152 height 38
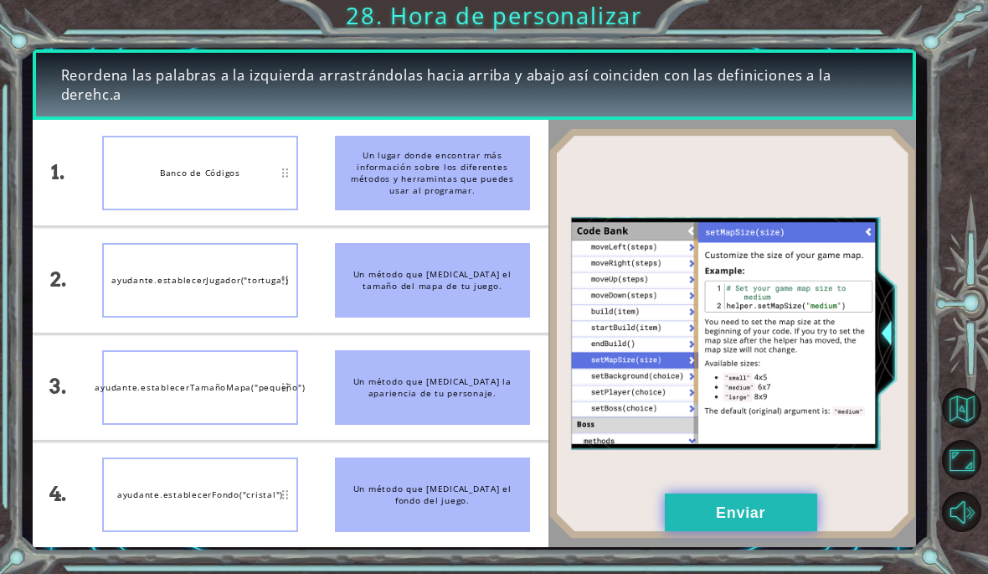
click at [731, 507] on button "Enviar" at bounding box center [741, 512] width 152 height 38
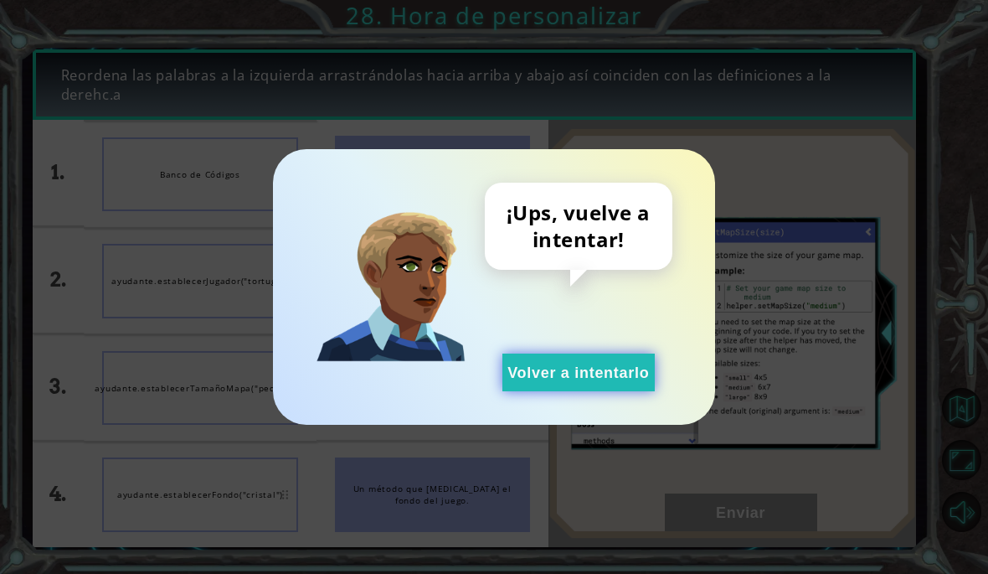
click at [579, 381] on button "Volver a intentarlo" at bounding box center [578, 372] width 152 height 38
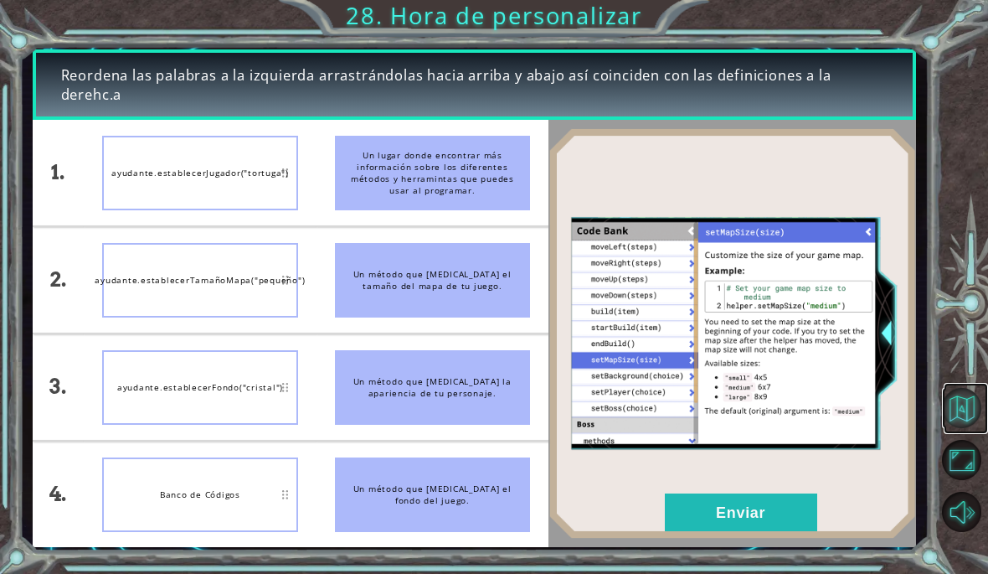
click at [959, 428] on button "Volver al mapa" at bounding box center [962, 408] width 40 height 40
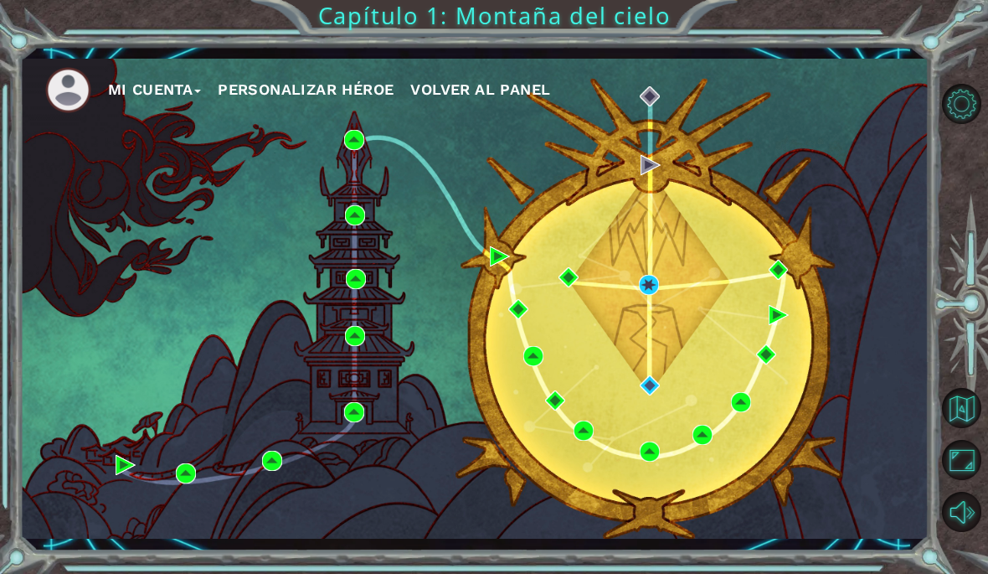
click at [495, 151] on div "Mi Cuenta Personalizar héroe Volver al panel" at bounding box center [474, 299] width 909 height 480
click at [491, 162] on div "Mi Cuenta Personalizar héroe Volver al panel" at bounding box center [474, 299] width 909 height 480
click at [536, 154] on div "Mi Cuenta Personalizar héroe Volver al panel" at bounding box center [474, 299] width 909 height 480
click at [460, 142] on div "Mi Cuenta Personalizar héroe Volver al panel" at bounding box center [474, 299] width 909 height 480
click at [513, 172] on div "Mi Cuenta Personalizar héroe Volver al panel" at bounding box center [474, 299] width 909 height 480
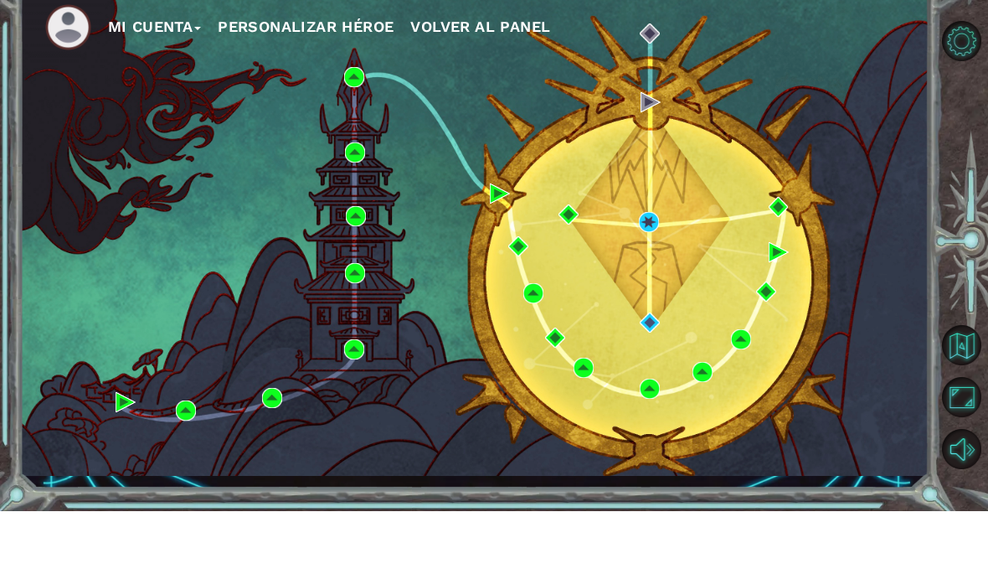
click at [175, 90] on div "Mi Cuenta Personalizar héroe Volver al panel" at bounding box center [474, 299] width 909 height 480
click at [121, 109] on div "Mi Cuenta Personalizar héroe Volver al panel" at bounding box center [474, 299] width 909 height 480
click at [64, 92] on div "Mi Cuenta Personalizar héroe Volver al panel" at bounding box center [474, 299] width 909 height 480
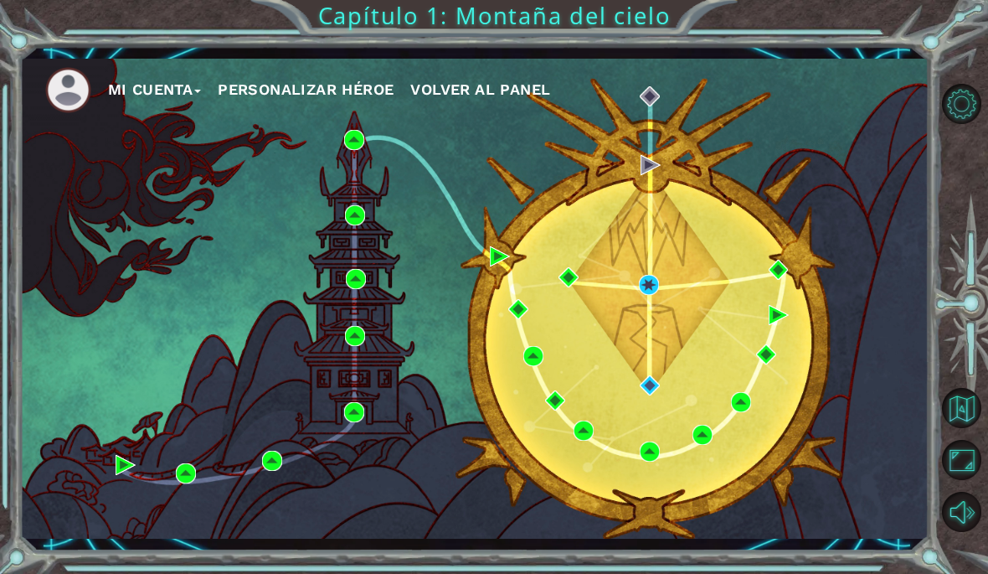
click at [243, 249] on div "Mi Cuenta Personalizar héroe Volver al panel" at bounding box center [474, 299] width 909 height 480
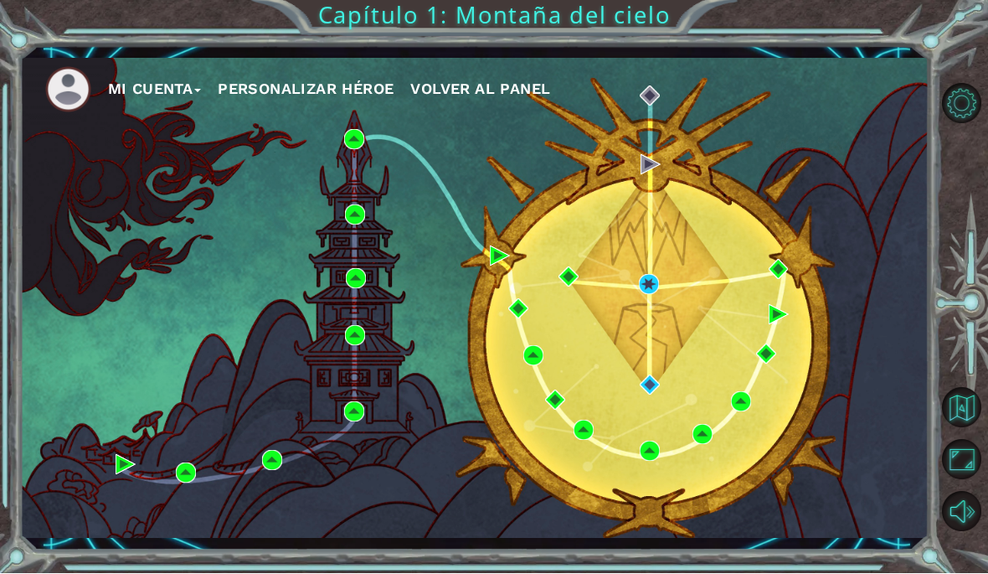
click at [186, 94] on button "Mi Cuenta" at bounding box center [155, 89] width 94 height 25
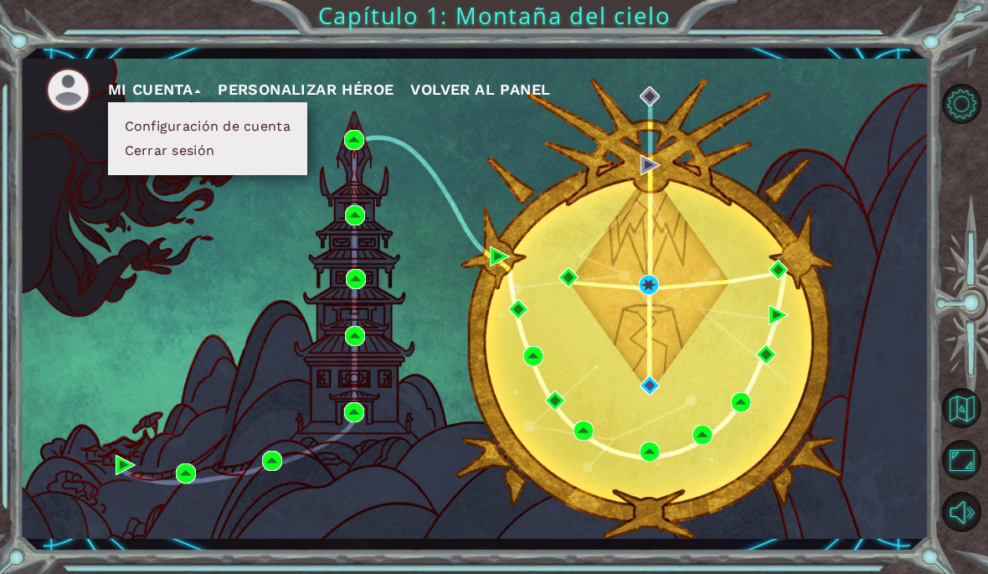
click at [496, 95] on span "Volver al panel" at bounding box center [480, 89] width 140 height 18
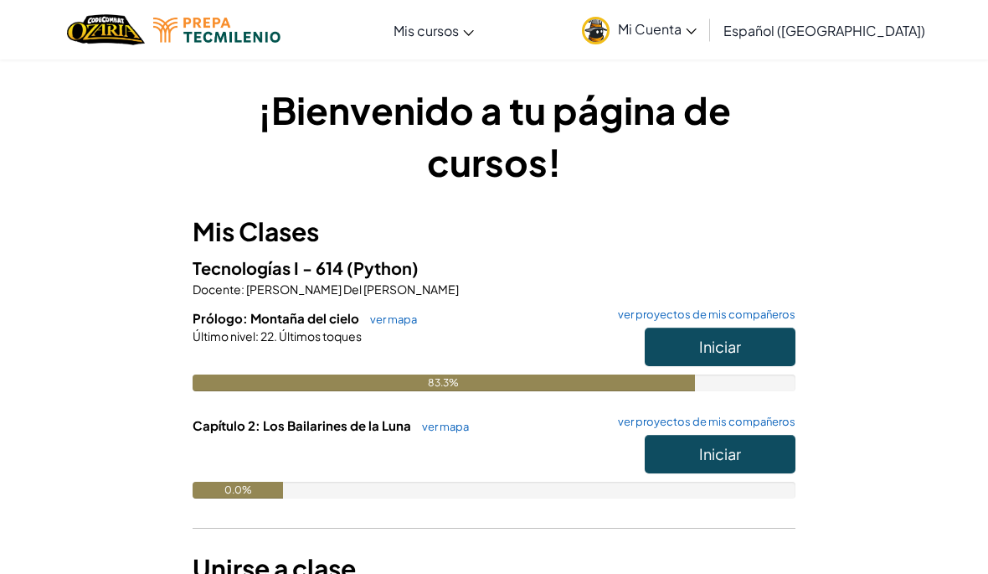
click at [734, 455] on span "Iniciar" at bounding box center [720, 453] width 42 height 19
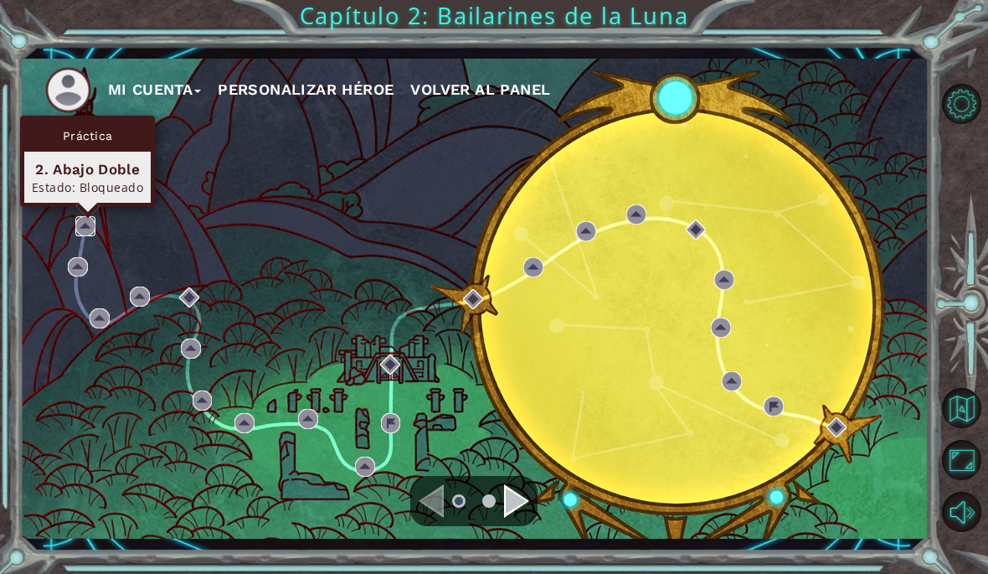
click at [86, 224] on img at bounding box center [85, 226] width 20 height 20
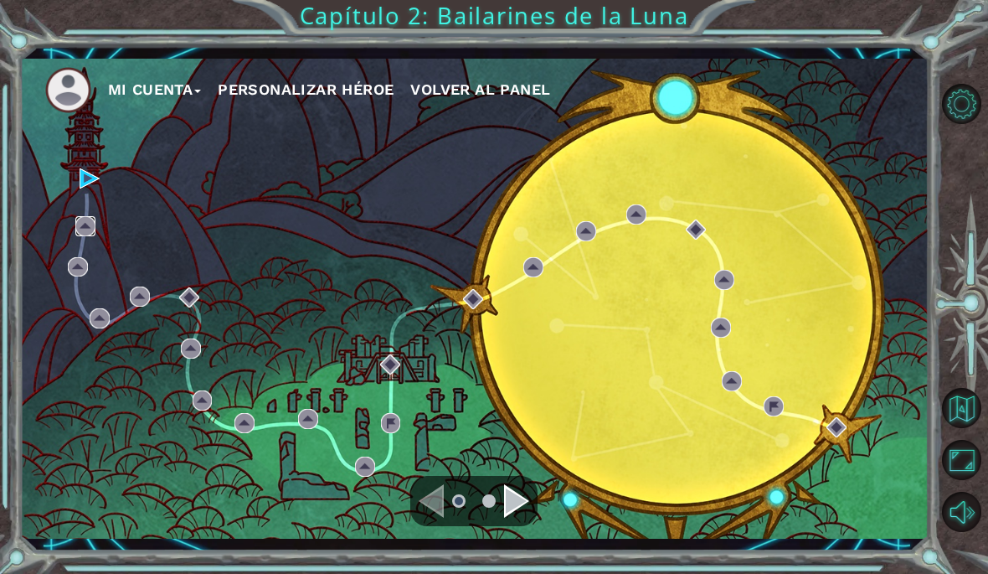
click at [82, 227] on img at bounding box center [85, 226] width 20 height 20
click at [79, 240] on div "Mi Cuenta Personalizar héroe Volver al panel" at bounding box center [474, 299] width 909 height 480
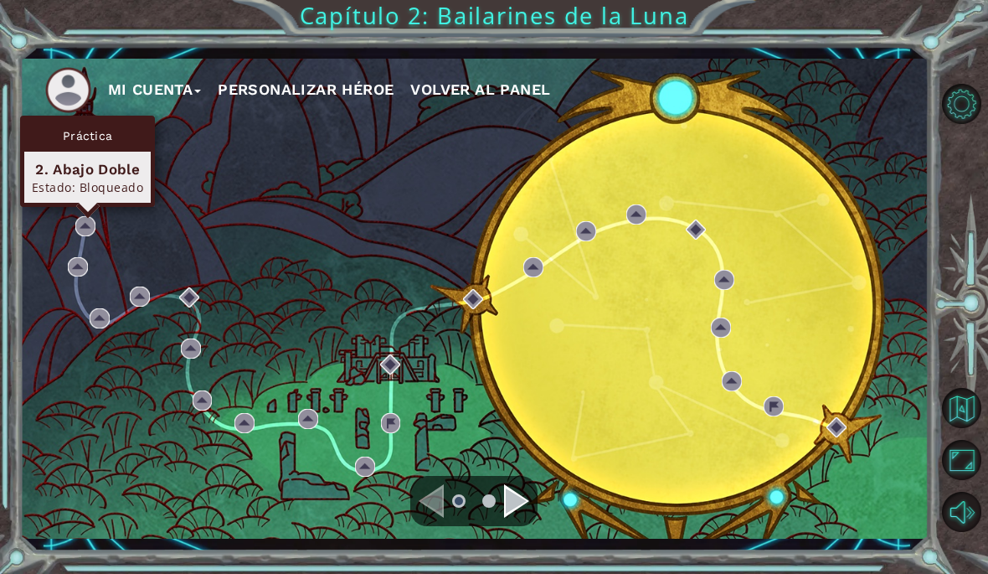
click at [75, 155] on div "2. Abajo Doble Estado: Bloqueado" at bounding box center [87, 177] width 126 height 51
click at [110, 129] on div "Práctica" at bounding box center [87, 136] width 126 height 32
click at [110, 178] on div "2. Abajo Doble" at bounding box center [87, 169] width 111 height 20
click at [95, 142] on div "Práctica" at bounding box center [87, 136] width 126 height 32
click at [115, 131] on div "Práctica" at bounding box center [87, 136] width 126 height 32
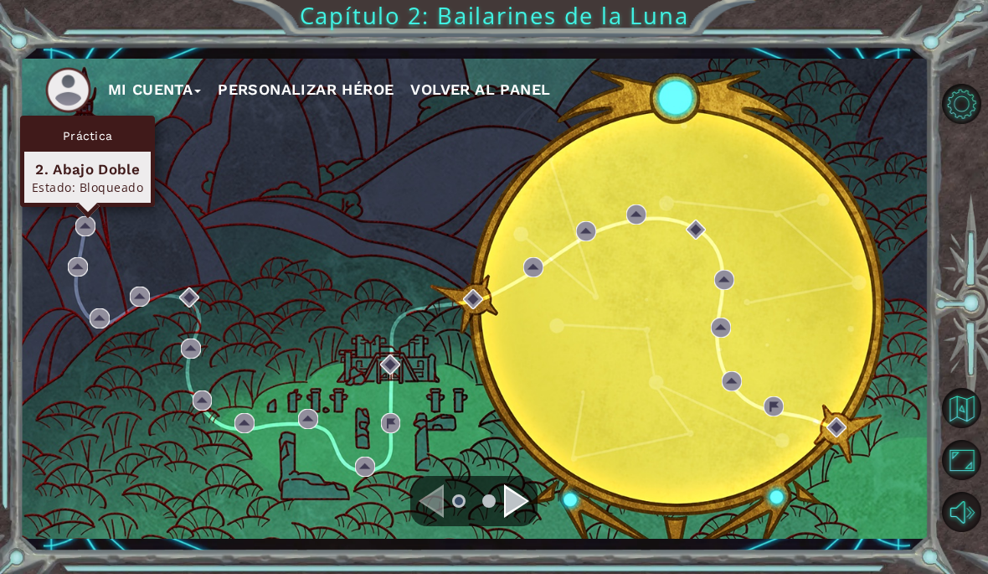
click at [99, 168] on div "2. Abajo Doble" at bounding box center [87, 169] width 111 height 20
click at [100, 183] on div "Estado: Bloqueado" at bounding box center [87, 187] width 111 height 16
click at [203, 167] on div "Mi Cuenta Personalizar héroe Volver al panel" at bounding box center [474, 299] width 909 height 480
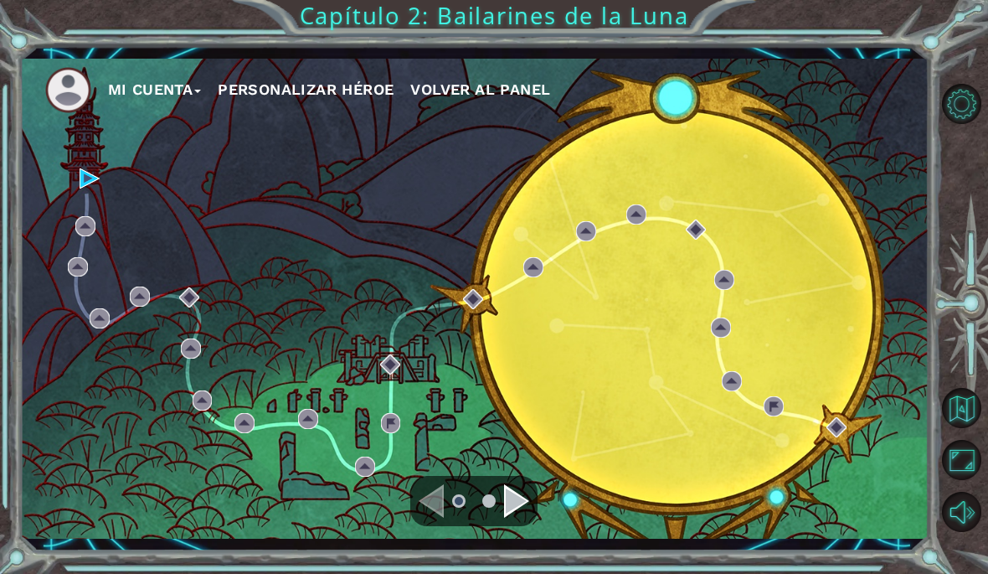
click at [89, 162] on div "Mi Cuenta Personalizar héroe Volver al panel" at bounding box center [474, 299] width 909 height 480
click at [90, 179] on img at bounding box center [90, 178] width 20 height 20
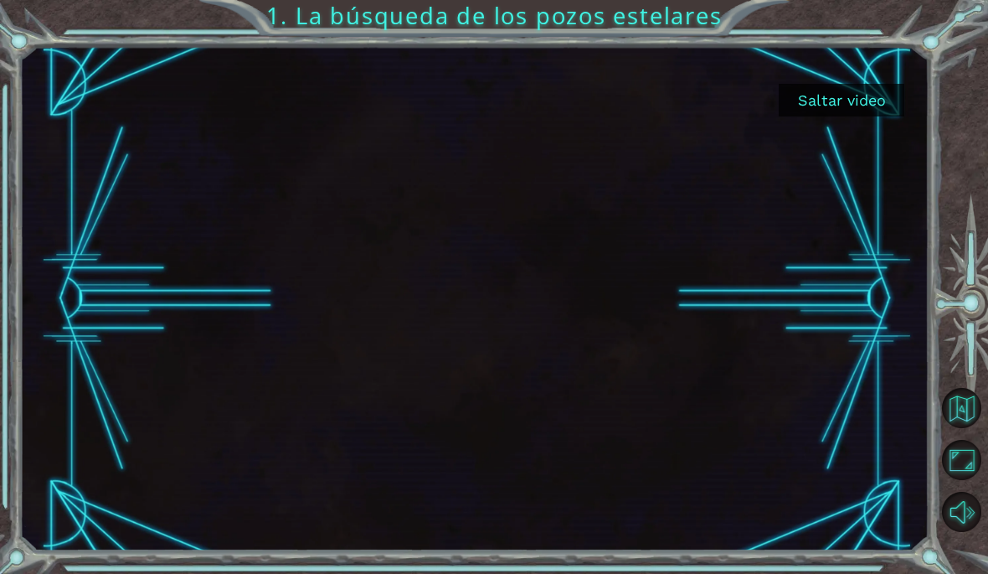
click at [850, 104] on button "Saltar video" at bounding box center [842, 100] width 126 height 33
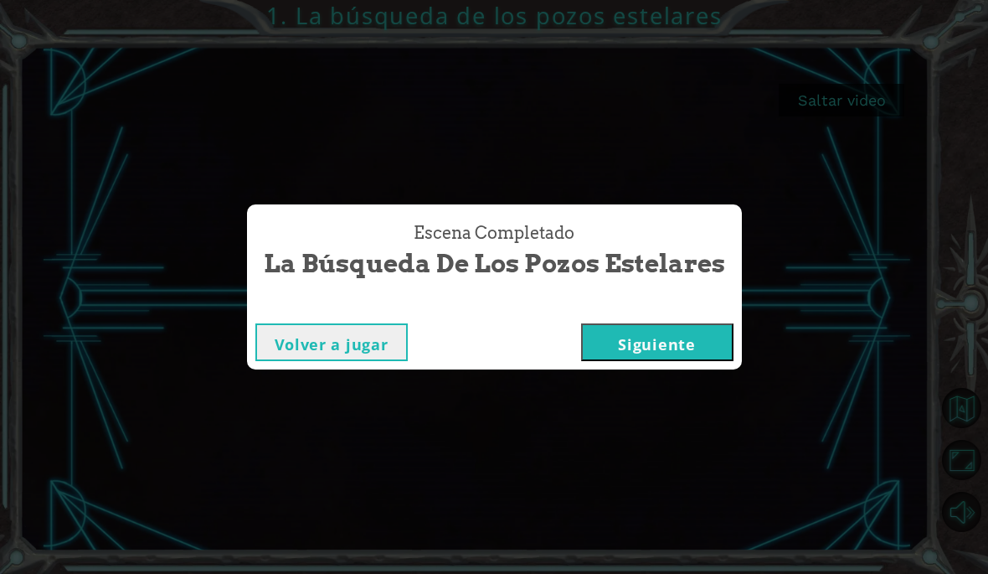
click at [822, 101] on div "Escena Completado La búsqueda de los [PERSON_NAME] estelares Volver a jugar [GE…" at bounding box center [494, 287] width 988 height 574
click at [600, 312] on div "Escena Completado" at bounding box center [494, 306] width 495 height 17
click at [636, 332] on button "Siguiente" at bounding box center [657, 342] width 152 height 38
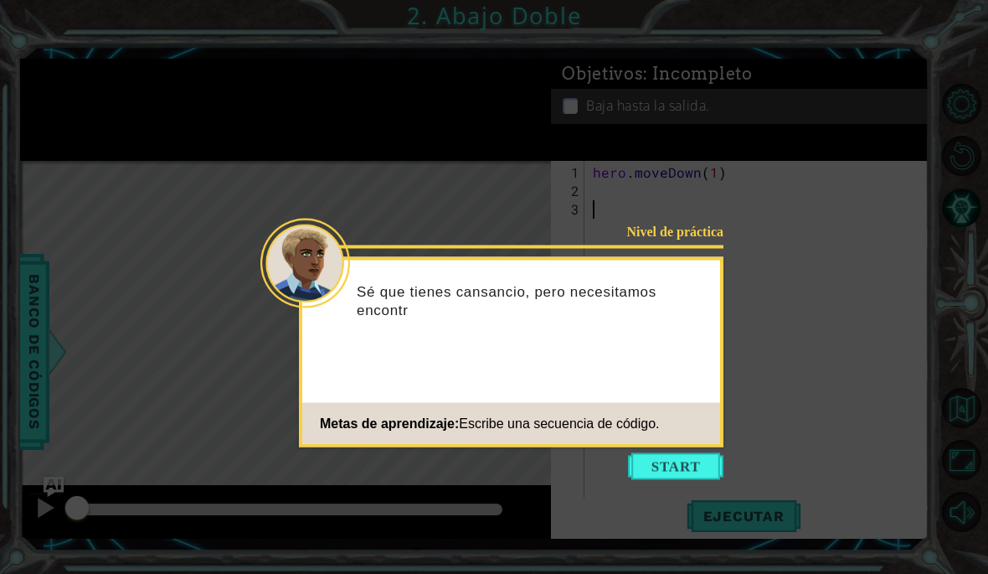
click at [667, 444] on div "Nivel de práctica Sé que tienes cansancio, pero necesitamos encontr Metas de ap…" at bounding box center [511, 352] width 425 height 190
click at [672, 456] on button "Start" at bounding box center [675, 466] width 95 height 27
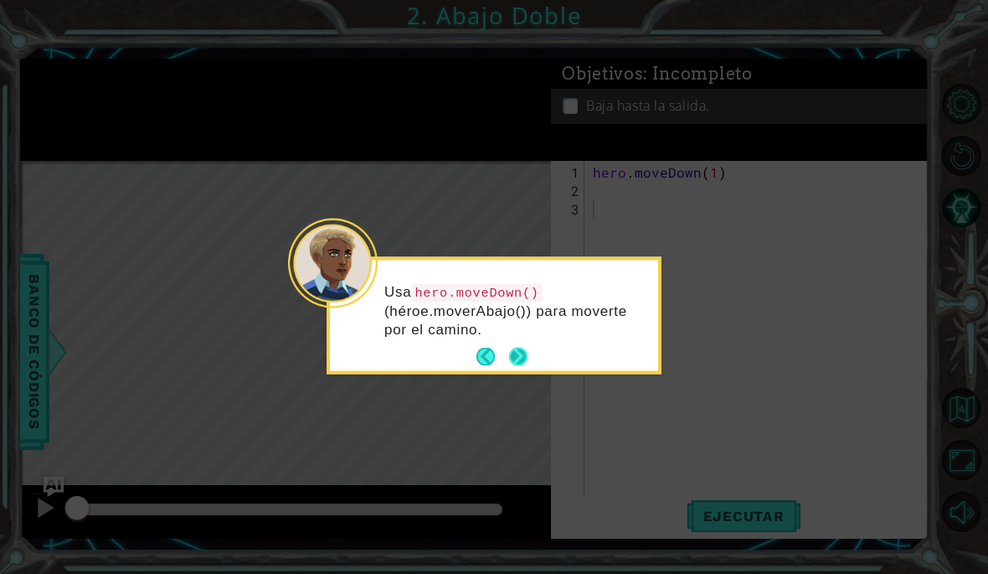
click at [510, 351] on button "Next" at bounding box center [518, 357] width 18 height 18
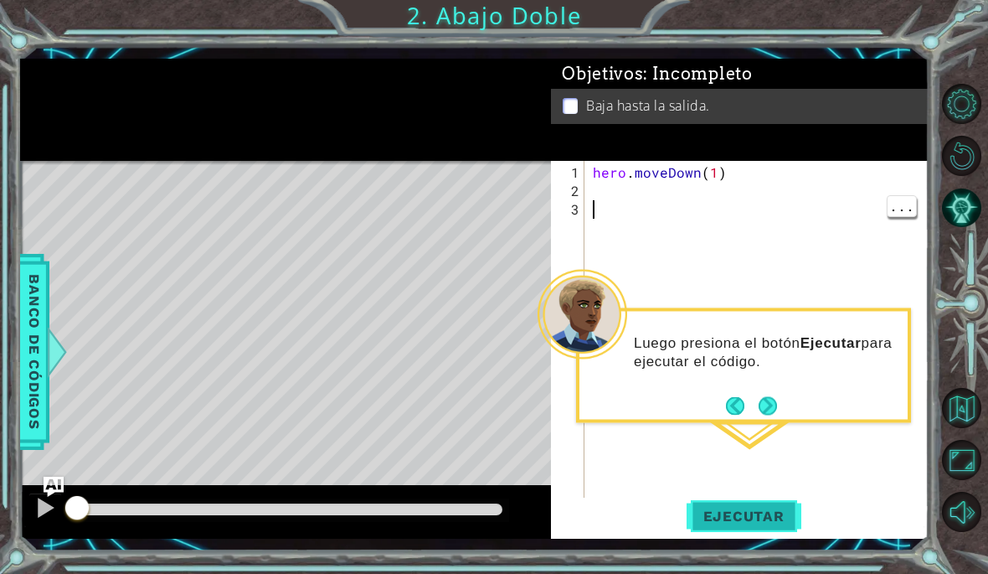
click at [754, 514] on span "Ejecutar" at bounding box center [744, 515] width 115 height 17
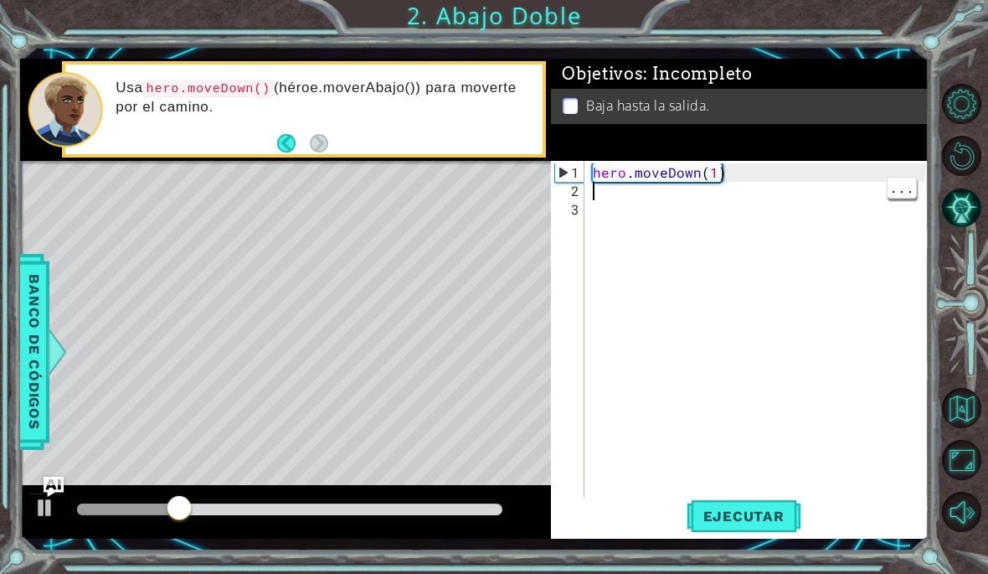
click at [623, 196] on div "hero . moveDown ( 1 )" at bounding box center [762, 356] width 344 height 387
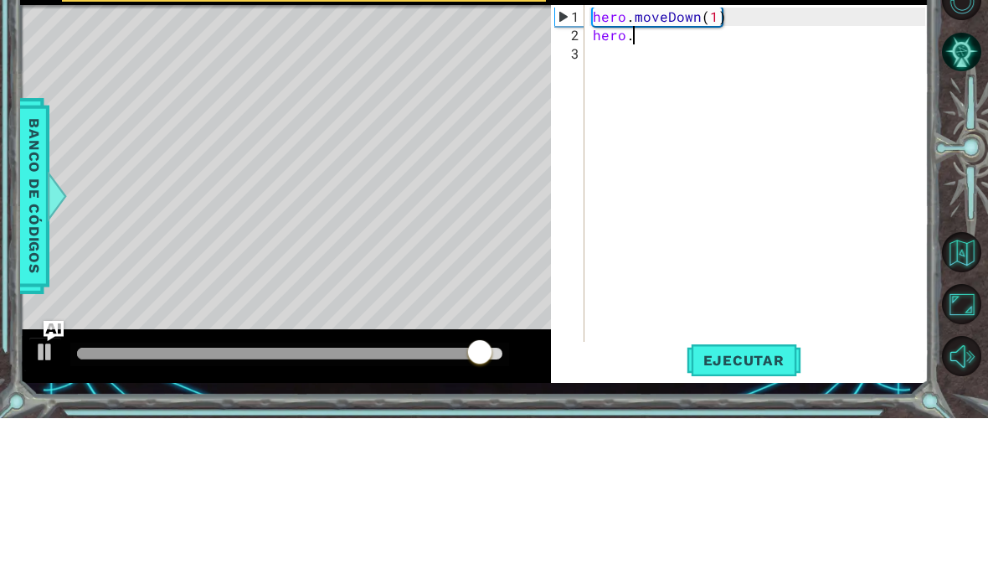
scroll to position [0, 3]
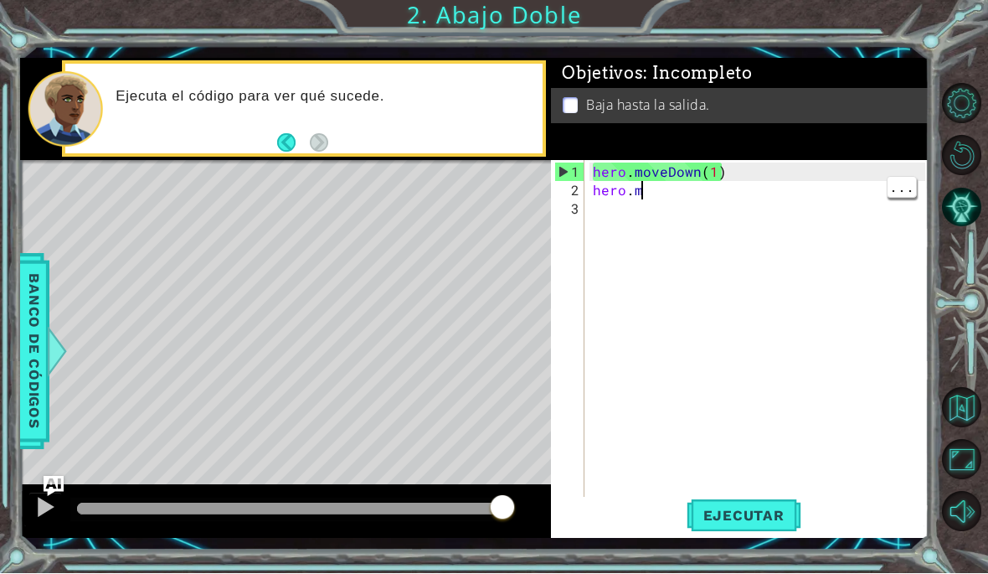
click at [669, 224] on div "hero . moveDown ( 1 ) hero . m" at bounding box center [762, 356] width 344 height 387
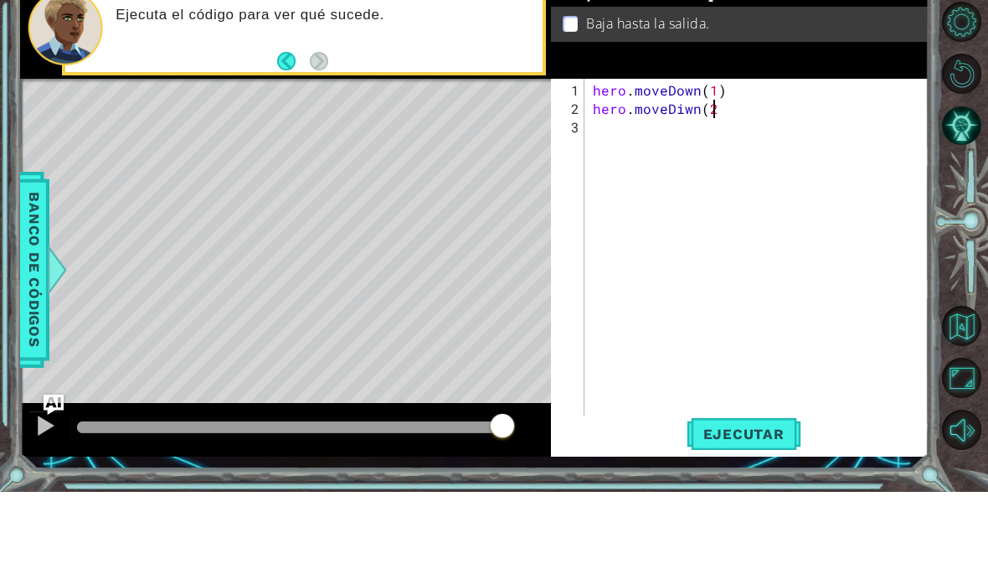
scroll to position [0, 8]
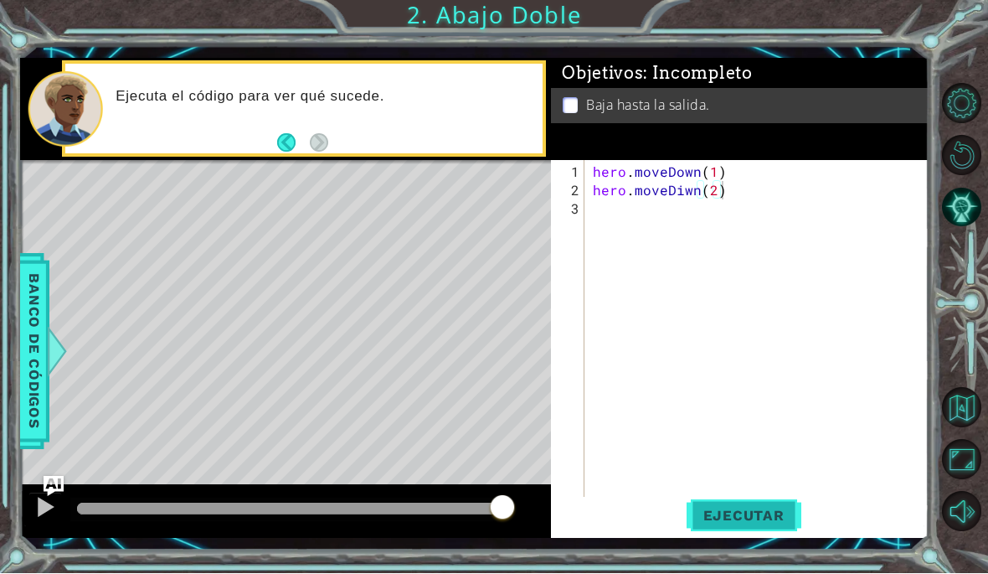
type textarea "hero.moveDiwn(2)"
click at [738, 524] on span "Ejecutar" at bounding box center [744, 515] width 115 height 17
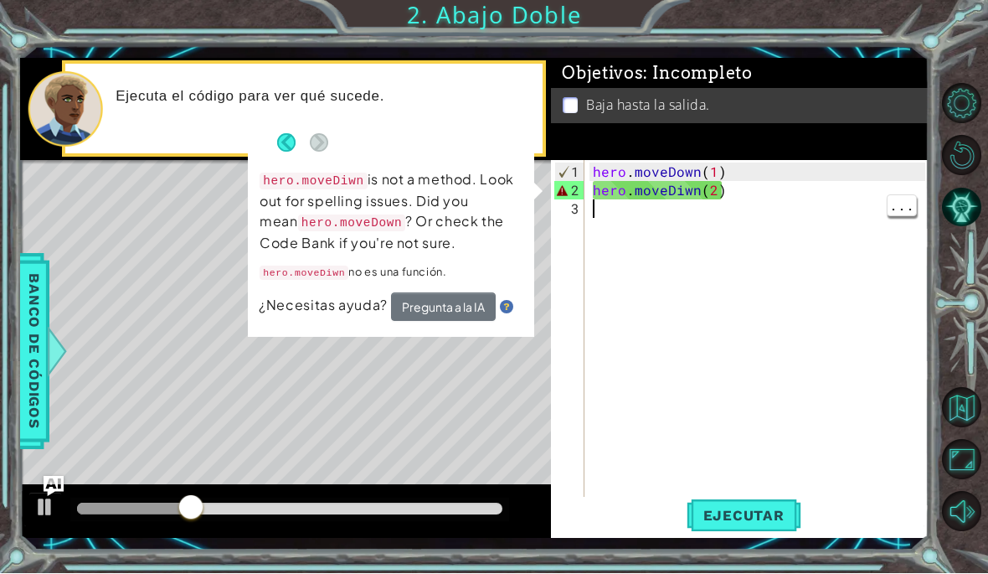
scroll to position [0, 0]
click at [708, 226] on div "hero . moveDown ( 1 ) hero . moveDiwn ( 2 )" at bounding box center [762, 356] width 344 height 387
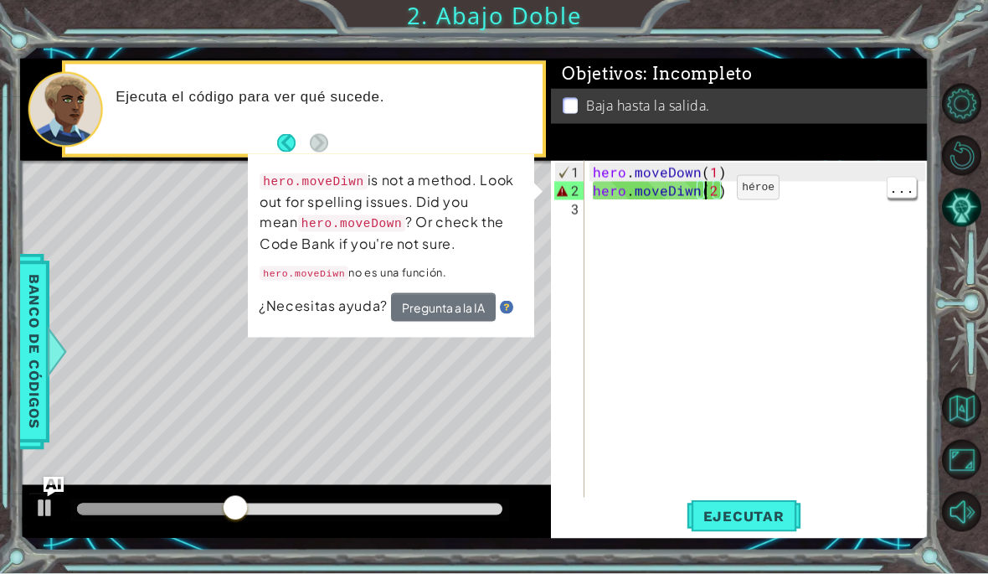
click at [705, 228] on div "hero . moveDown ( 1 ) hero . moveDiwn ( 2 )" at bounding box center [762, 356] width 344 height 387
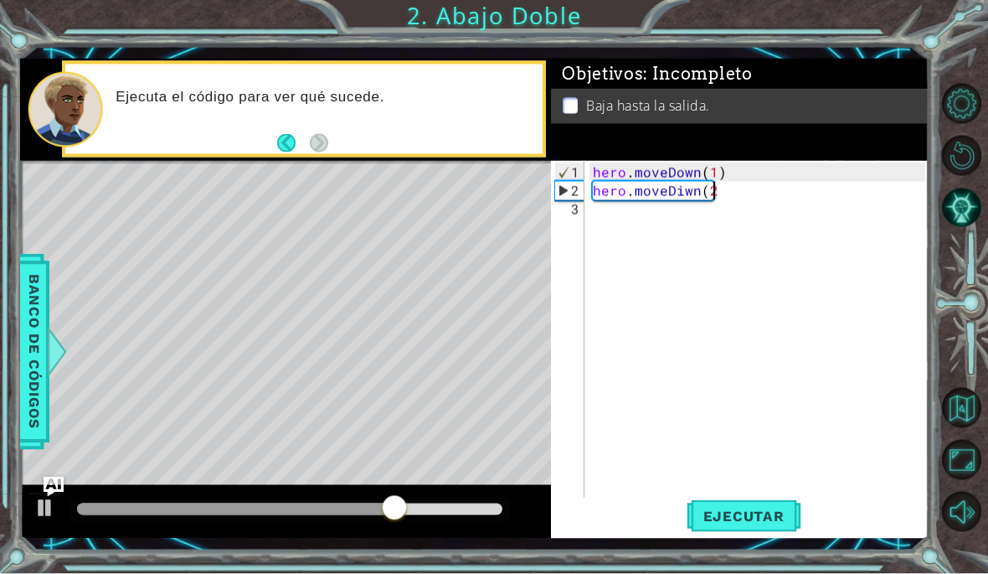
scroll to position [0, 6]
type textarea "hero.moveDiwn(1)"
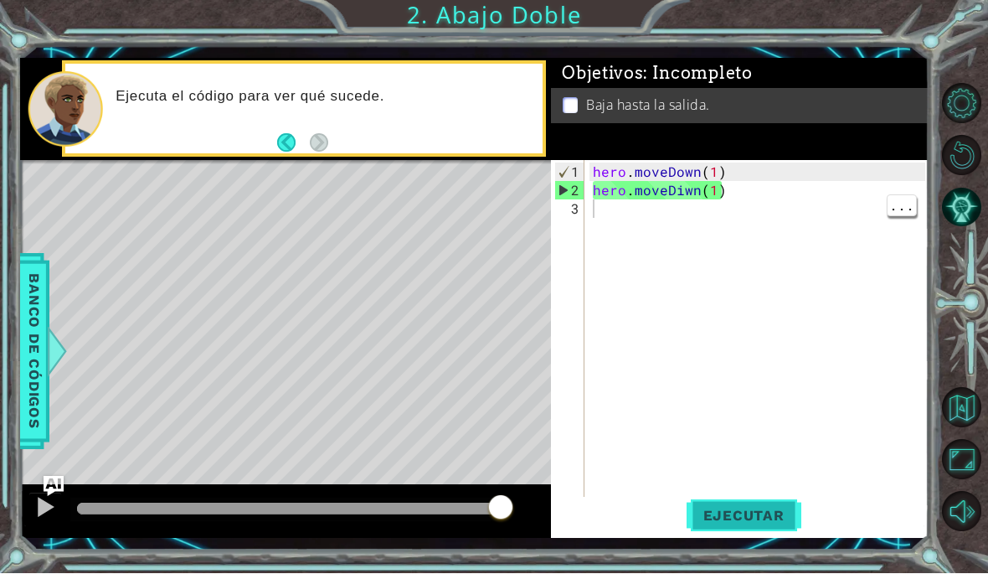
click at [754, 524] on span "Ejecutar" at bounding box center [744, 515] width 115 height 17
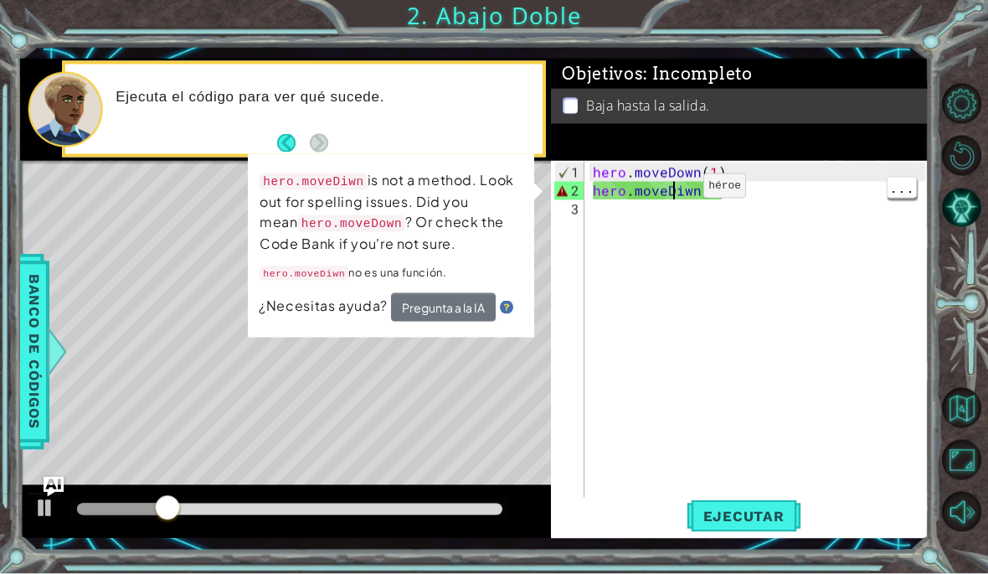
click at [675, 224] on div "hero . moveDown ( 1 ) hero . moveDiwn ( 1 )" at bounding box center [762, 356] width 344 height 387
click at [686, 224] on div "hero . moveDown ( 1 ) hero . moveDiwn ( 1 )" at bounding box center [762, 356] width 344 height 387
click at [683, 220] on div "hero . moveDown ( 1 ) hero . moveDiwn ( 1 )" at bounding box center [762, 356] width 344 height 387
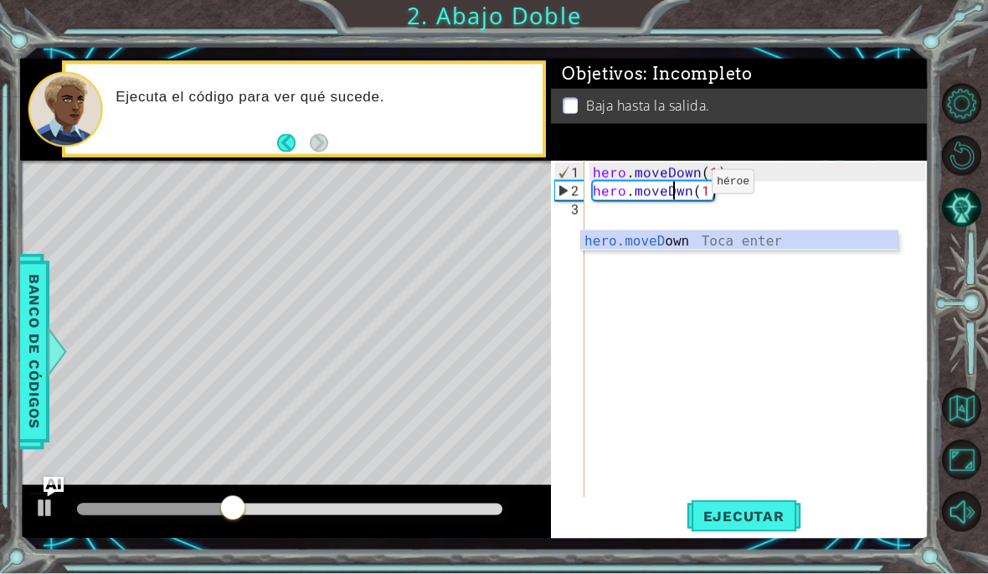
scroll to position [0, 6]
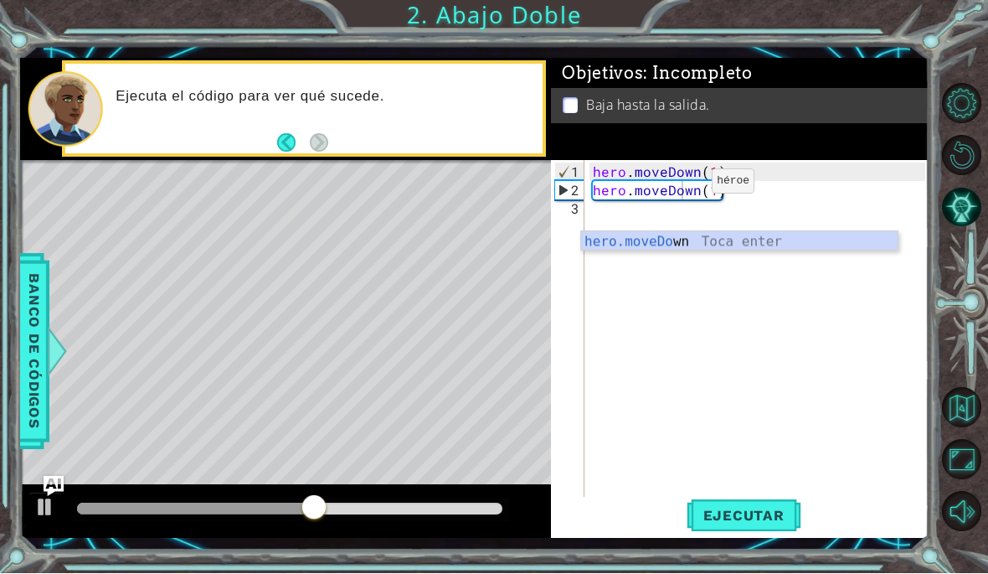
type textarea "hero.moveDown(1)"
click at [766, 524] on span "Ejecutar" at bounding box center [744, 515] width 115 height 17
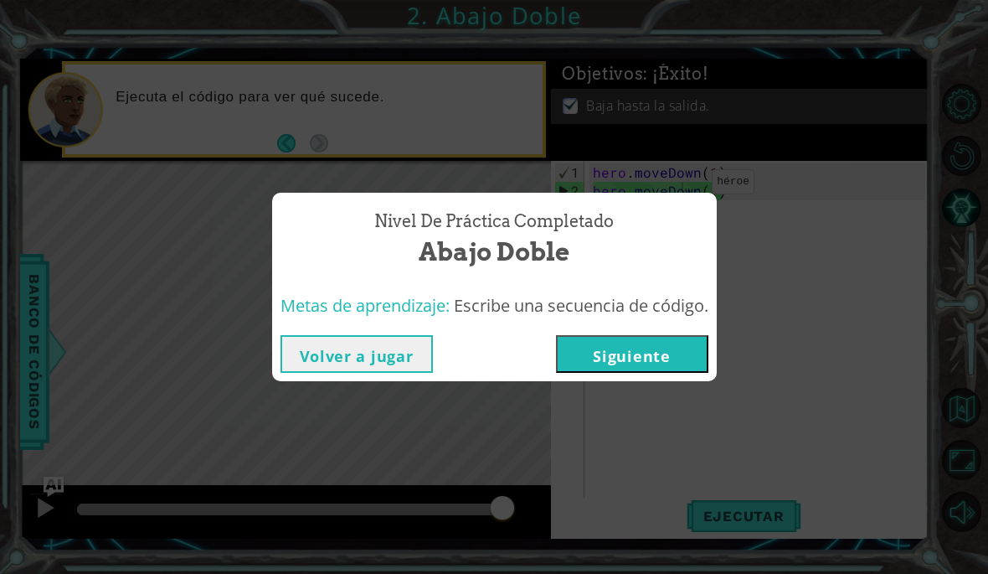
click at [622, 373] on button "Siguiente" at bounding box center [632, 354] width 152 height 38
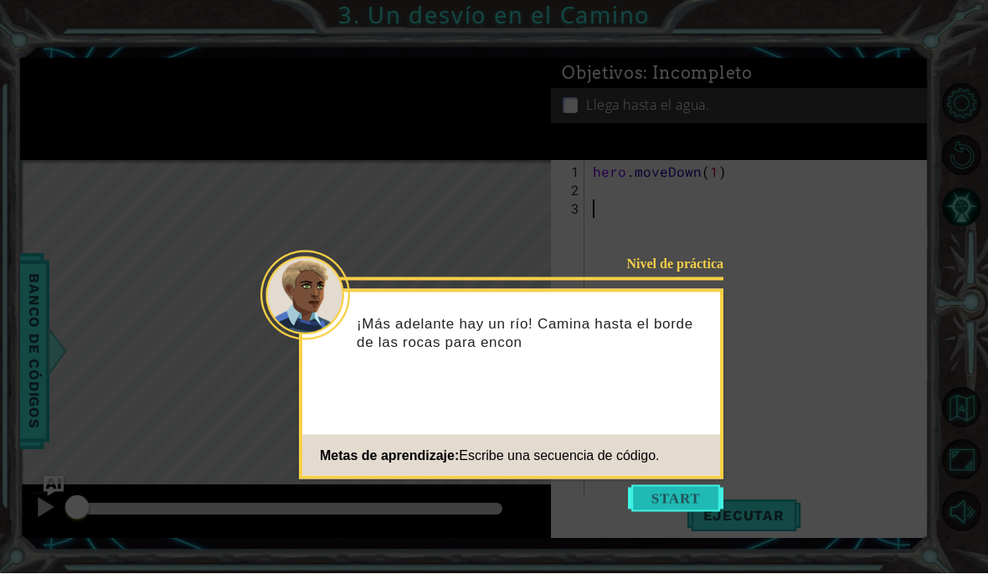
click at [657, 493] on button "Start" at bounding box center [675, 499] width 95 height 27
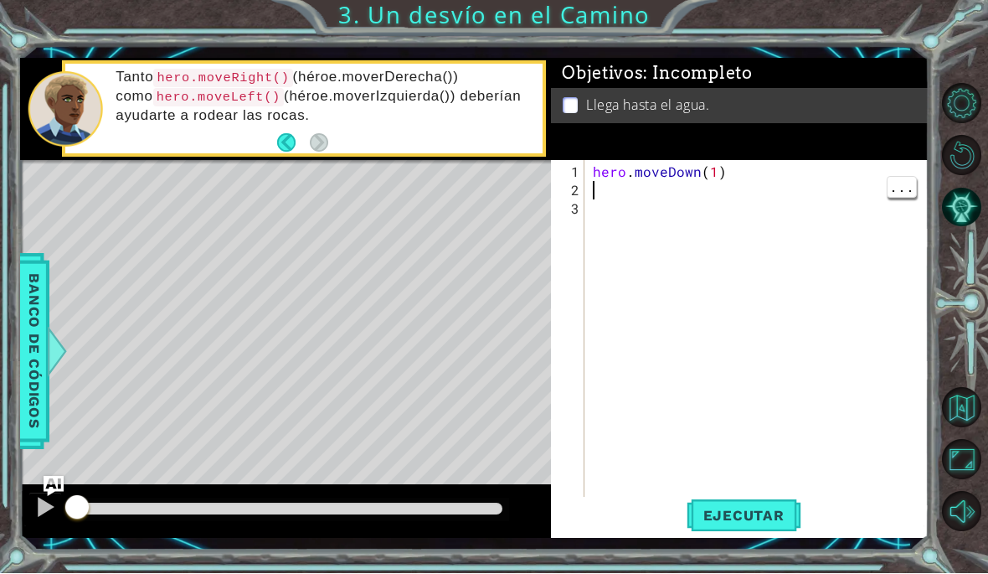
click at [626, 229] on div "hero . moveDown ( 1 )" at bounding box center [762, 356] width 344 height 387
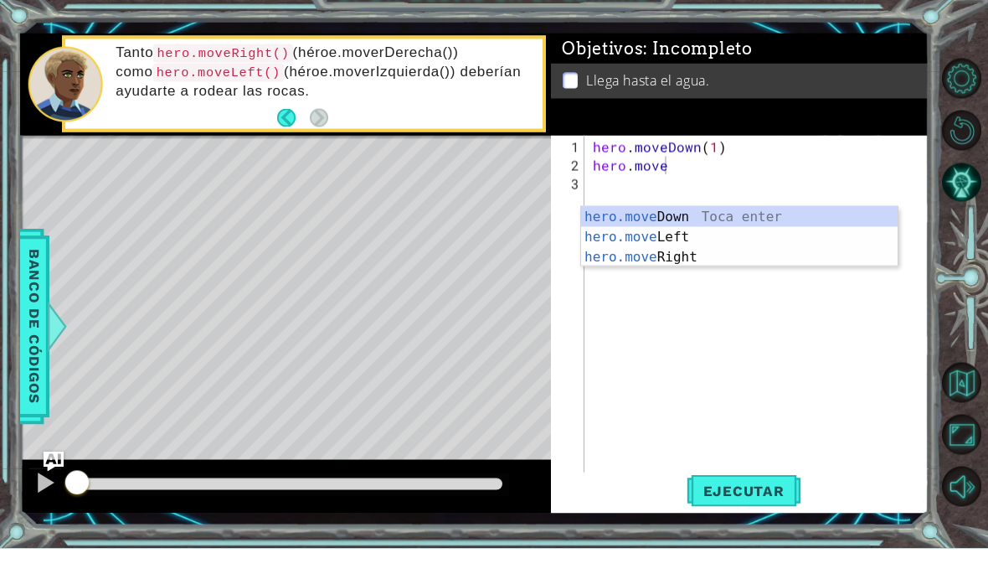
scroll to position [26, 0]
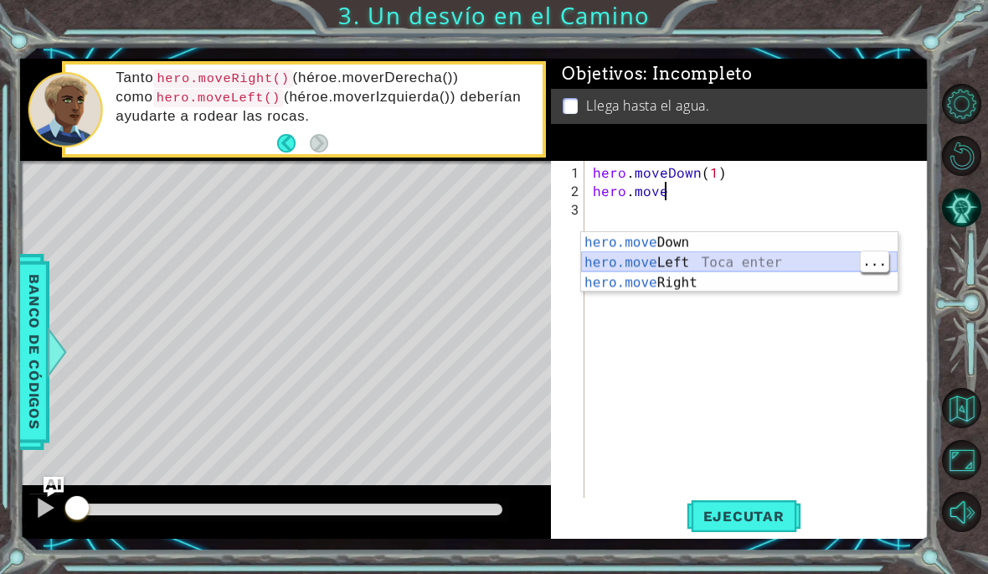
click at [630, 270] on div "hero.move Down Toca enter hero.move Left Toca enter hero.move Right Toca enter" at bounding box center [739, 282] width 317 height 100
type textarea "hero.moveLeft(1)"
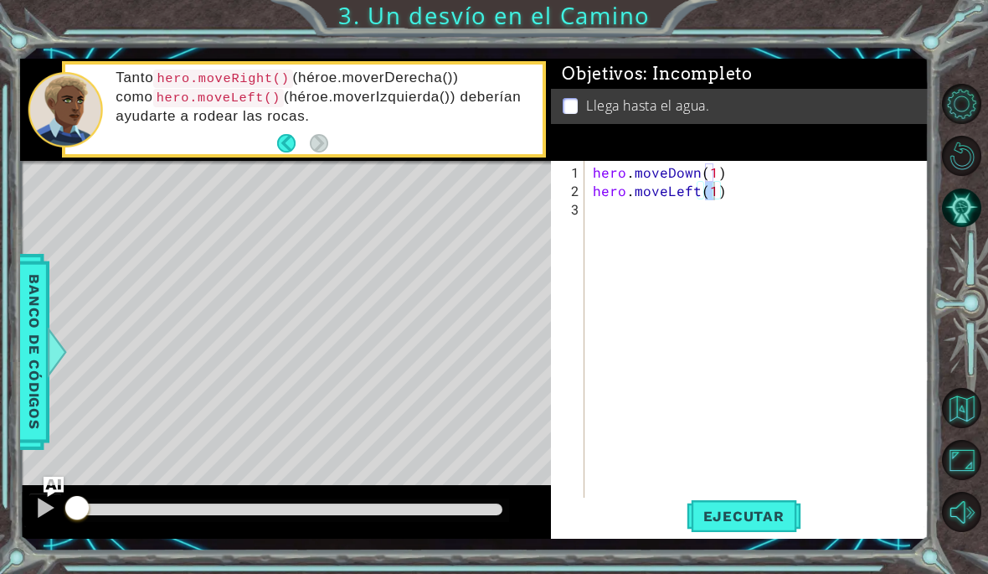
scroll to position [0, 0]
click at [721, 514] on span "Ejecutar" at bounding box center [744, 515] width 115 height 17
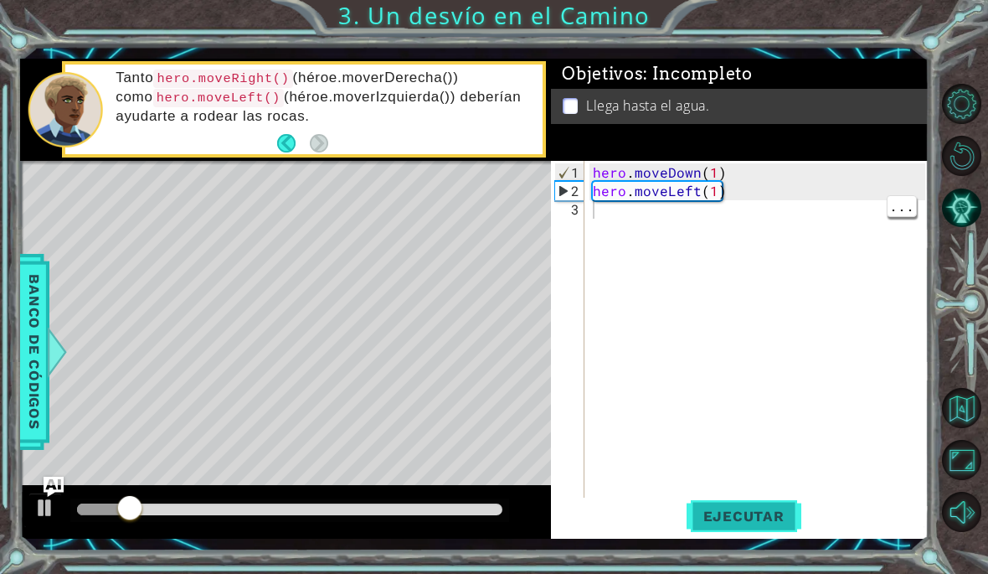
scroll to position [26, 0]
type textarea "hero.moveDown(1)"
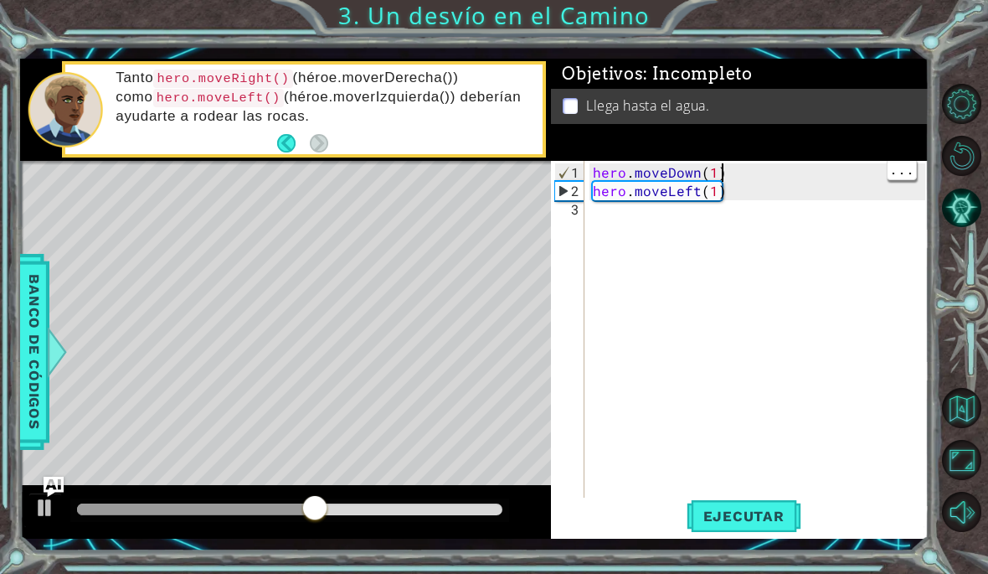
click at [741, 173] on div "hero . moveDown ( 1 ) hero . moveLeft ( 1 )" at bounding box center [762, 356] width 344 height 387
click at [596, 202] on div "hero . moveDown ( 1 ) hero . moveLeft ( 1 )" at bounding box center [762, 356] width 344 height 387
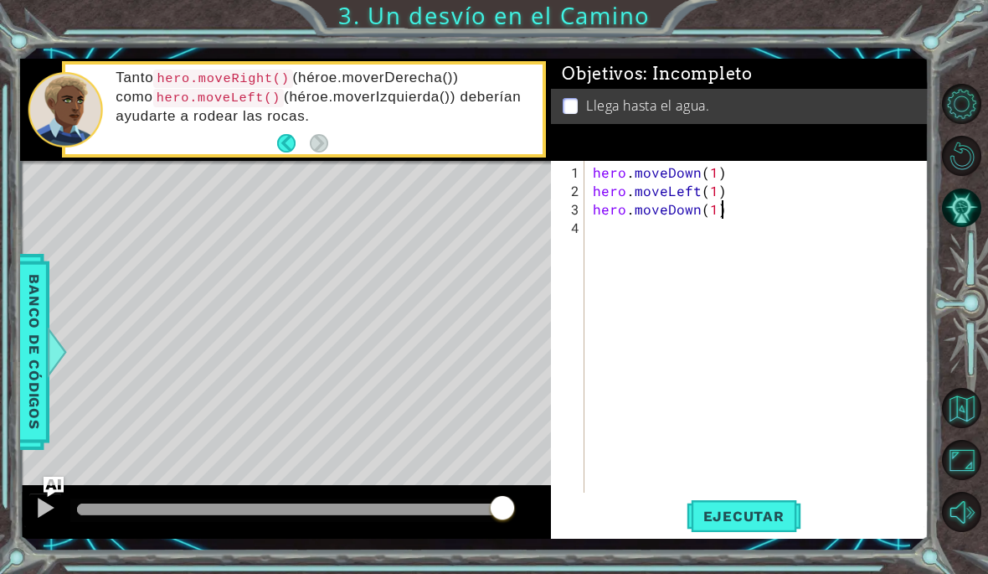
scroll to position [0, 8]
type textarea "hero.moveDown(1)"
click at [763, 515] on span "Ejecutar" at bounding box center [744, 515] width 115 height 17
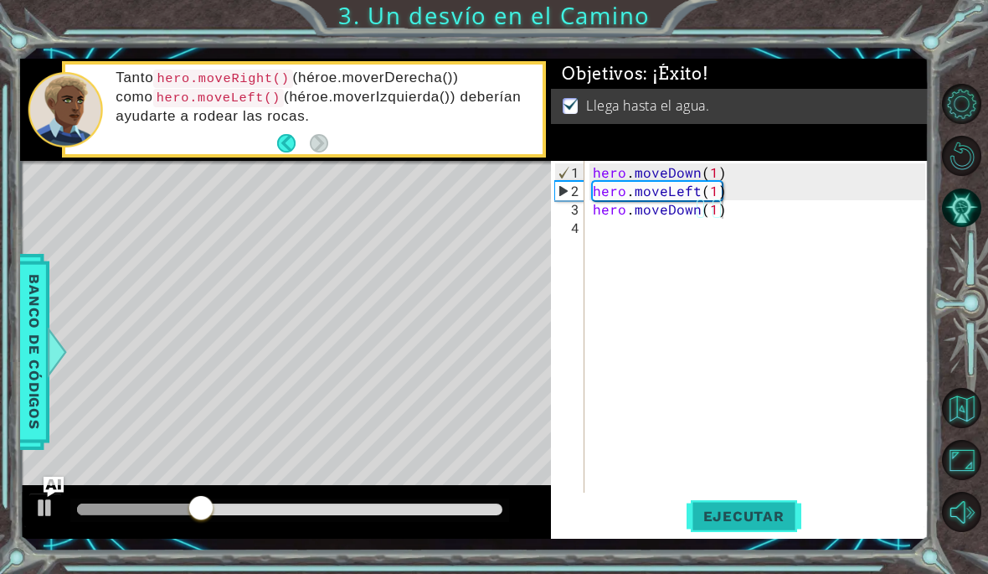
scroll to position [26, 0]
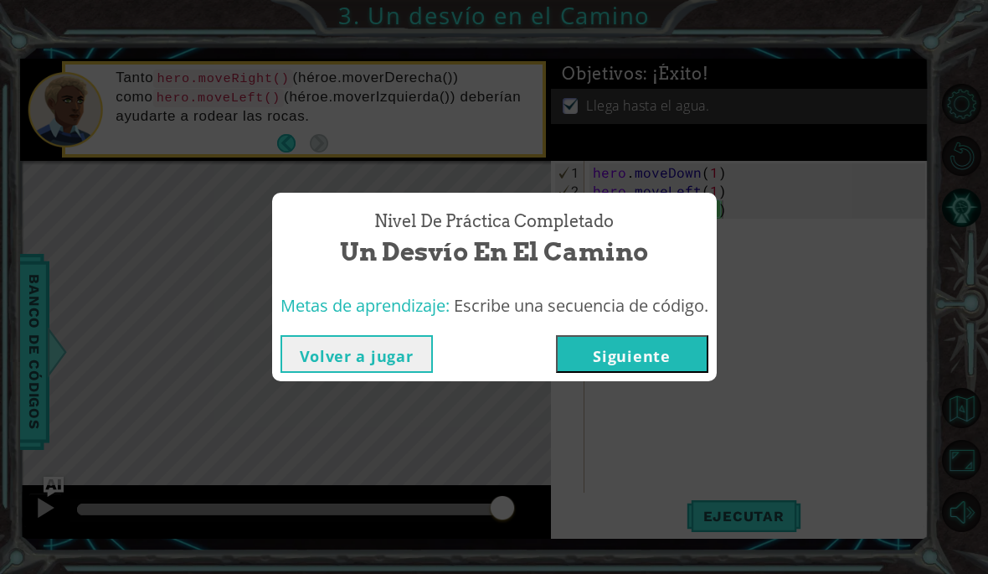
click at [642, 357] on button "Siguiente" at bounding box center [632, 354] width 152 height 38
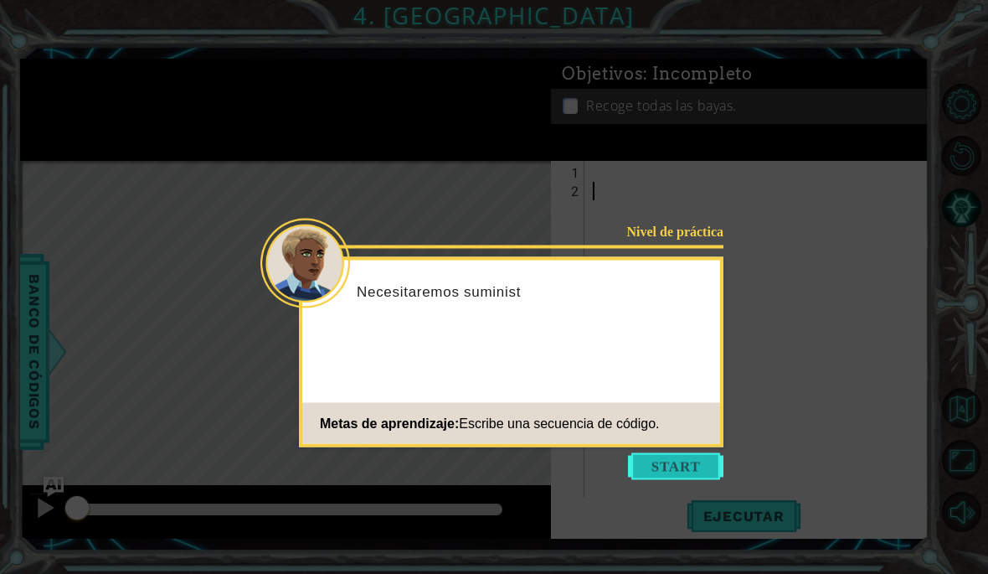
click at [677, 466] on button "Start" at bounding box center [675, 466] width 95 height 27
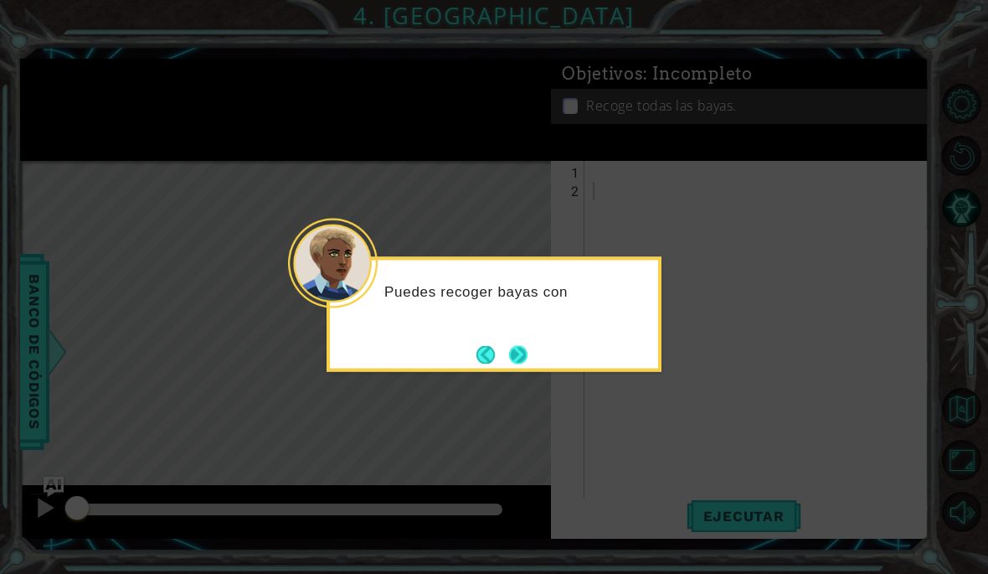
click at [528, 357] on button "Next" at bounding box center [518, 354] width 18 height 18
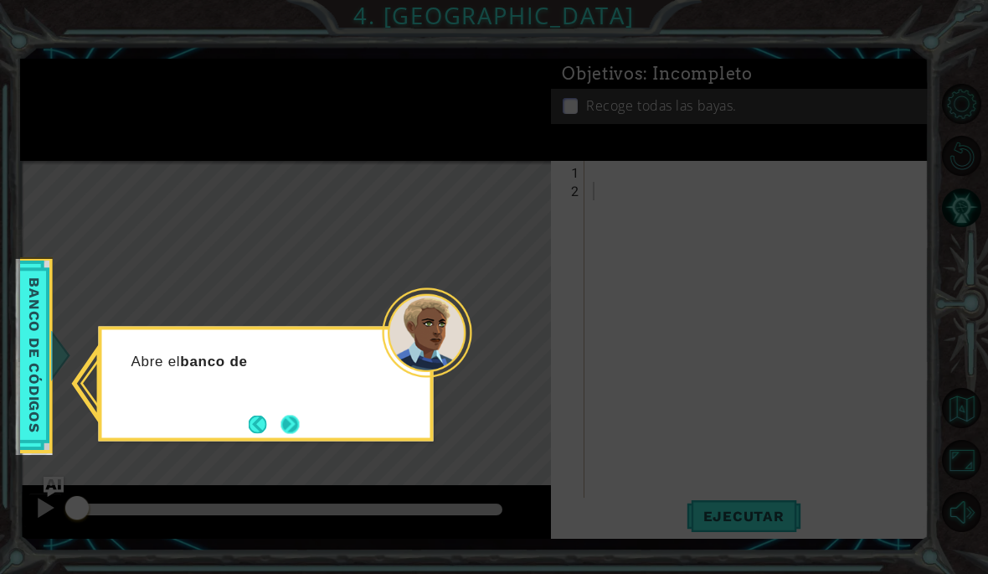
click at [286, 418] on button "Next" at bounding box center [290, 424] width 18 height 18
click at [300, 419] on button "Next" at bounding box center [290, 424] width 18 height 18
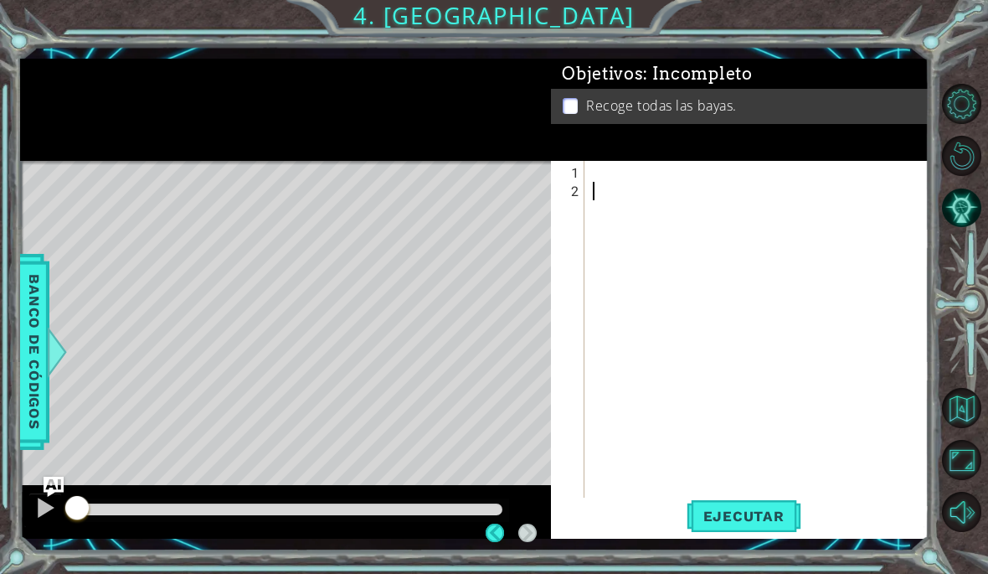
click at [581, 181] on div "1" at bounding box center [569, 172] width 30 height 18
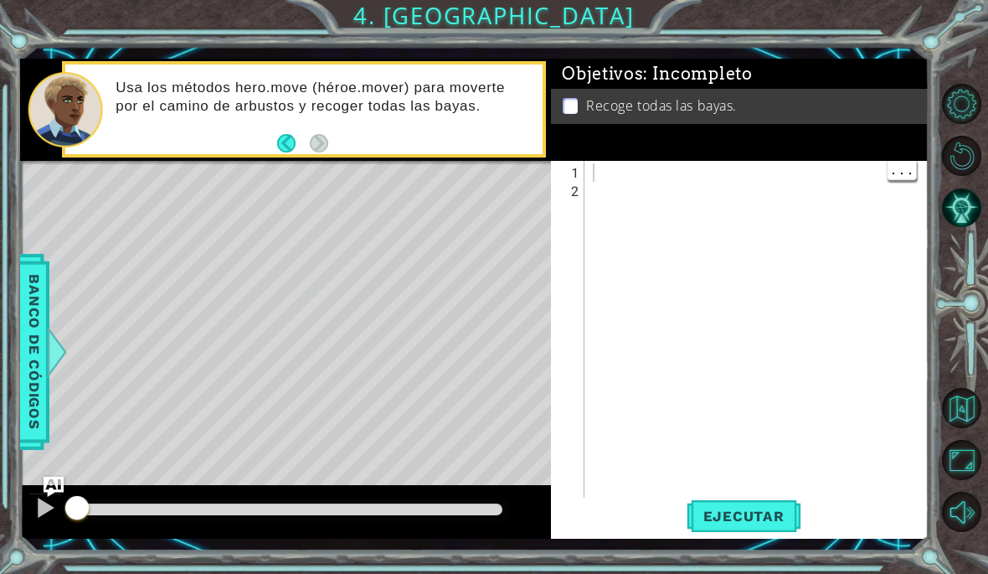
scroll to position [49, 0]
